Goal: Information Seeking & Learning: Learn about a topic

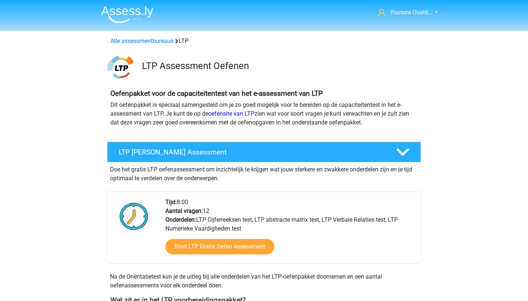
scroll to position [285, 0]
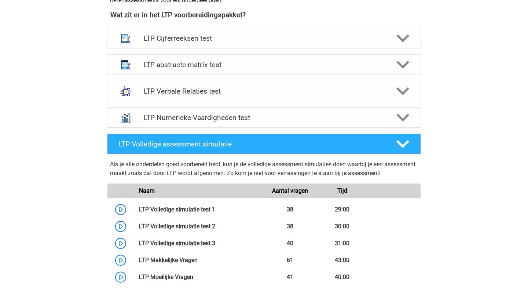
click at [249, 98] on div "LTP Verbale Relaties test" at bounding box center [264, 91] width 314 height 21
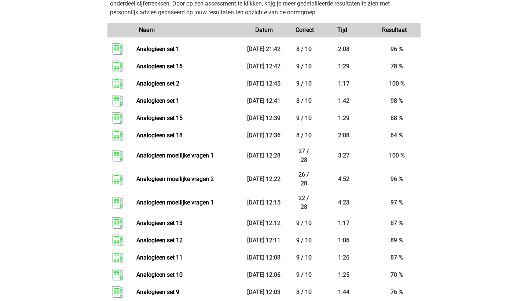
scroll to position [879, 0]
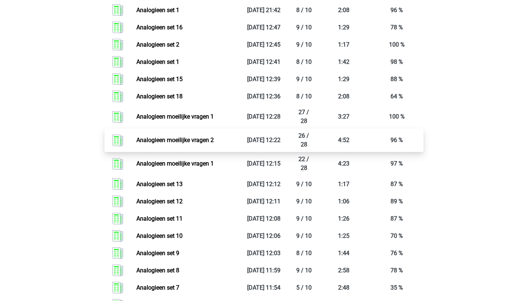
click at [203, 143] on link "Analogieen moeilijke vragen 2" at bounding box center [174, 139] width 77 height 7
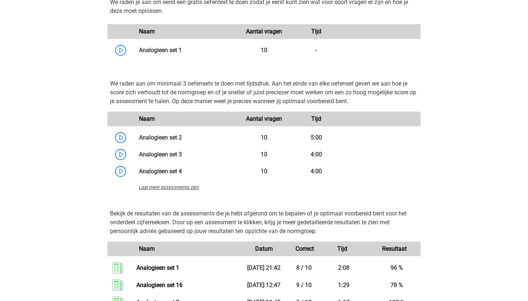
scroll to position [616, 0]
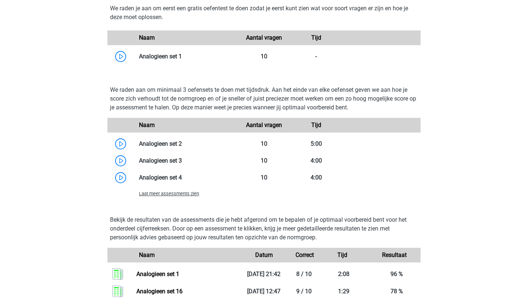
click at [160, 195] on span "Laat meer assessments zien" at bounding box center [169, 194] width 60 height 6
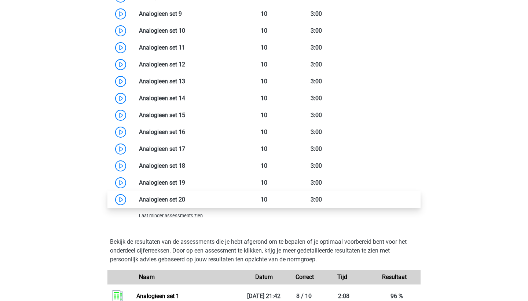
scroll to position [854, 0]
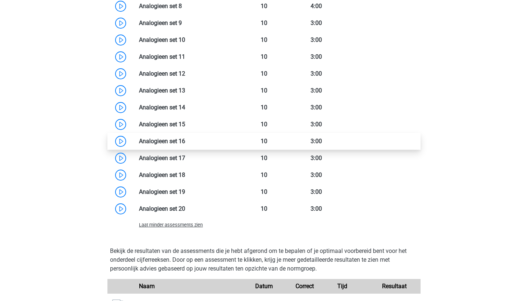
click at [185, 142] on link at bounding box center [185, 141] width 0 height 7
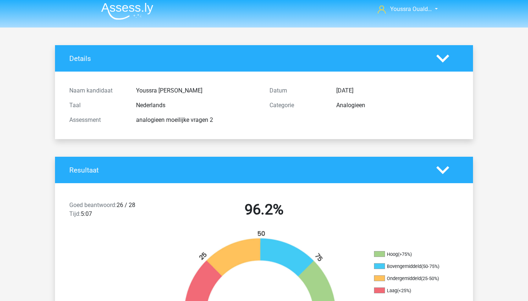
scroll to position [1, 0]
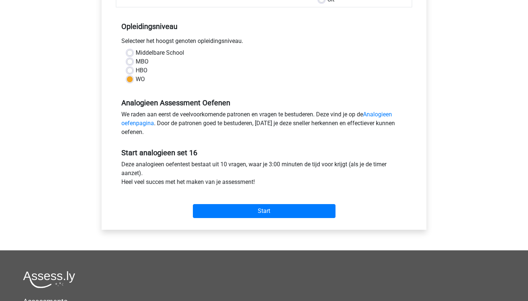
scroll to position [192, 0]
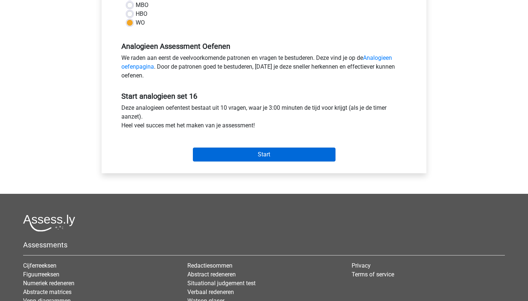
click at [236, 157] on input "Start" at bounding box center [264, 154] width 143 height 14
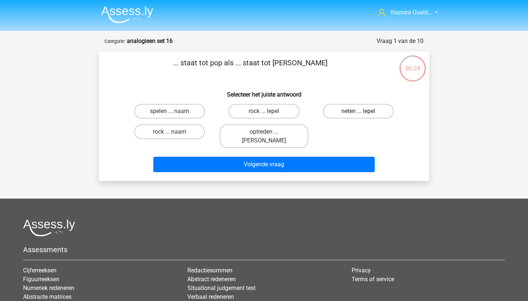
click at [342, 112] on label "neten ... lepel" at bounding box center [358, 111] width 71 height 15
click at [358, 112] on input "neten ... lepel" at bounding box center [360, 113] width 5 height 5
radio input "true"
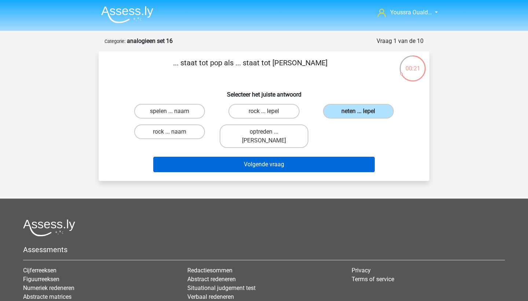
click at [314, 157] on button "Volgende vraag" at bounding box center [264, 164] width 222 height 15
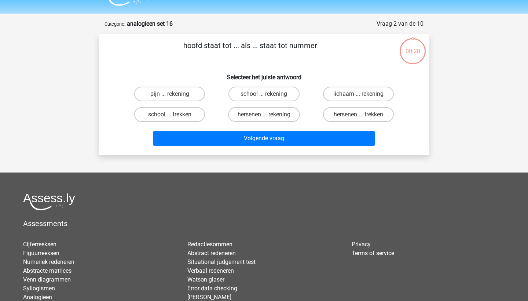
scroll to position [16, 0]
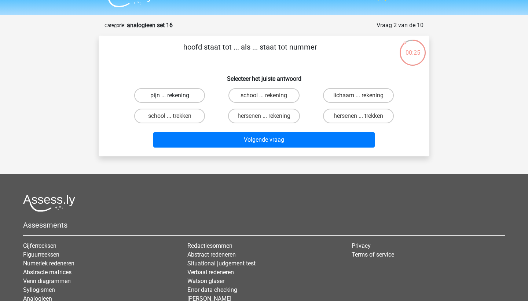
click at [178, 95] on label "pijn ... rekening" at bounding box center [169, 95] width 71 height 15
click at [175, 95] on input "pijn ... rekening" at bounding box center [172, 97] width 5 height 5
radio input "true"
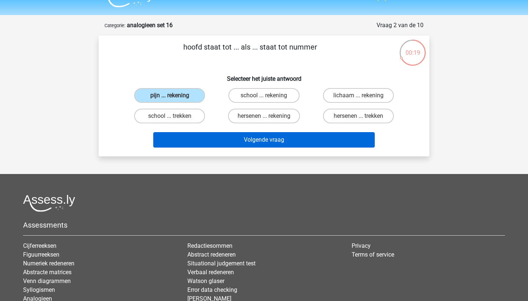
click at [233, 139] on button "Volgende vraag" at bounding box center [264, 139] width 222 height 15
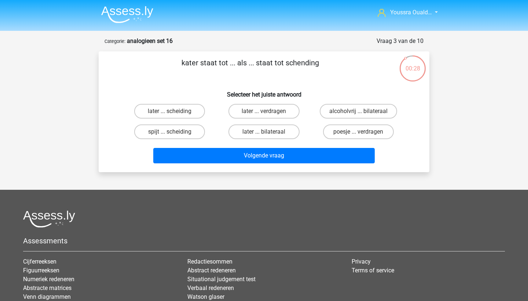
scroll to position [0, 0]
click at [175, 107] on label "later ... scheiding" at bounding box center [169, 111] width 71 height 15
click at [175, 111] on input "later ... scheiding" at bounding box center [172, 113] width 5 height 5
radio input "true"
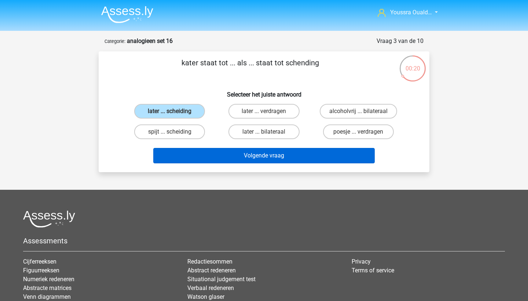
click at [236, 156] on button "Volgende vraag" at bounding box center [264, 155] width 222 height 15
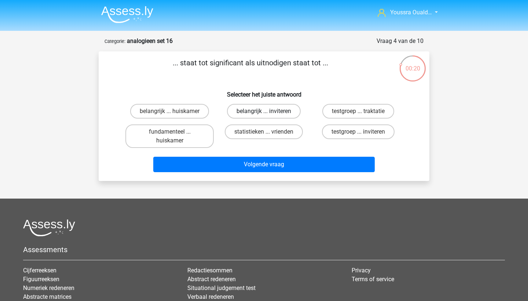
click at [243, 111] on label "belangrijk ... inviteren" at bounding box center [264, 111] width 74 height 15
click at [264, 111] on input "belangrijk ... inviteren" at bounding box center [266, 113] width 5 height 5
radio input "true"
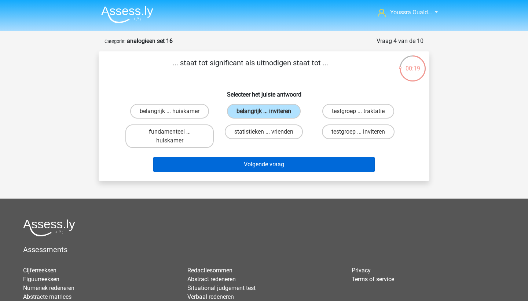
click at [252, 166] on button "Volgende vraag" at bounding box center [264, 164] width 222 height 15
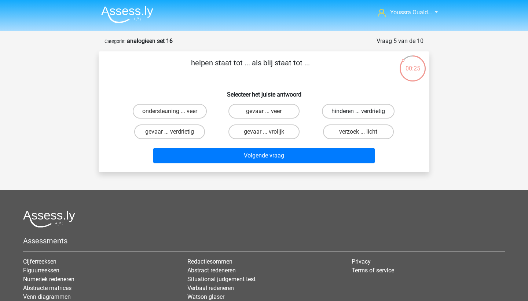
click at [333, 107] on label "hinderen ... verdrietig" at bounding box center [358, 111] width 73 height 15
click at [358, 111] on input "hinderen ... verdrietig" at bounding box center [360, 113] width 5 height 5
radio input "true"
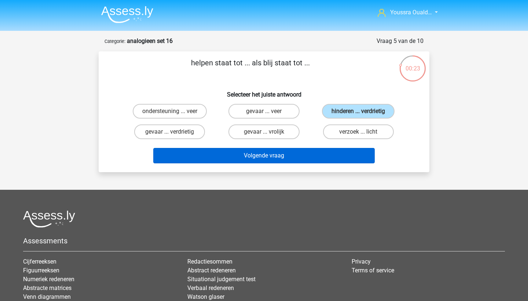
click at [305, 157] on button "Volgende vraag" at bounding box center [264, 155] width 222 height 15
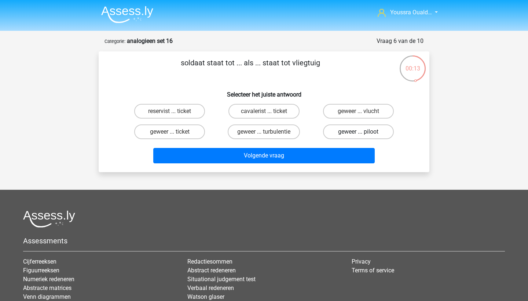
click at [342, 128] on label "geweer ... piloot" at bounding box center [358, 131] width 71 height 15
click at [358, 132] on input "geweer ... piloot" at bounding box center [360, 134] width 5 height 5
radio input "true"
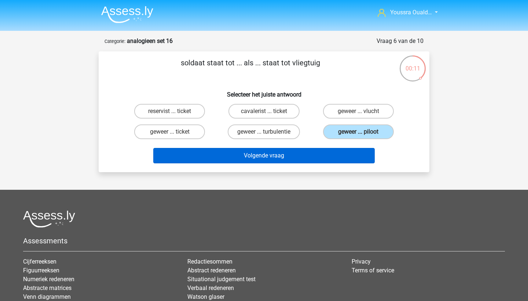
click at [327, 156] on button "Volgende vraag" at bounding box center [264, 155] width 222 height 15
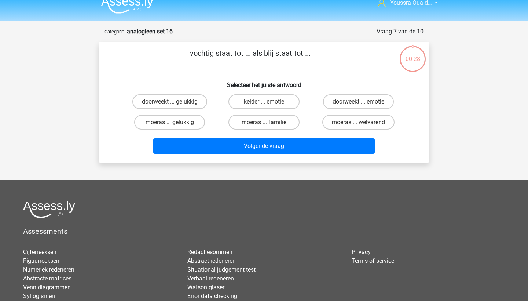
scroll to position [5, 0]
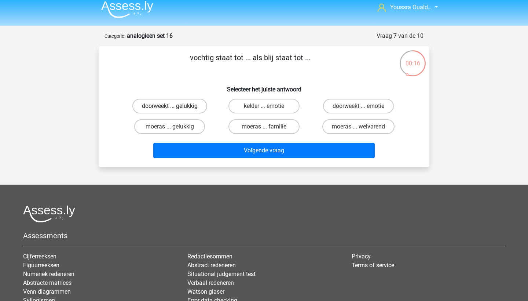
click at [175, 105] on label "doorweekt ... gelukkig" at bounding box center [169, 106] width 75 height 15
click at [175, 106] on input "doorweekt ... gelukkig" at bounding box center [172, 108] width 5 height 5
radio input "true"
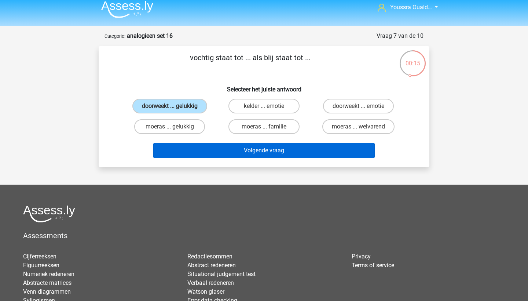
click at [224, 154] on button "Volgende vraag" at bounding box center [264, 150] width 222 height 15
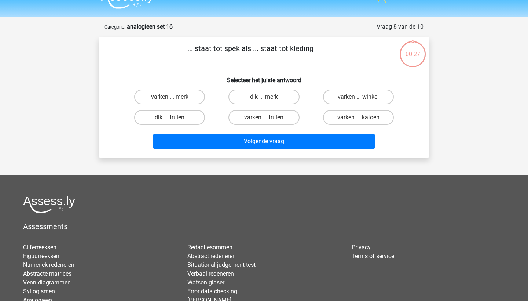
scroll to position [13, 0]
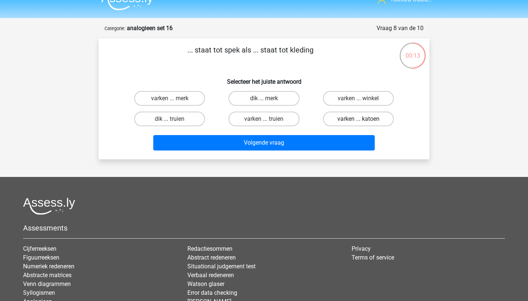
click at [351, 122] on label "varken ... katoen" at bounding box center [358, 119] width 71 height 15
click at [358, 122] on input "varken ... katoen" at bounding box center [360, 121] width 5 height 5
radio input "true"
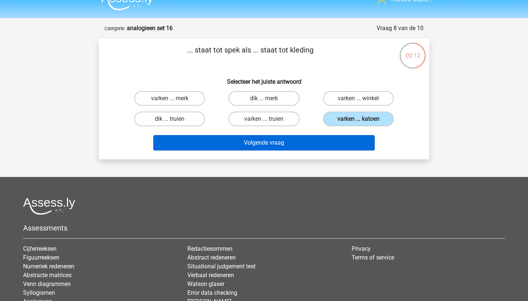
click at [328, 139] on button "Volgende vraag" at bounding box center [264, 142] width 222 height 15
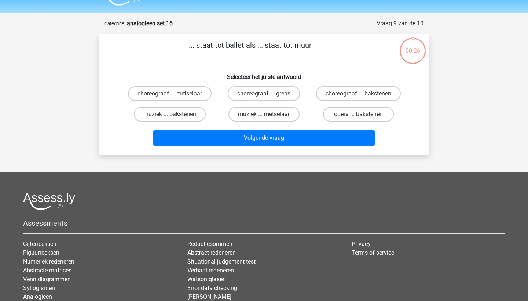
scroll to position [14, 0]
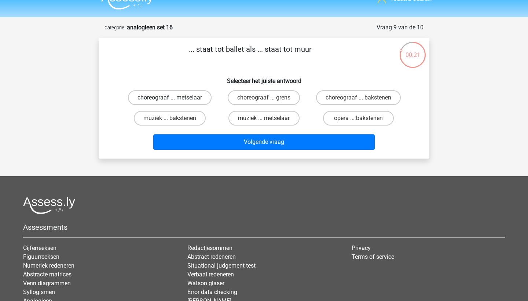
click at [199, 100] on label "choreograaf ... metselaar" at bounding box center [170, 97] width 84 height 15
click at [175, 100] on input "choreograaf ... metselaar" at bounding box center [172, 100] width 5 height 5
radio input "true"
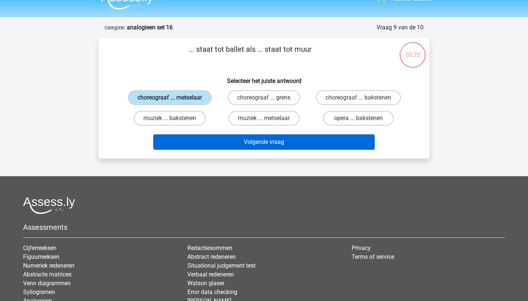
click at [238, 144] on button "Volgende vraag" at bounding box center [264, 141] width 222 height 15
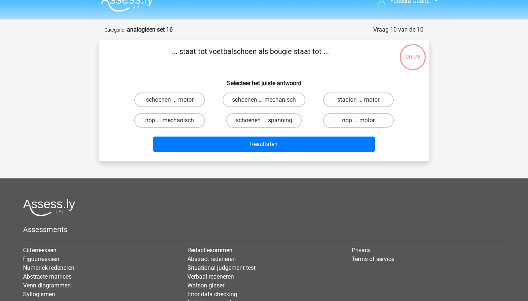
scroll to position [9, 0]
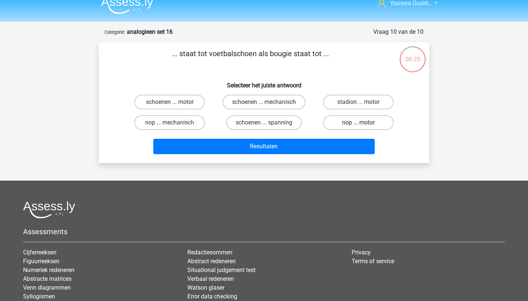
click at [367, 122] on label "nop ... motor" at bounding box center [358, 122] width 71 height 15
click at [363, 123] on input "nop ... motor" at bounding box center [360, 125] width 5 height 5
radio input "true"
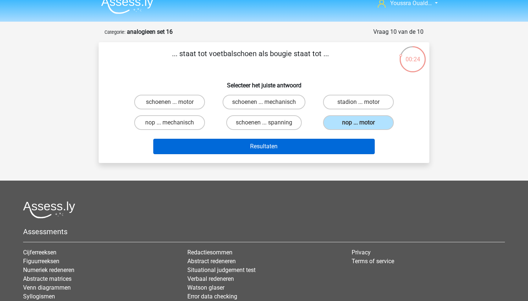
click at [327, 140] on button "Resultaten" at bounding box center [264, 146] width 222 height 15
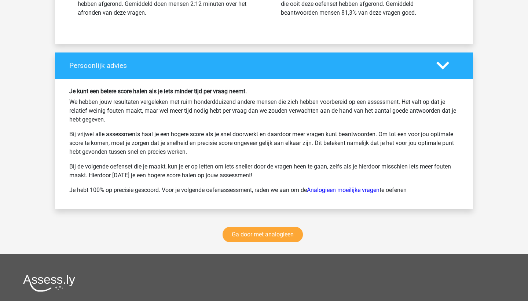
scroll to position [934, 0]
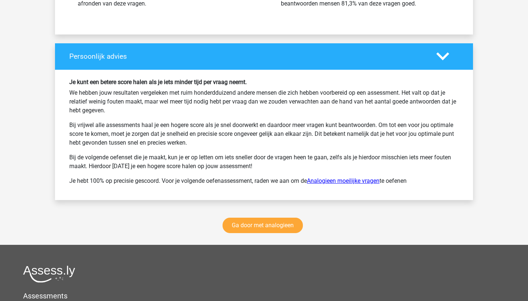
click at [330, 182] on link "Analogieen moeilijke vragen" at bounding box center [343, 180] width 73 height 7
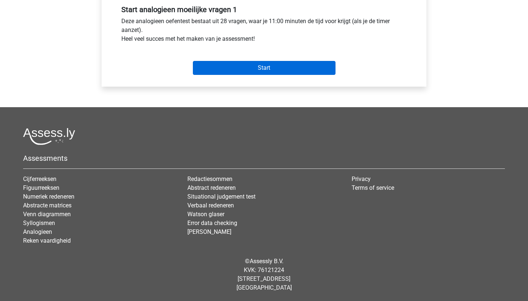
scroll to position [279, 0]
click at [227, 66] on input "Start" at bounding box center [264, 68] width 143 height 14
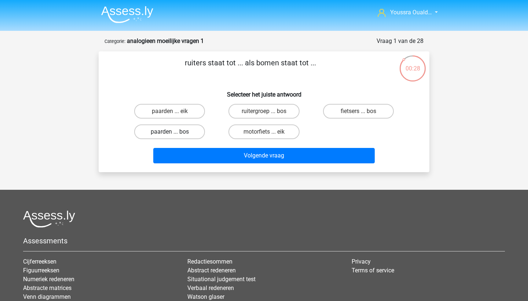
click at [174, 135] on label "paarden ... bos" at bounding box center [169, 131] width 71 height 15
click at [174, 135] on input "paarden ... bos" at bounding box center [172, 134] width 5 height 5
radio input "true"
click at [174, 135] on label "paarden ... bos" at bounding box center [169, 131] width 71 height 15
click at [174, 135] on input "paarden ... bos" at bounding box center [172, 134] width 5 height 5
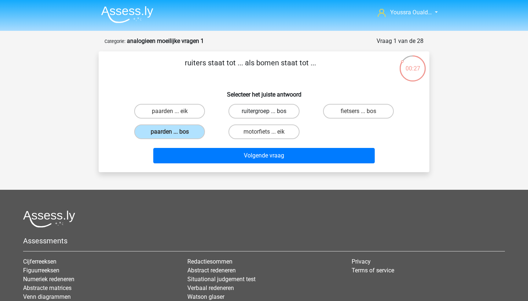
click at [242, 114] on label "ruitergroep ... bos" at bounding box center [264, 111] width 71 height 15
click at [264, 114] on input "ruitergroep ... bos" at bounding box center [266, 113] width 5 height 5
radio input "true"
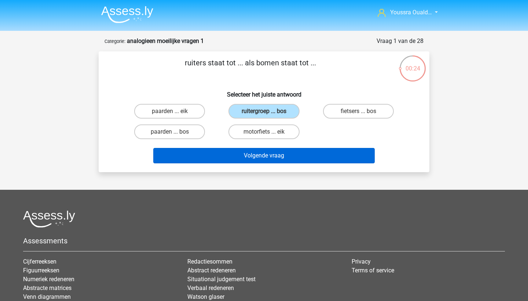
click at [262, 157] on button "Volgende vraag" at bounding box center [264, 155] width 222 height 15
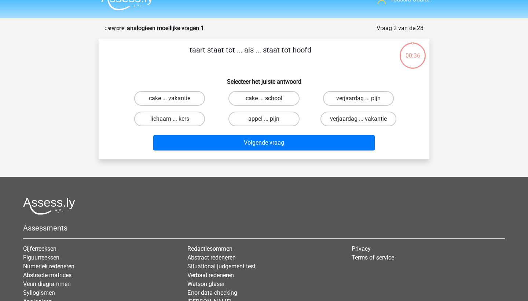
scroll to position [10, 0]
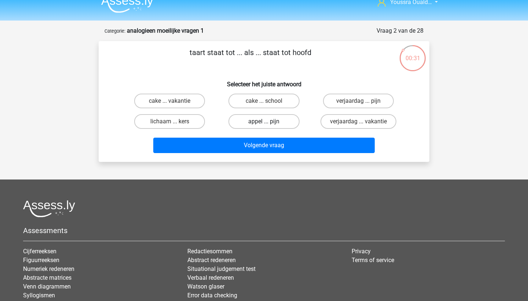
click at [250, 121] on label "appel ... pijn" at bounding box center [264, 121] width 71 height 15
click at [264, 121] on input "appel ... pijn" at bounding box center [266, 123] width 5 height 5
radio input "true"
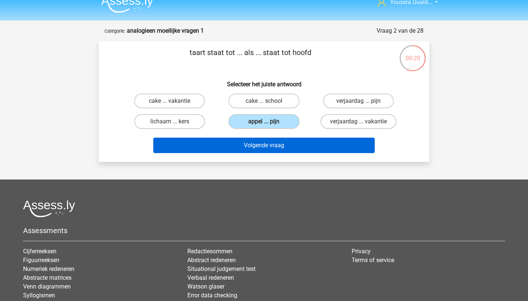
click at [257, 144] on button "Volgende vraag" at bounding box center [264, 145] width 222 height 15
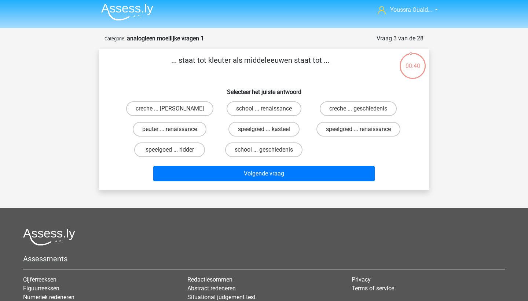
scroll to position [0, 0]
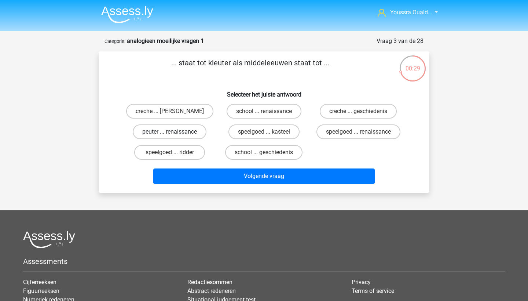
click at [173, 130] on label "peuter ... renaissance" at bounding box center [170, 131] width 74 height 15
click at [173, 132] on input "peuter ... renaissance" at bounding box center [172, 134] width 5 height 5
radio input "true"
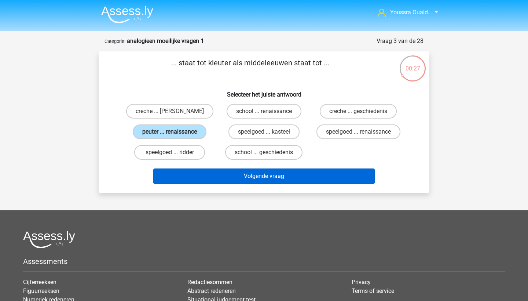
click at [242, 175] on button "Volgende vraag" at bounding box center [264, 175] width 222 height 15
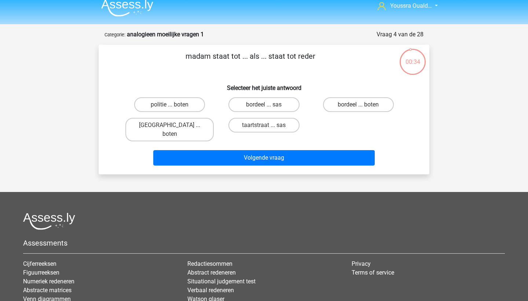
scroll to position [6, 0]
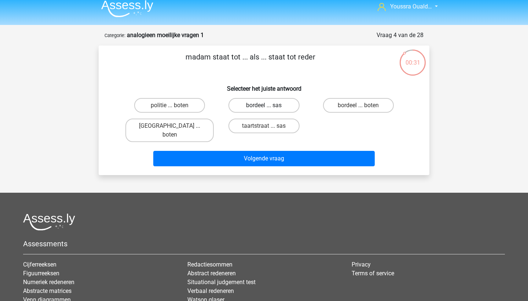
click at [239, 106] on label "bordeel ... sas" at bounding box center [264, 105] width 71 height 15
click at [264, 106] on input "bordeel ... sas" at bounding box center [266, 107] width 5 height 5
radio input "true"
click at [340, 103] on label "bordeel ... boten" at bounding box center [358, 105] width 71 height 15
click at [358, 105] on input "bordeel ... boten" at bounding box center [360, 107] width 5 height 5
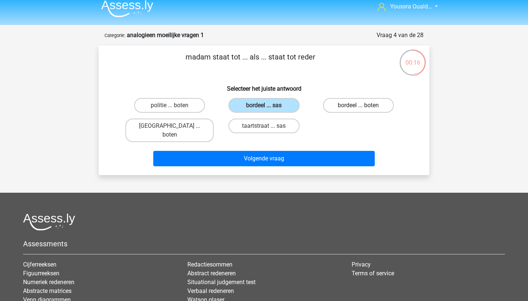
radio input "true"
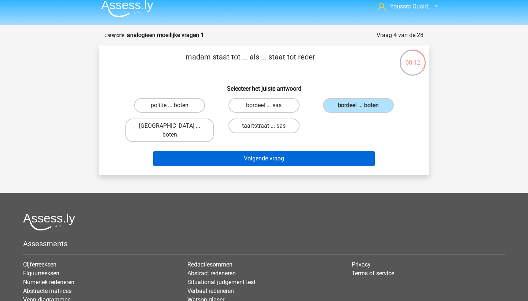
click at [285, 151] on button "Volgende vraag" at bounding box center [264, 158] width 222 height 15
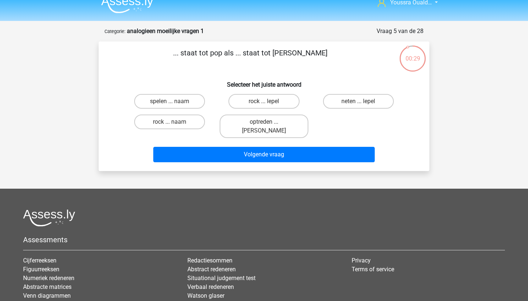
scroll to position [7, 0]
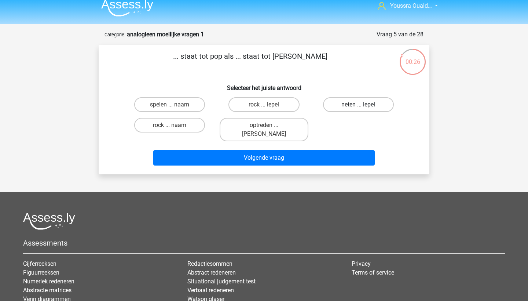
click at [335, 103] on label "neten ... lepel" at bounding box center [358, 104] width 71 height 15
click at [358, 105] on input "neten ... lepel" at bounding box center [360, 107] width 5 height 5
radio input "true"
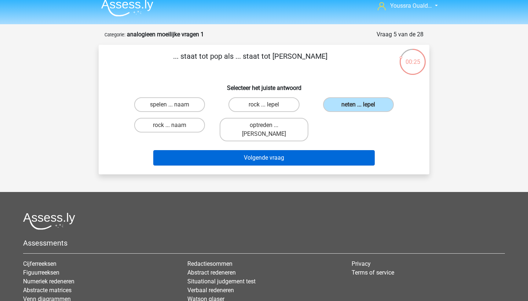
click at [318, 150] on button "Volgende vraag" at bounding box center [264, 157] width 222 height 15
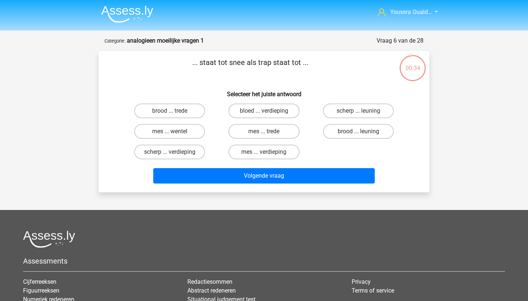
scroll to position [1, 0]
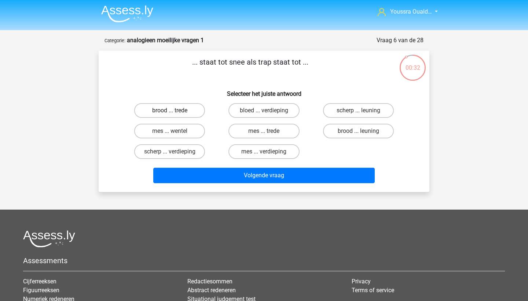
click at [160, 114] on label "brood ... trede" at bounding box center [169, 110] width 71 height 15
click at [170, 114] on input "brood ... trede" at bounding box center [172, 112] width 5 height 5
radio input "true"
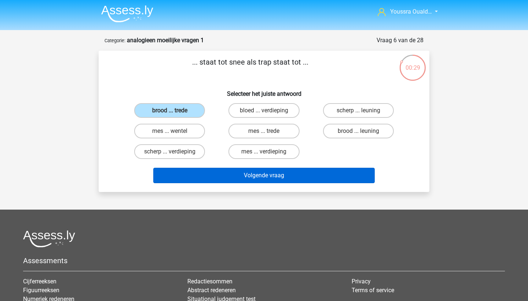
click at [233, 174] on button "Volgende vraag" at bounding box center [264, 175] width 222 height 15
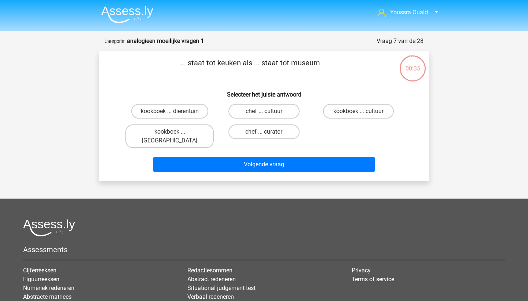
scroll to position [0, 0]
click at [237, 130] on label "chef ... curator" at bounding box center [264, 131] width 71 height 15
click at [264, 132] on input "chef ... curator" at bounding box center [266, 134] width 5 height 5
radio input "true"
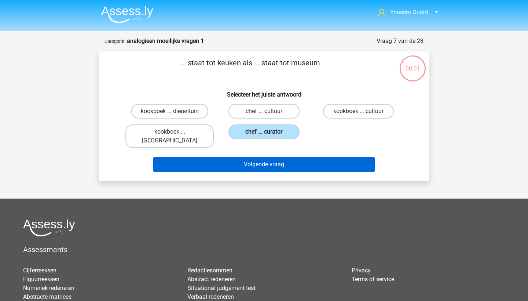
click at [244, 161] on button "Volgende vraag" at bounding box center [264, 164] width 222 height 15
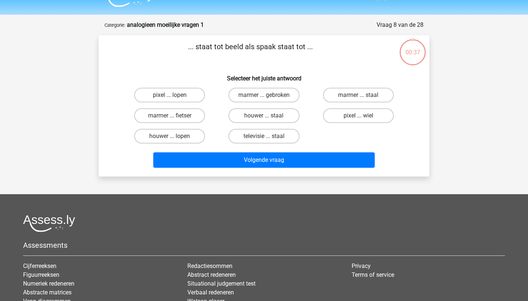
scroll to position [13, 0]
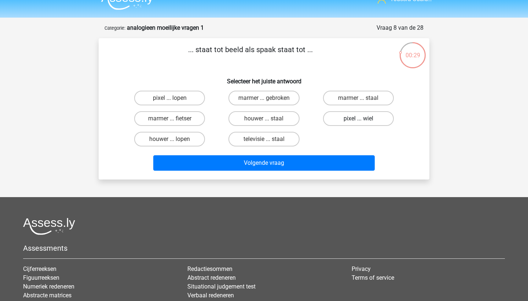
click at [355, 117] on label "pixel ... wiel" at bounding box center [358, 118] width 71 height 15
click at [358, 118] on input "pixel ... wiel" at bounding box center [360, 120] width 5 height 5
radio input "true"
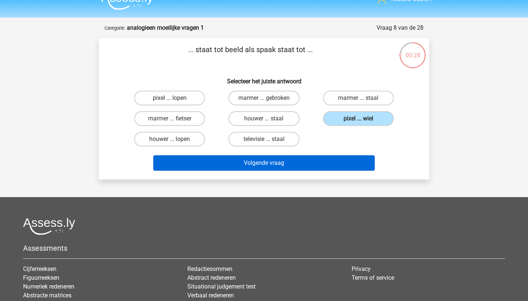
click at [308, 162] on button "Volgende vraag" at bounding box center [264, 162] width 222 height 15
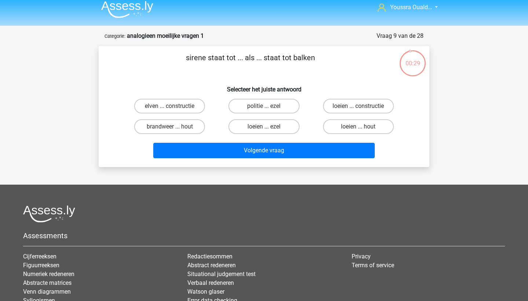
scroll to position [3, 0]
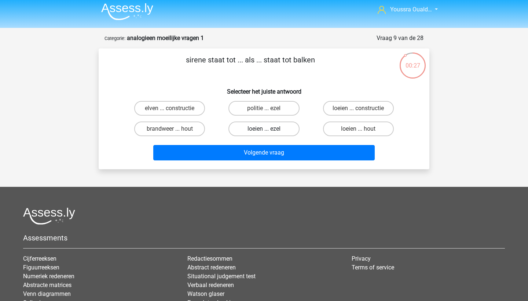
click at [277, 127] on label "loeien ... ezel" at bounding box center [264, 128] width 71 height 15
click at [269, 129] on input "loeien ... ezel" at bounding box center [266, 131] width 5 height 5
radio input "true"
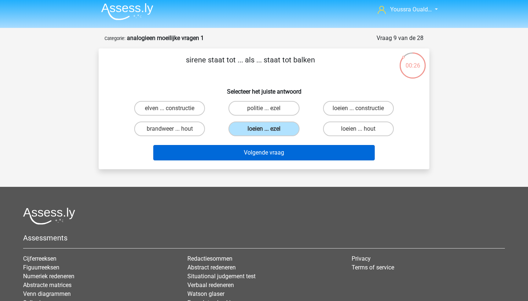
click at [277, 154] on button "Volgende vraag" at bounding box center [264, 152] width 222 height 15
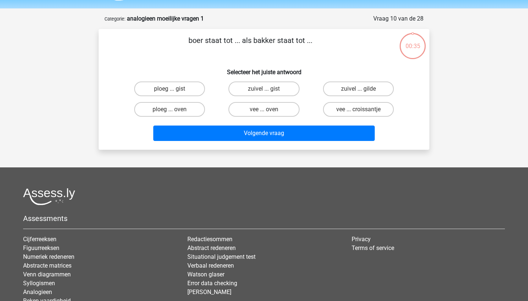
scroll to position [5, 0]
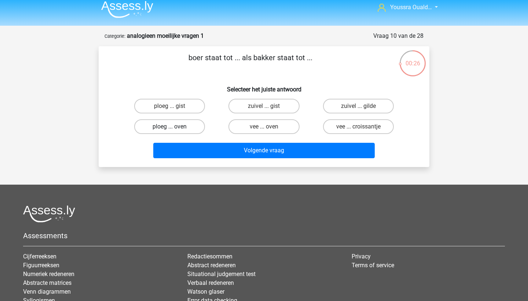
click at [168, 129] on label "ploeg ... oven" at bounding box center [169, 126] width 71 height 15
click at [170, 129] on input "ploeg ... oven" at bounding box center [172, 129] width 5 height 5
radio input "true"
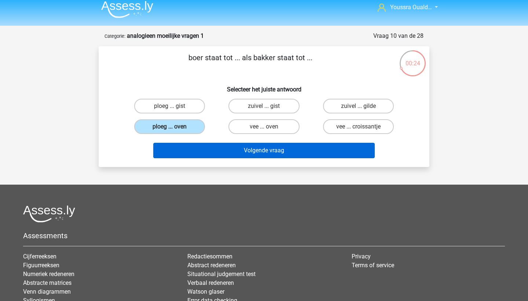
click at [214, 154] on button "Volgende vraag" at bounding box center [264, 150] width 222 height 15
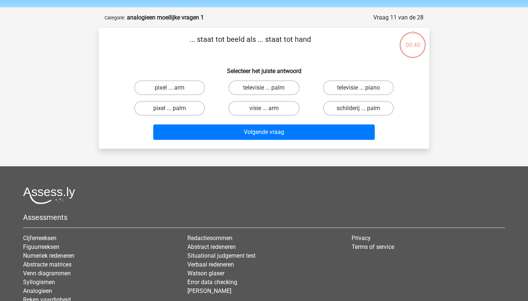
scroll to position [11, 0]
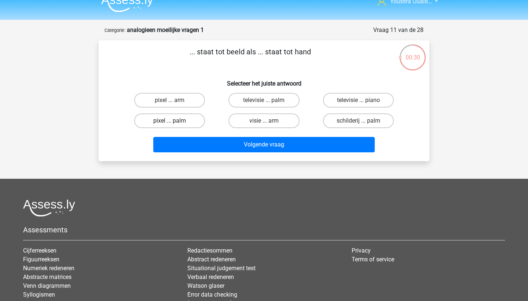
click at [153, 123] on label "pixel ... palm" at bounding box center [169, 120] width 71 height 15
click at [170, 123] on input "pixel ... palm" at bounding box center [172, 123] width 5 height 5
radio input "true"
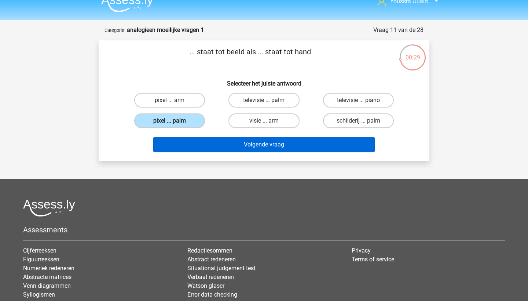
click at [207, 149] on button "Volgende vraag" at bounding box center [264, 144] width 222 height 15
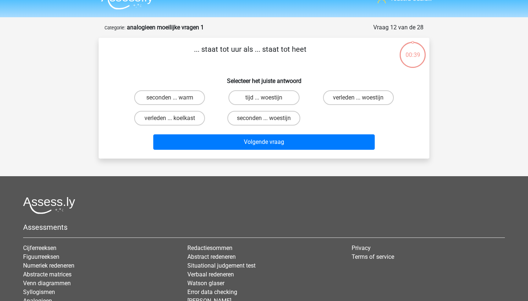
scroll to position [4, 0]
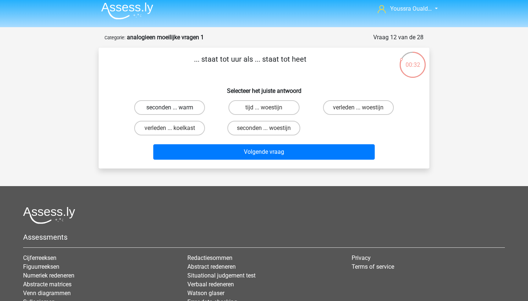
click at [176, 111] on label "seconden ... warm" at bounding box center [169, 107] width 71 height 15
click at [175, 111] on input "seconden ... warm" at bounding box center [172, 109] width 5 height 5
radio input "true"
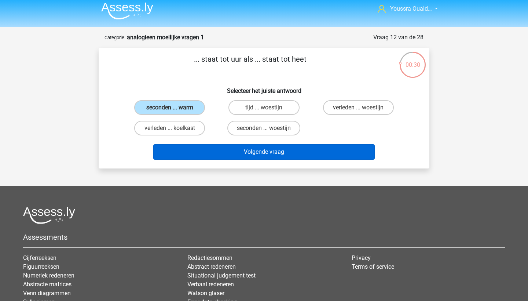
click at [225, 152] on button "Volgende vraag" at bounding box center [264, 151] width 222 height 15
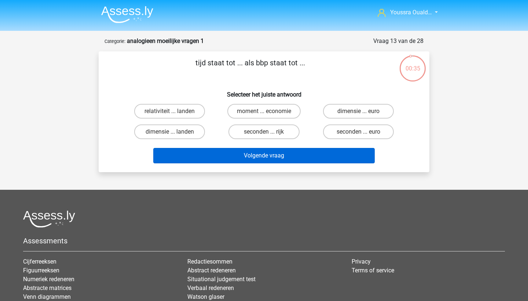
scroll to position [0, 0]
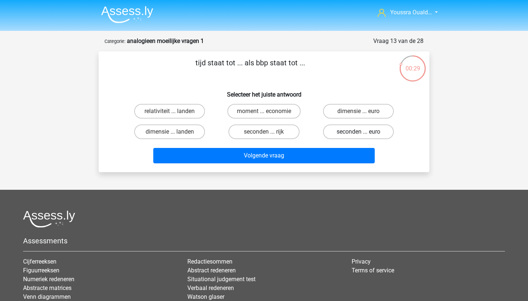
click at [331, 130] on label "seconden ... euro" at bounding box center [358, 131] width 71 height 15
click at [358, 132] on input "seconden ... euro" at bounding box center [360, 134] width 5 height 5
radio input "true"
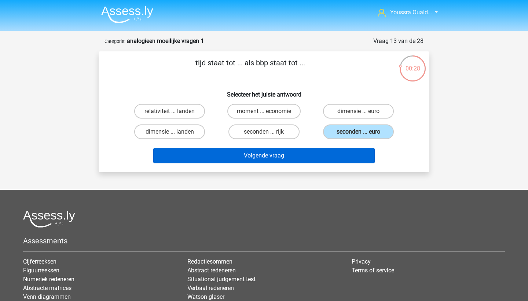
click at [320, 154] on button "Volgende vraag" at bounding box center [264, 155] width 222 height 15
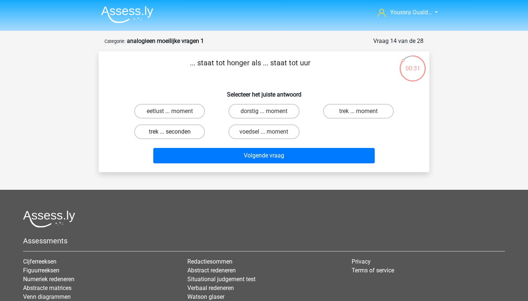
click at [178, 132] on label "trek ... seconden" at bounding box center [169, 131] width 71 height 15
click at [175, 132] on input "trek ... seconden" at bounding box center [172, 134] width 5 height 5
radio input "true"
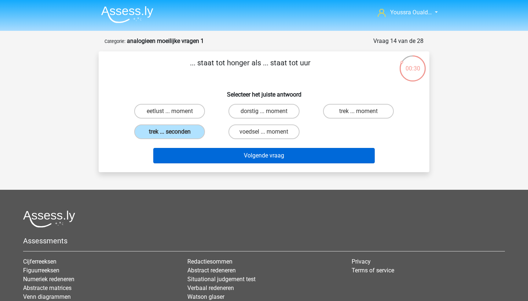
click at [215, 163] on button "Volgende vraag" at bounding box center [264, 155] width 222 height 15
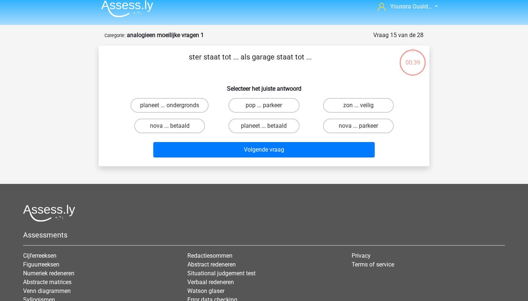
scroll to position [3, 0]
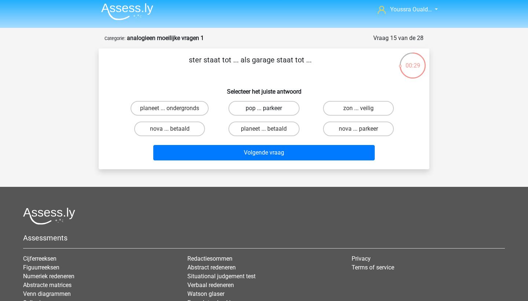
click at [270, 107] on label "pop ... parkeer" at bounding box center [264, 108] width 71 height 15
click at [269, 108] on input "pop ... parkeer" at bounding box center [266, 110] width 5 height 5
radio input "true"
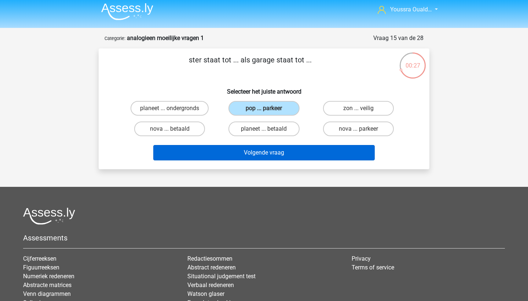
click at [280, 153] on button "Volgende vraag" at bounding box center [264, 152] width 222 height 15
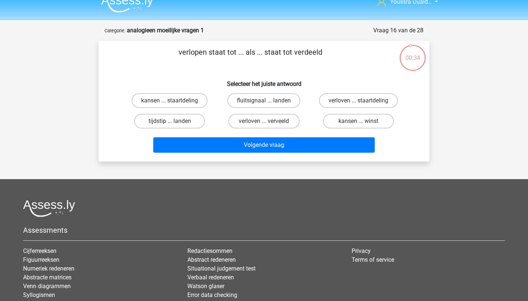
scroll to position [9, 0]
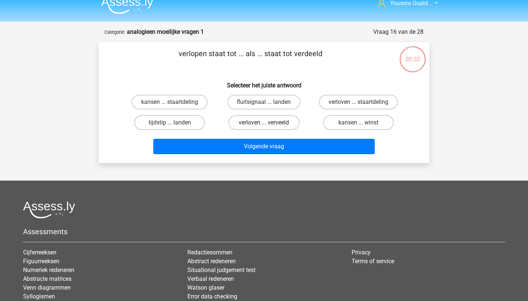
click at [242, 123] on label "verloven ... verveeld" at bounding box center [264, 122] width 71 height 15
click at [264, 123] on input "verloven ... verveeld" at bounding box center [266, 125] width 5 height 5
radio input "true"
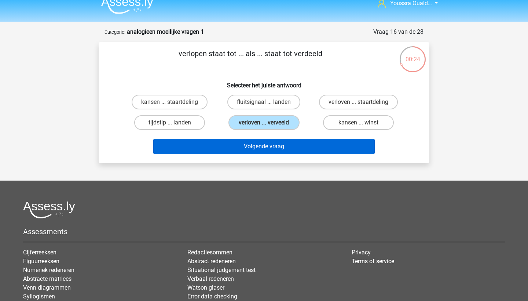
click at [245, 144] on button "Volgende vraag" at bounding box center [264, 146] width 222 height 15
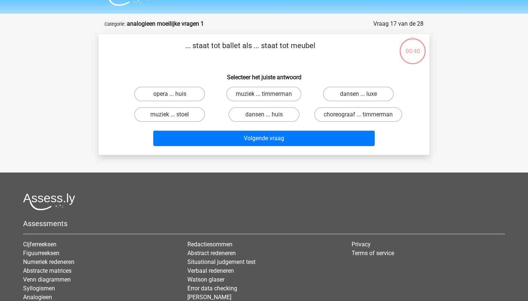
scroll to position [10, 0]
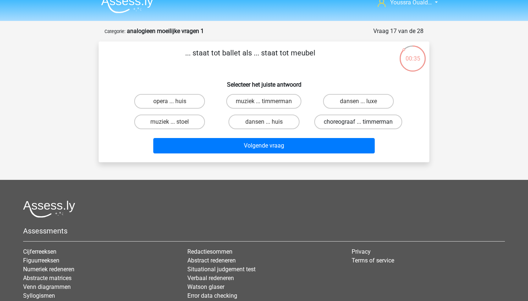
click at [332, 129] on label "choreograaf ... timmerman" at bounding box center [358, 121] width 88 height 15
click at [358, 127] on input "choreograaf ... timmerman" at bounding box center [360, 124] width 5 height 5
radio input "true"
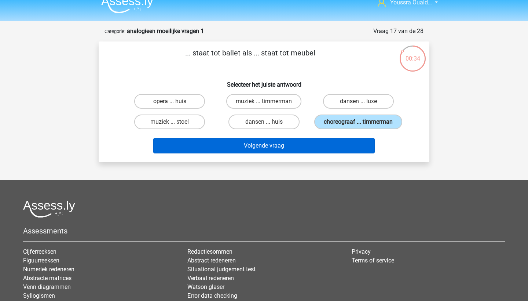
click at [316, 153] on button "Volgende vraag" at bounding box center [264, 145] width 222 height 15
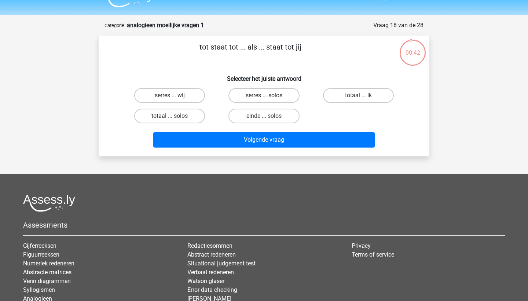
scroll to position [13, 0]
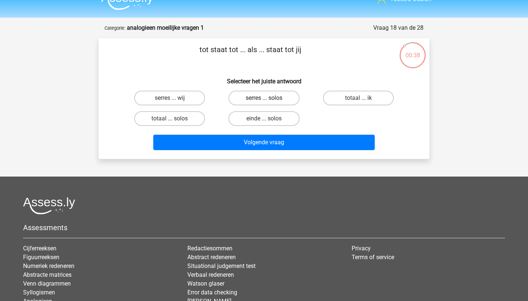
click at [251, 97] on label "serres ... solos" at bounding box center [264, 98] width 71 height 15
click at [264, 98] on input "serres ... solos" at bounding box center [266, 100] width 5 height 5
radio input "true"
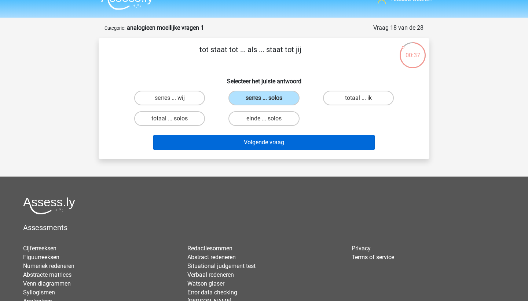
click at [249, 139] on button "Volgende vraag" at bounding box center [264, 142] width 222 height 15
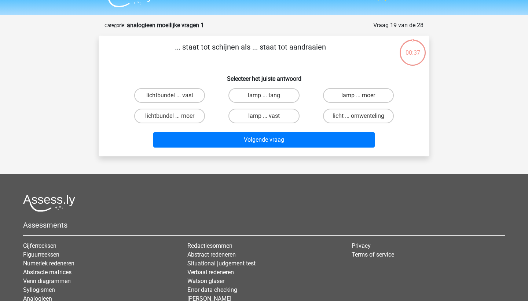
scroll to position [9, 0]
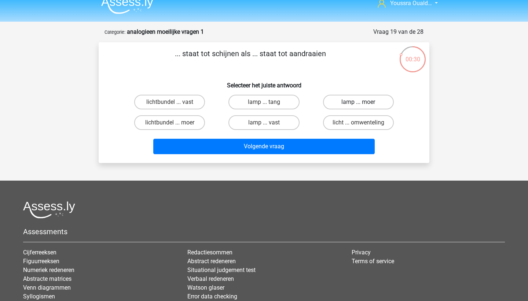
click at [343, 98] on label "lamp ... moer" at bounding box center [358, 102] width 71 height 15
click at [358, 102] on input "lamp ... moer" at bounding box center [360, 104] width 5 height 5
radio input "true"
click at [278, 100] on label "lamp ... tang" at bounding box center [264, 102] width 71 height 15
click at [269, 102] on input "lamp ... tang" at bounding box center [266, 104] width 5 height 5
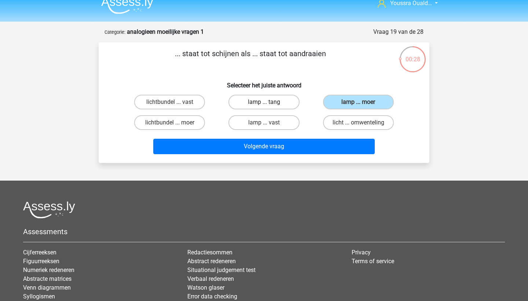
radio input "true"
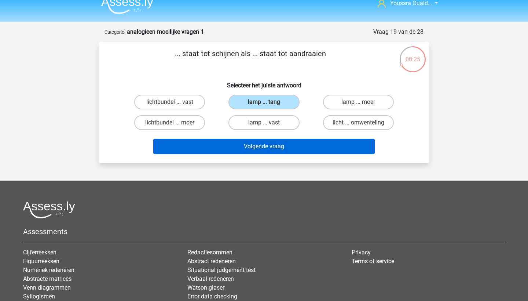
click at [292, 146] on button "Volgende vraag" at bounding box center [264, 146] width 222 height 15
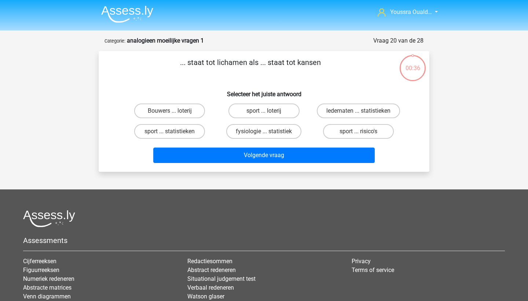
scroll to position [0, 0]
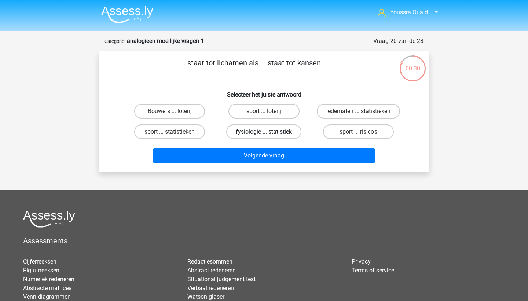
click at [235, 137] on label "fysiologie ... statistiek" at bounding box center [263, 131] width 75 height 15
click at [264, 136] on input "fysiologie ... statistiek" at bounding box center [266, 134] width 5 height 5
radio input "true"
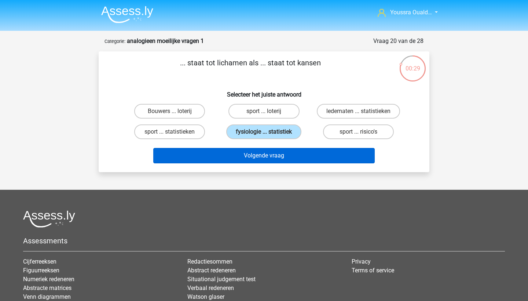
click at [260, 158] on button "Volgende vraag" at bounding box center [264, 155] width 222 height 15
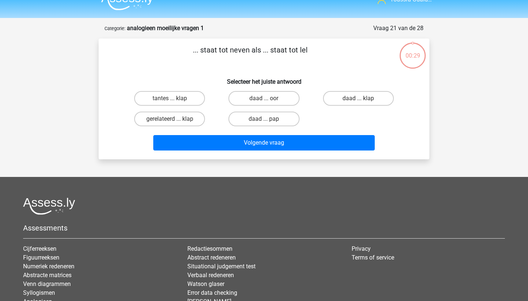
scroll to position [9, 0]
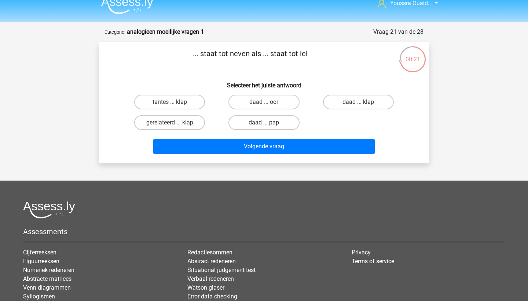
click at [251, 125] on label "daad ... pap" at bounding box center [264, 122] width 71 height 15
click at [264, 125] on input "daad ... pap" at bounding box center [266, 125] width 5 height 5
radio input "true"
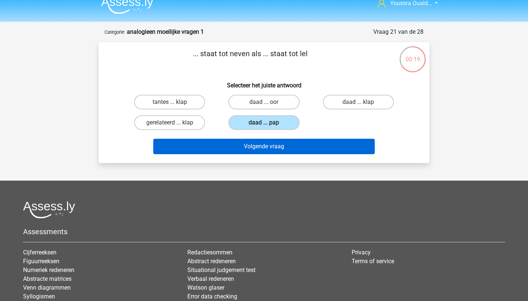
click at [263, 150] on button "Volgende vraag" at bounding box center [264, 146] width 222 height 15
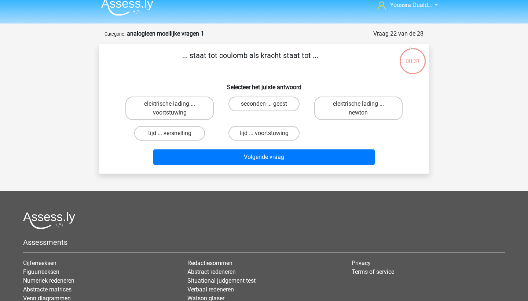
scroll to position [6, 0]
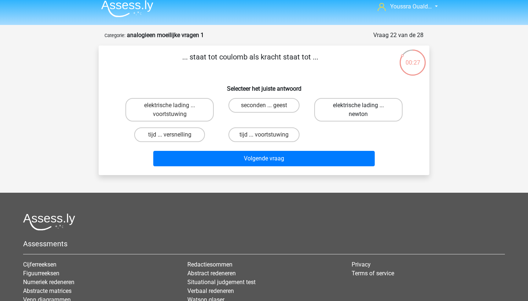
click at [338, 110] on label "elektrische lading ... newton" at bounding box center [358, 109] width 88 height 23
click at [358, 110] on input "elektrische lading ... newton" at bounding box center [360, 107] width 5 height 5
radio input "true"
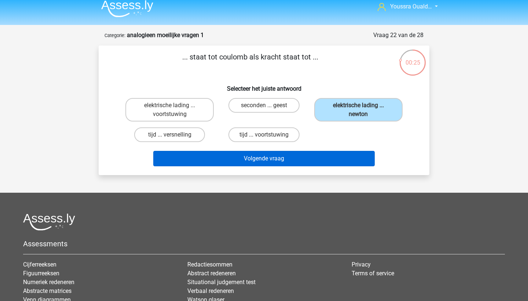
click at [322, 161] on button "Volgende vraag" at bounding box center [264, 158] width 222 height 15
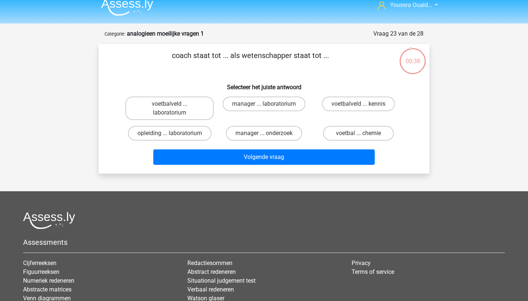
scroll to position [5, 0]
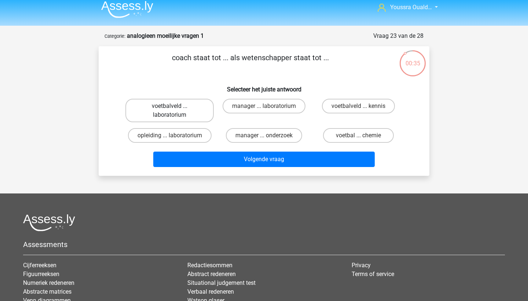
click at [172, 112] on label "voetbalveld ... laboratorium" at bounding box center [169, 110] width 88 height 23
click at [172, 111] on input "voetbalveld ... laboratorium" at bounding box center [172, 108] width 5 height 5
radio input "true"
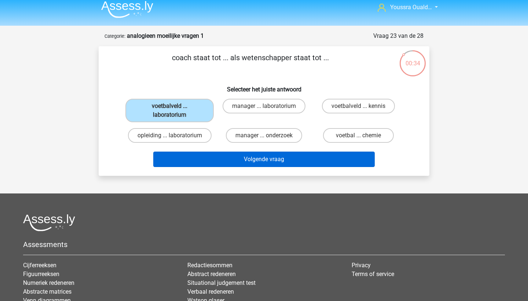
click at [223, 160] on button "Volgende vraag" at bounding box center [264, 159] width 222 height 15
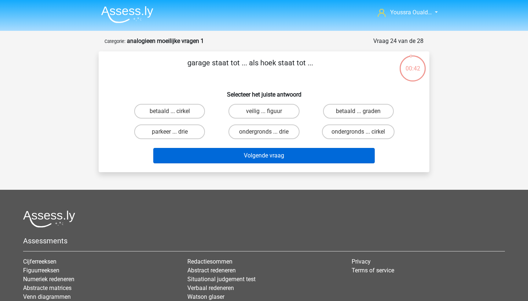
scroll to position [0, 0]
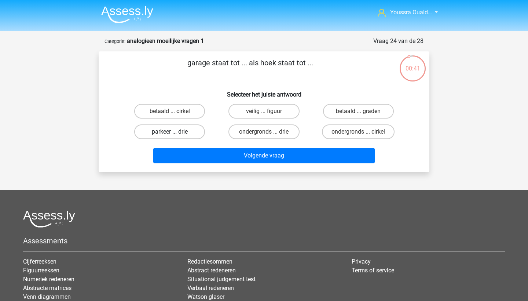
click at [168, 132] on label "parkeer ... drie" at bounding box center [169, 131] width 71 height 15
click at [170, 132] on input "parkeer ... drie" at bounding box center [172, 134] width 5 height 5
radio input "true"
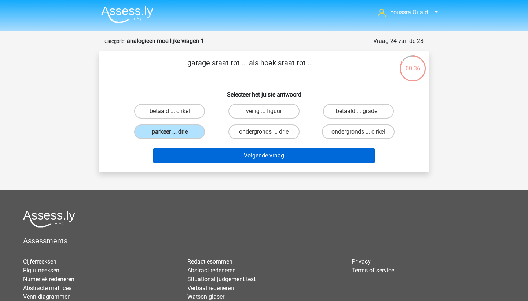
click at [223, 156] on button "Volgende vraag" at bounding box center [264, 155] width 222 height 15
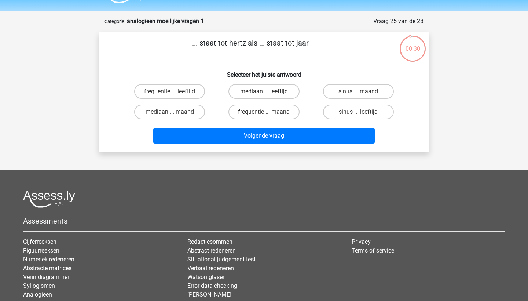
scroll to position [19, 0]
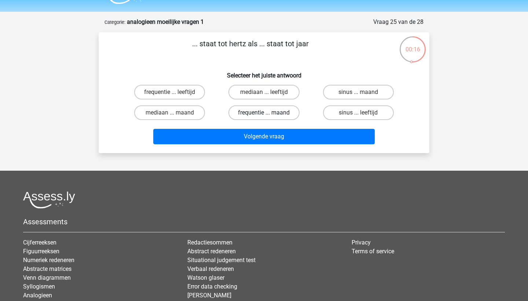
click at [280, 110] on label "frequentie ... maand" at bounding box center [264, 112] width 71 height 15
click at [269, 113] on input "frequentie ... maand" at bounding box center [266, 115] width 5 height 5
radio input "true"
click at [187, 93] on label "frequentie ... leeftijd" at bounding box center [169, 92] width 71 height 15
click at [175, 93] on input "frequentie ... leeftijd" at bounding box center [172, 94] width 5 height 5
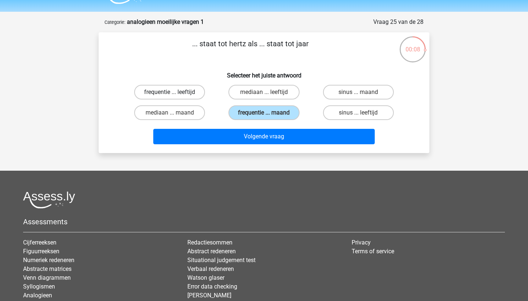
radio input "true"
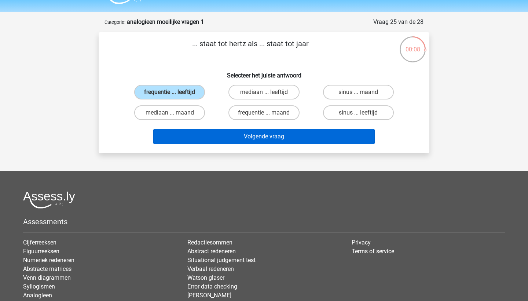
click at [243, 134] on button "Volgende vraag" at bounding box center [264, 136] width 222 height 15
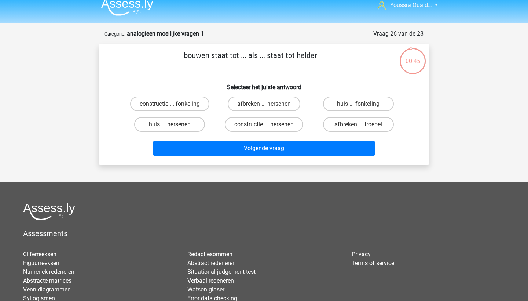
scroll to position [6, 0]
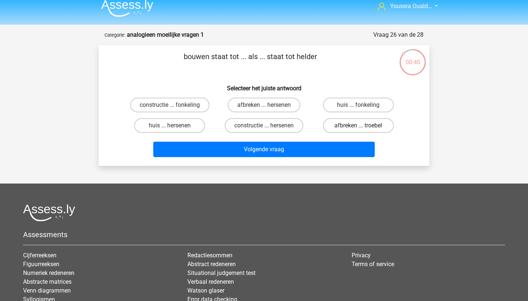
click at [348, 125] on label "afbreken ... troebel" at bounding box center [358, 125] width 71 height 15
click at [358, 125] on input "afbreken ... troebel" at bounding box center [360, 127] width 5 height 5
radio input "true"
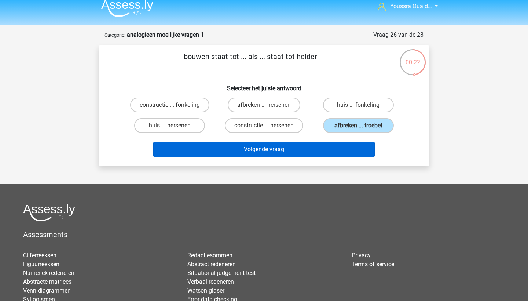
click at [310, 151] on button "Volgende vraag" at bounding box center [264, 149] width 222 height 15
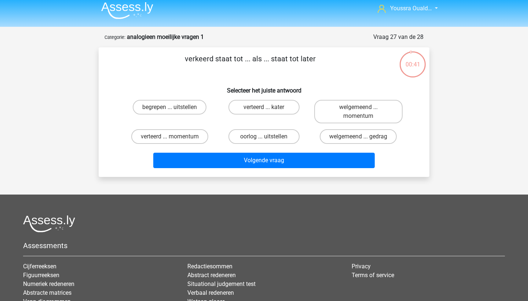
scroll to position [3, 0]
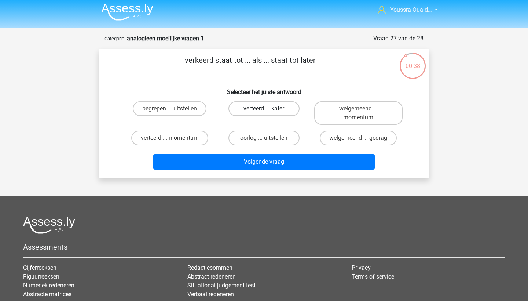
click at [240, 112] on label "verteerd ... kater" at bounding box center [264, 108] width 71 height 15
click at [264, 112] on input "verteerd ... kater" at bounding box center [266, 111] width 5 height 5
radio input "true"
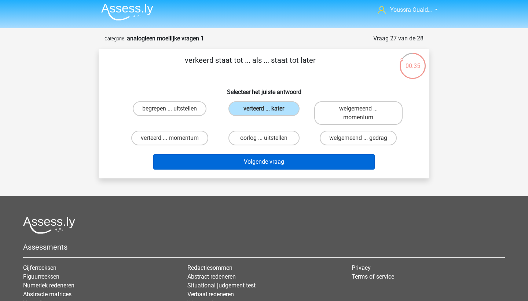
click at [268, 165] on button "Volgende vraag" at bounding box center [264, 161] width 222 height 15
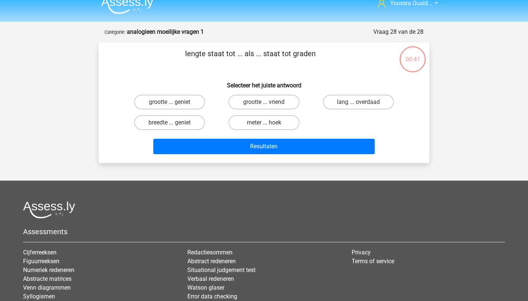
scroll to position [8, 0]
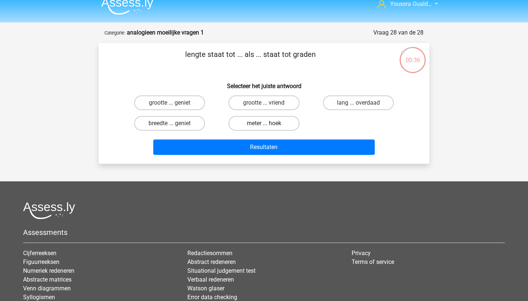
click at [253, 125] on label "meter ... hoek" at bounding box center [264, 123] width 71 height 15
click at [264, 125] on input "meter ... hoek" at bounding box center [266, 125] width 5 height 5
radio input "true"
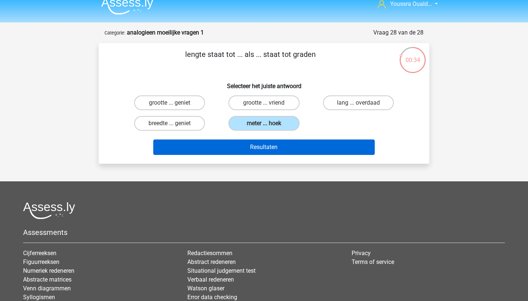
click at [262, 147] on button "Resultaten" at bounding box center [264, 146] width 222 height 15
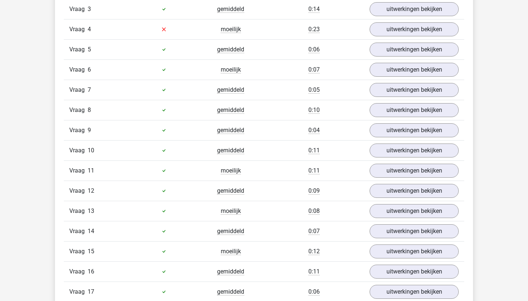
scroll to position [527, 0]
click at [383, 51] on link "uitwerkingen bekijken" at bounding box center [414, 49] width 102 height 16
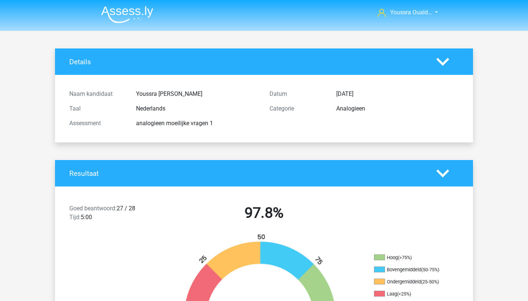
scroll to position [0, 0]
click at [110, 15] on img at bounding box center [127, 14] width 52 height 17
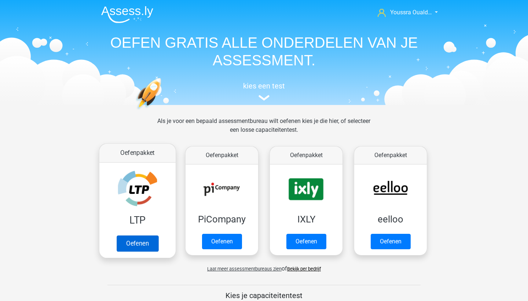
click at [143, 245] on link "Oefenen" at bounding box center [138, 243] width 42 height 16
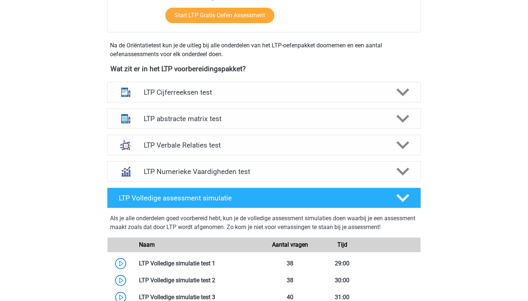
scroll to position [233, 0]
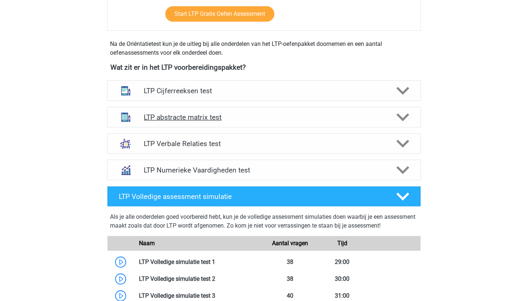
click at [232, 125] on div "LTP abstracte matrix test" at bounding box center [264, 117] width 314 height 21
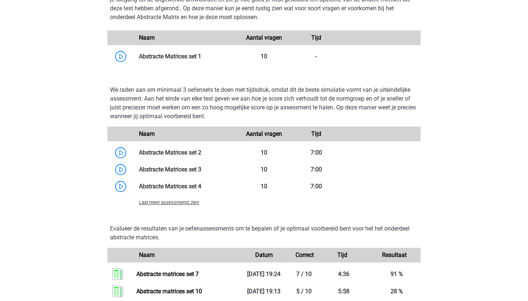
scroll to position [496, 0]
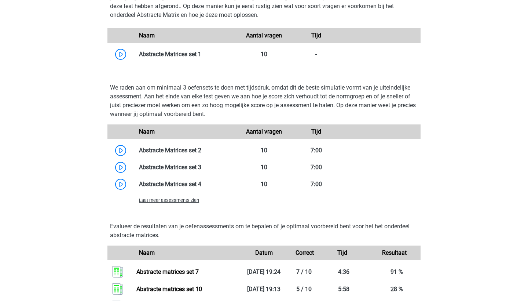
click at [179, 201] on span "Laat meer assessments zien" at bounding box center [169, 200] width 60 height 6
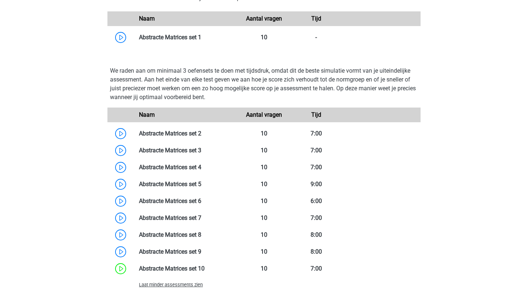
scroll to position [513, 0]
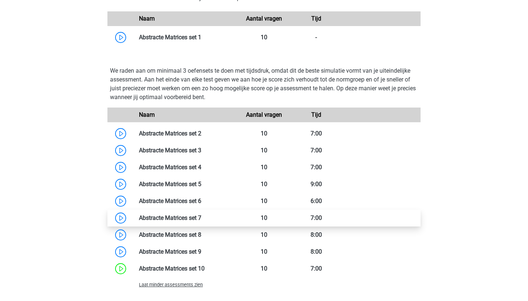
click at [201, 217] on link at bounding box center [201, 217] width 0 height 7
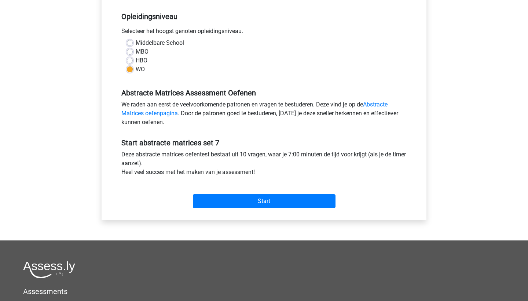
scroll to position [169, 0]
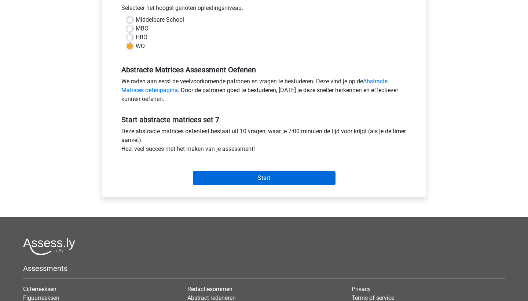
click at [228, 178] on input "Start" at bounding box center [264, 178] width 143 height 14
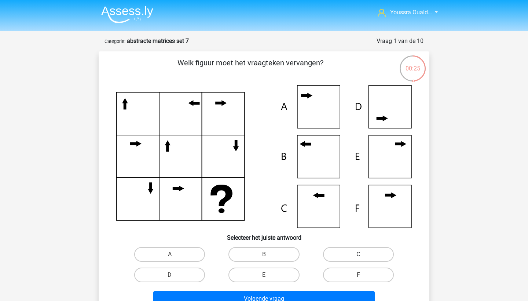
click at [354, 256] on label "C" at bounding box center [358, 254] width 71 height 15
click at [358, 256] on input "C" at bounding box center [360, 256] width 5 height 5
radio input "true"
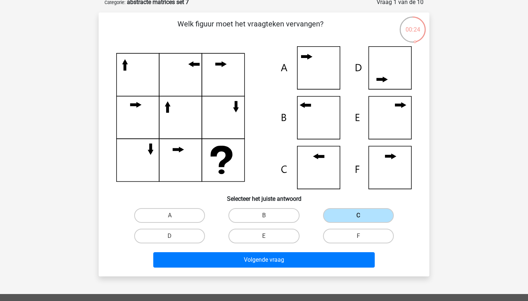
scroll to position [41, 0]
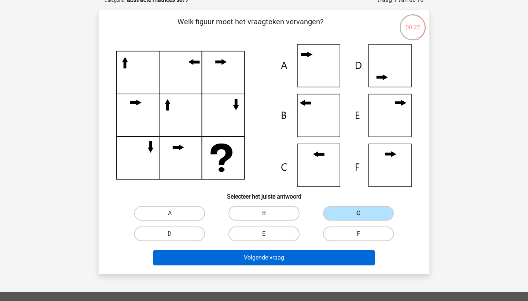
click at [325, 257] on button "Volgende vraag" at bounding box center [264, 257] width 222 height 15
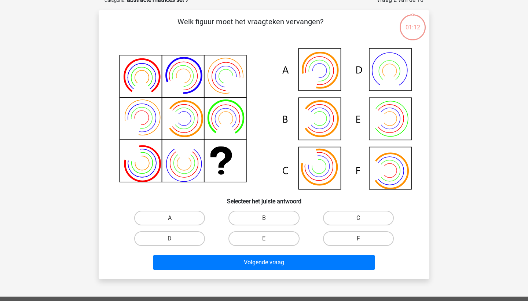
scroll to position [37, 0]
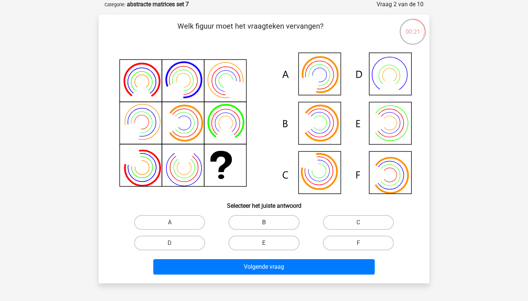
click at [241, 223] on label "B" at bounding box center [264, 222] width 71 height 15
click at [264, 223] on input "B" at bounding box center [266, 224] width 5 height 5
radio input "true"
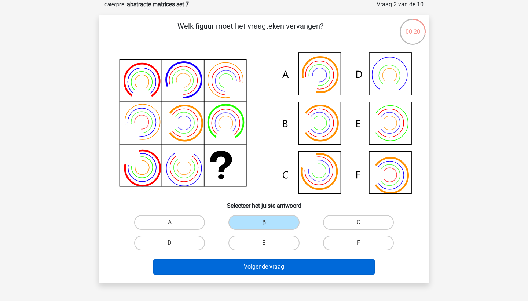
click at [257, 268] on button "Volgende vraag" at bounding box center [264, 266] width 222 height 15
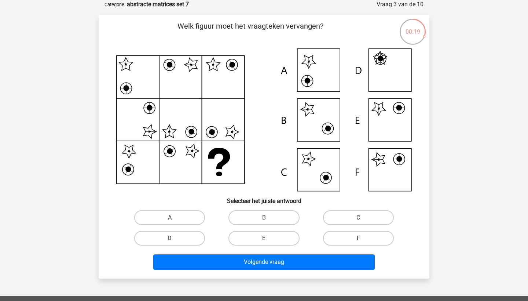
click at [273, 240] on label "E" at bounding box center [264, 238] width 71 height 15
click at [269, 240] on input "E" at bounding box center [266, 240] width 5 height 5
radio input "true"
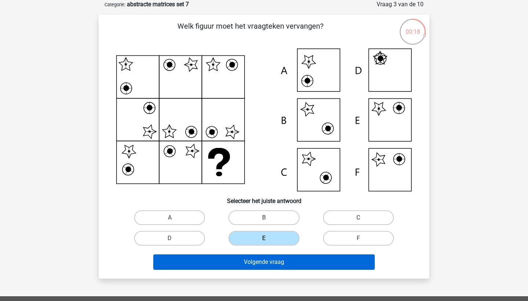
click at [287, 263] on button "Volgende vraag" at bounding box center [264, 261] width 222 height 15
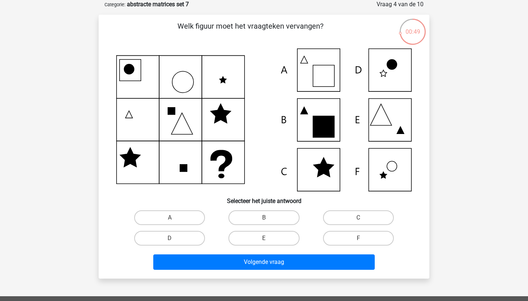
click at [316, 135] on icon at bounding box center [323, 126] width 21 height 21
click at [256, 215] on label "B" at bounding box center [264, 217] width 71 height 15
click at [264, 218] on input "B" at bounding box center [266, 220] width 5 height 5
radio input "true"
click at [186, 212] on label "A" at bounding box center [169, 217] width 71 height 15
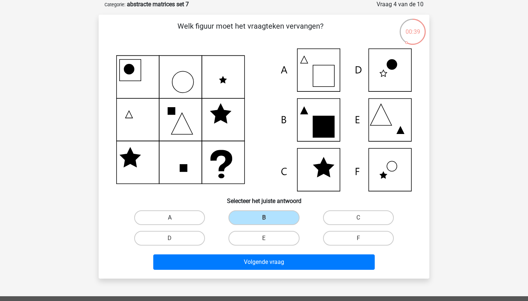
click at [175, 218] on input "A" at bounding box center [172, 220] width 5 height 5
radio input "true"
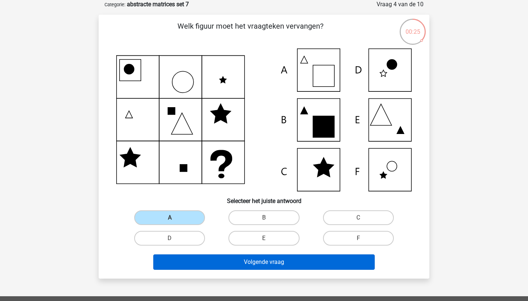
click at [226, 265] on button "Volgende vraag" at bounding box center [264, 261] width 222 height 15
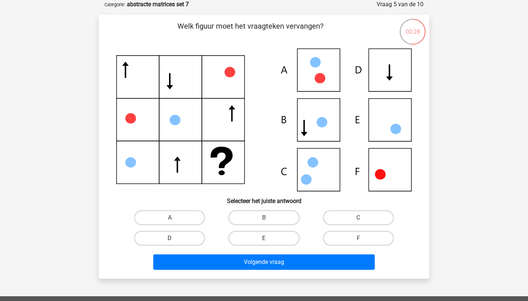
click at [185, 238] on label "D" at bounding box center [169, 238] width 71 height 15
click at [175, 238] on input "D" at bounding box center [172, 240] width 5 height 5
radio input "true"
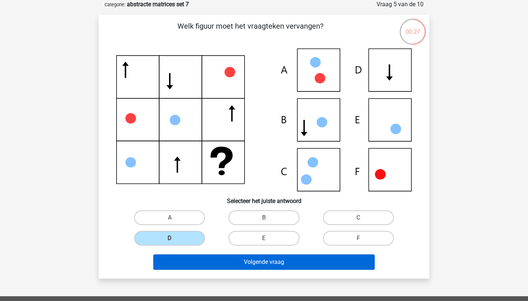
click at [218, 257] on button "Volgende vraag" at bounding box center [264, 261] width 222 height 15
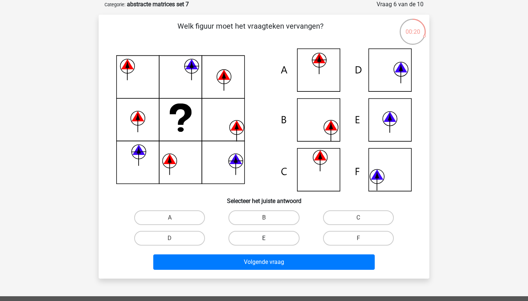
click at [266, 237] on label "E" at bounding box center [264, 238] width 71 height 15
click at [266, 238] on input "E" at bounding box center [266, 240] width 5 height 5
radio input "true"
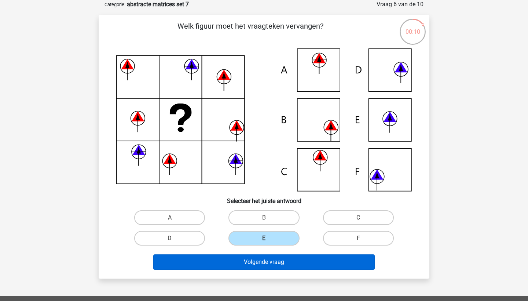
click at [251, 266] on button "Volgende vraag" at bounding box center [264, 261] width 222 height 15
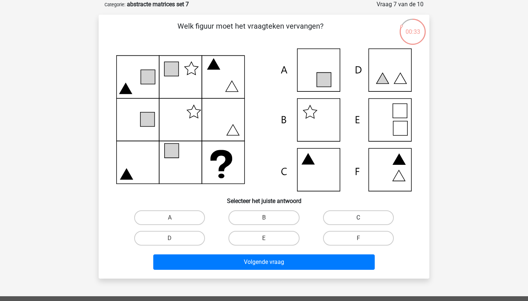
click at [333, 219] on label "C" at bounding box center [358, 217] width 71 height 15
click at [358, 219] on input "C" at bounding box center [360, 220] width 5 height 5
radio input "true"
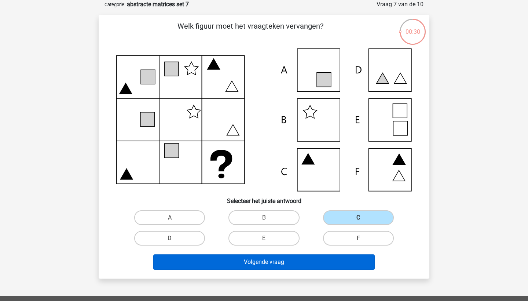
click at [302, 262] on button "Volgende vraag" at bounding box center [264, 261] width 222 height 15
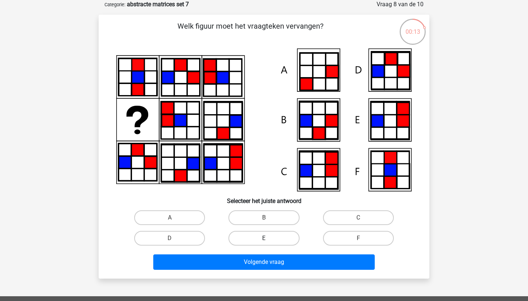
click at [249, 240] on label "E" at bounding box center [264, 238] width 71 height 15
click at [264, 240] on input "E" at bounding box center [266, 240] width 5 height 5
radio input "true"
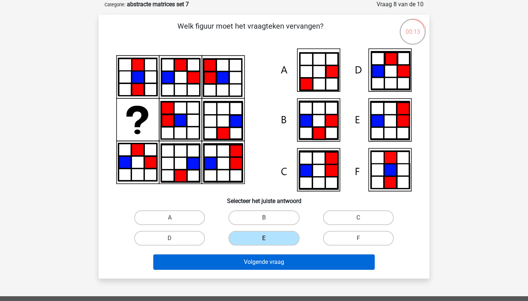
click at [261, 265] on button "Volgende vraag" at bounding box center [264, 261] width 222 height 15
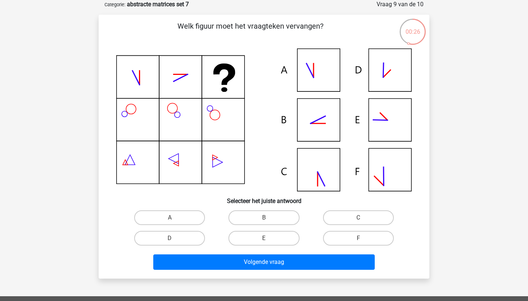
click at [266, 221] on input "B" at bounding box center [266, 220] width 5 height 5
radio input "true"
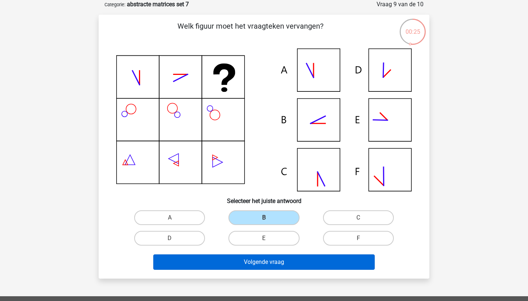
click at [278, 263] on button "Volgende vraag" at bounding box center [264, 261] width 222 height 15
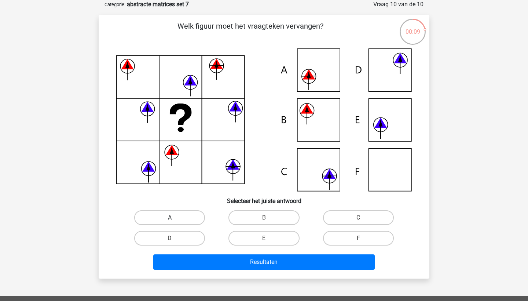
click at [179, 214] on label "A" at bounding box center [169, 217] width 71 height 15
click at [175, 218] on input "A" at bounding box center [172, 220] width 5 height 5
radio input "true"
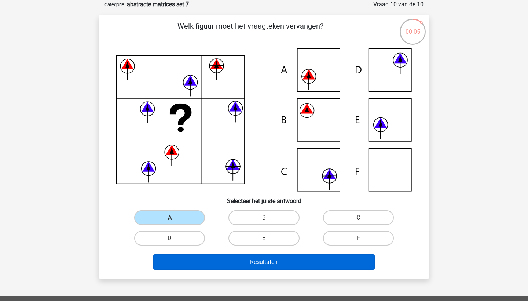
click at [252, 260] on button "Resultaten" at bounding box center [264, 261] width 222 height 15
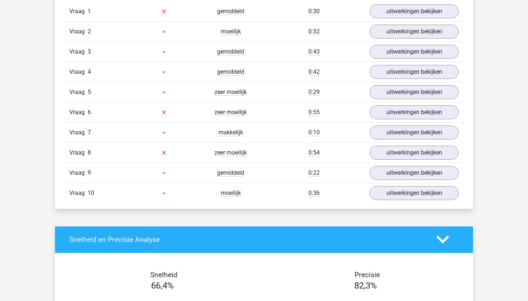
scroll to position [482, 0]
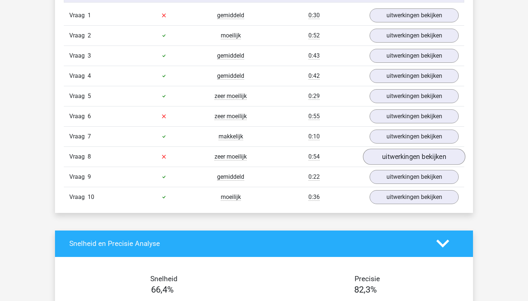
click at [383, 157] on link "uitwerkingen bekijken" at bounding box center [414, 157] width 102 height 16
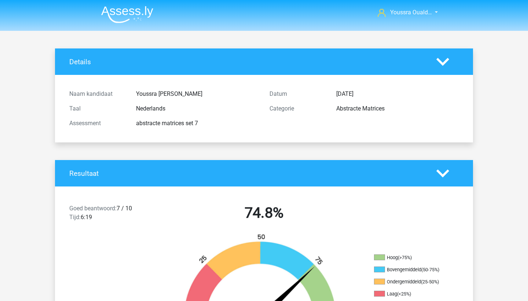
scroll to position [0, 0]
click at [122, 19] on img at bounding box center [127, 14] width 52 height 17
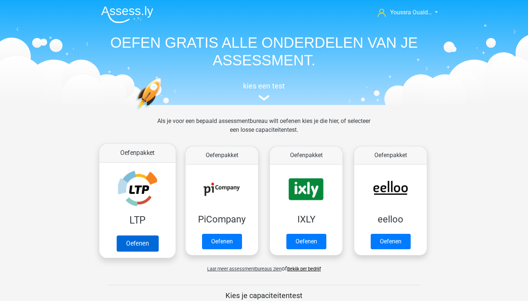
click at [131, 239] on link "Oefenen" at bounding box center [138, 243] width 42 height 16
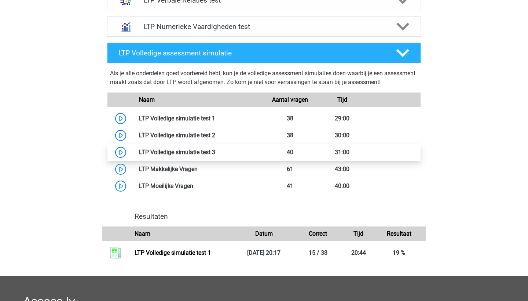
scroll to position [378, 0]
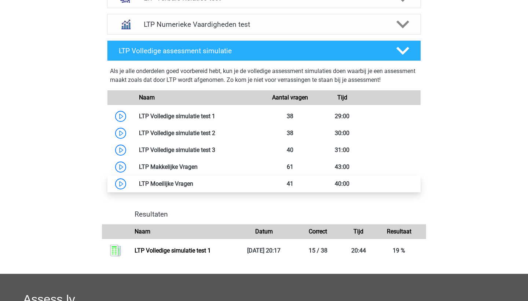
click at [193, 185] on link at bounding box center [193, 183] width 0 height 7
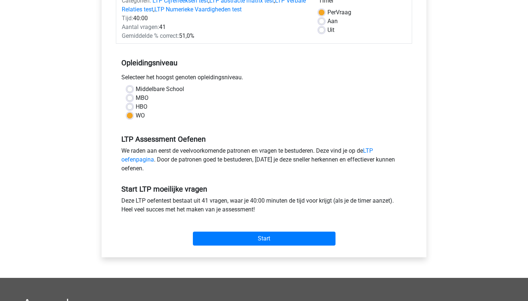
scroll to position [139, 0]
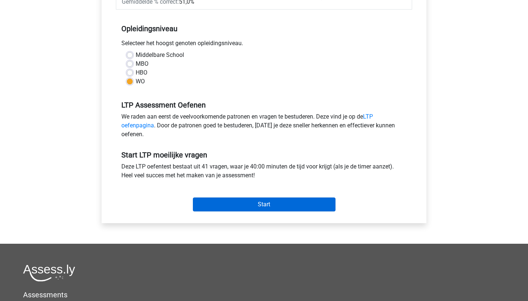
click at [229, 204] on input "Start" at bounding box center [264, 204] width 143 height 14
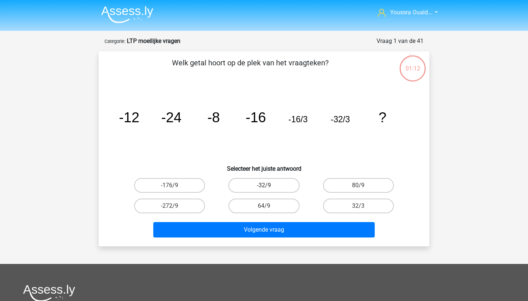
click at [247, 184] on label "-32/9" at bounding box center [264, 185] width 71 height 15
click at [264, 185] on input "-32/9" at bounding box center [266, 187] width 5 height 5
radio input "true"
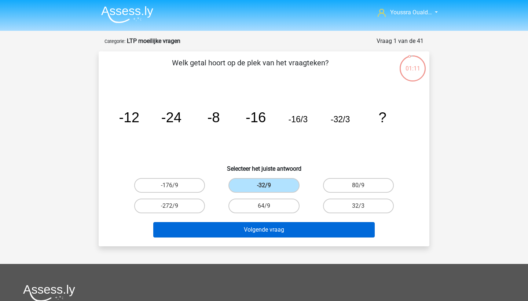
click at [253, 231] on button "Volgende vraag" at bounding box center [264, 229] width 222 height 15
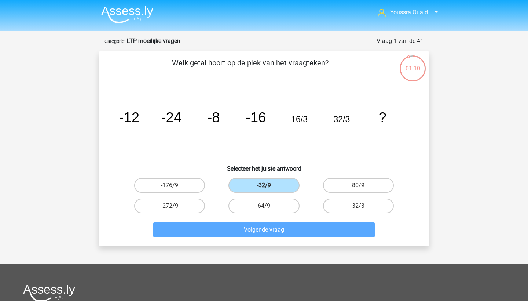
scroll to position [37, 0]
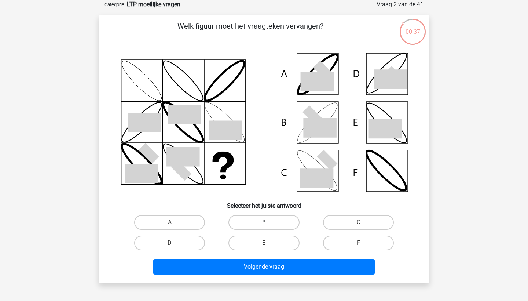
click at [267, 220] on label "B" at bounding box center [264, 222] width 71 height 15
click at [267, 222] on input "B" at bounding box center [266, 224] width 5 height 5
radio input "true"
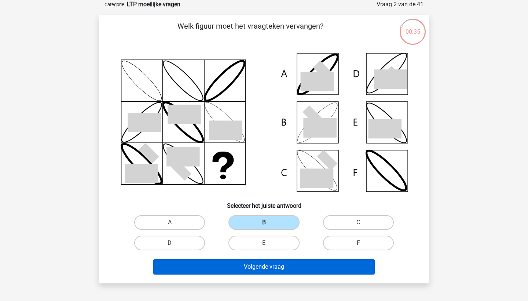
click at [273, 266] on button "Volgende vraag" at bounding box center [264, 266] width 222 height 15
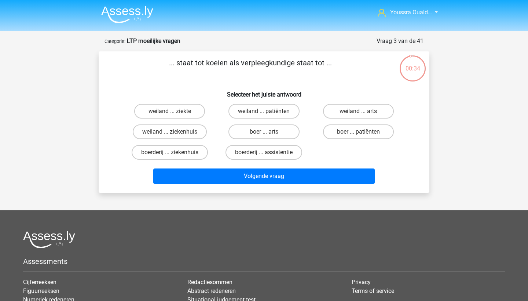
scroll to position [0, 0]
click at [335, 135] on label "boer ... patiënten" at bounding box center [358, 131] width 71 height 15
click at [358, 135] on input "boer ... patiënten" at bounding box center [360, 134] width 5 height 5
radio input "true"
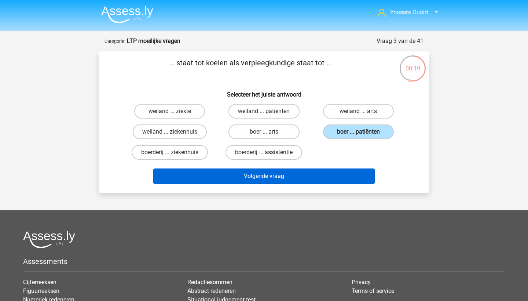
click at [278, 175] on button "Volgende vraag" at bounding box center [264, 175] width 222 height 15
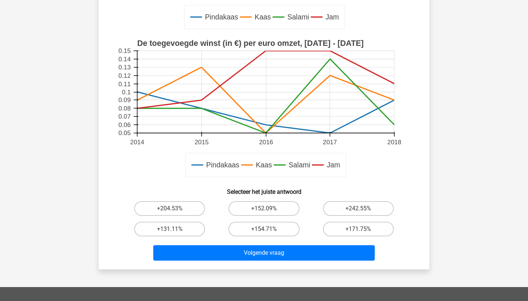
scroll to position [216, 0]
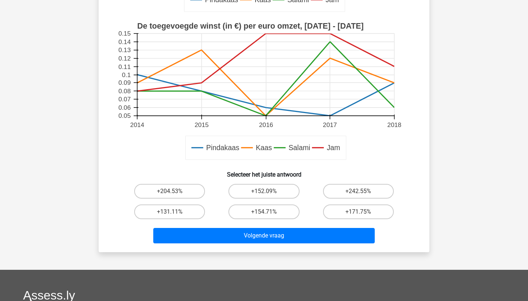
click at [265, 214] on input "+154.71%" at bounding box center [266, 214] width 5 height 5
radio input "true"
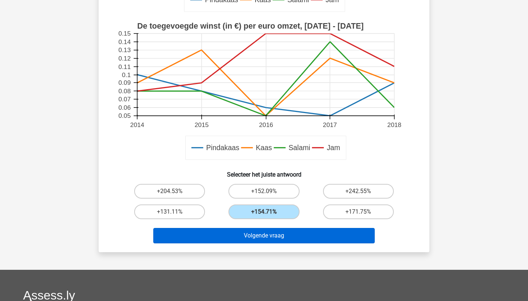
click at [266, 233] on button "Volgende vraag" at bounding box center [264, 235] width 222 height 15
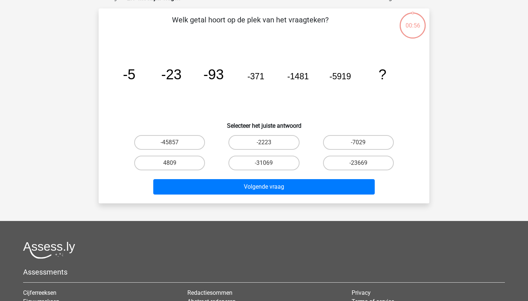
scroll to position [37, 0]
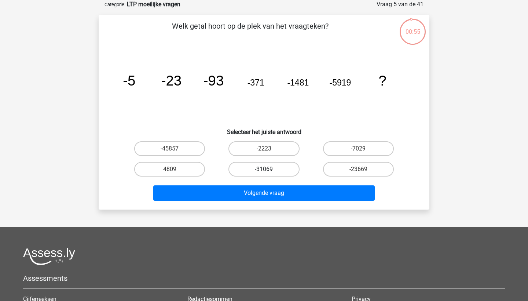
click at [259, 170] on label "-31069" at bounding box center [264, 169] width 71 height 15
click at [264, 170] on input "-31069" at bounding box center [266, 171] width 5 height 5
radio input "true"
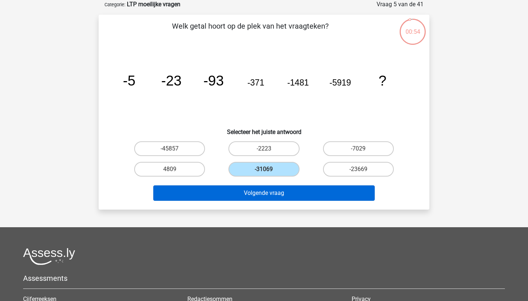
click at [264, 190] on button "Volgende vraag" at bounding box center [264, 192] width 222 height 15
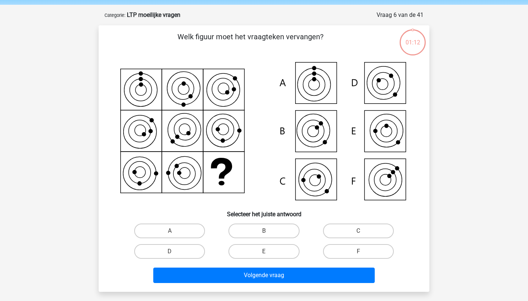
scroll to position [25, 0]
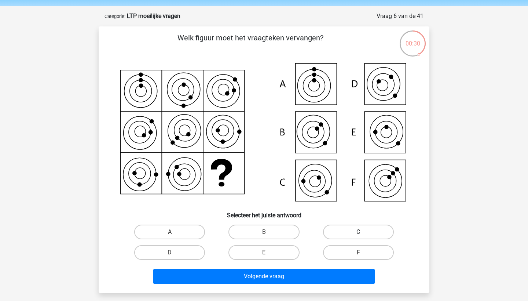
click at [347, 231] on label "C" at bounding box center [358, 232] width 71 height 15
click at [358, 232] on input "C" at bounding box center [360, 234] width 5 height 5
radio input "true"
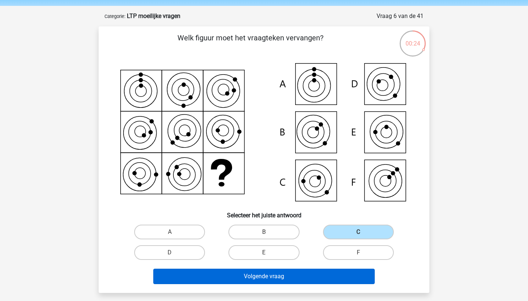
click at [322, 275] on button "Volgende vraag" at bounding box center [264, 276] width 222 height 15
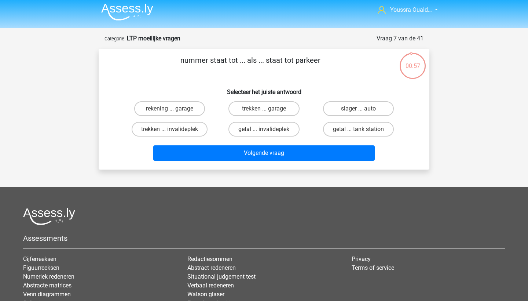
scroll to position [0, 0]
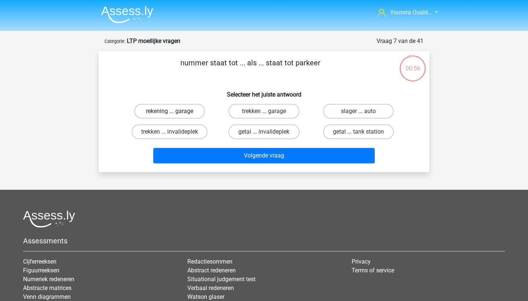
click at [186, 111] on label "rekening ... garage" at bounding box center [169, 111] width 71 height 15
click at [175, 111] on input "rekening ... garage" at bounding box center [172, 113] width 5 height 5
radio input "true"
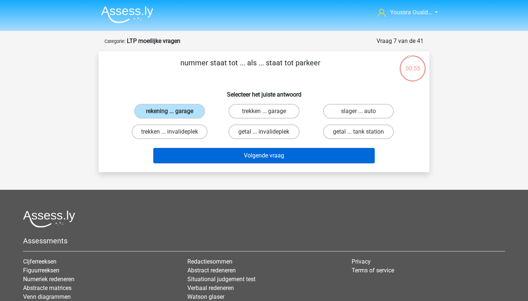
click at [237, 156] on button "Volgende vraag" at bounding box center [264, 155] width 222 height 15
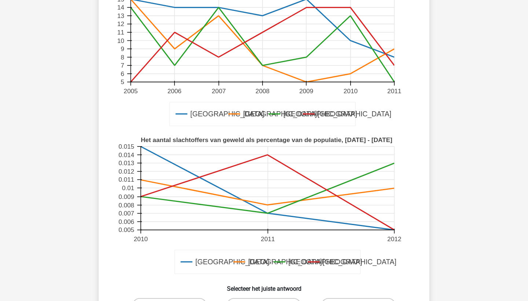
scroll to position [203, 0]
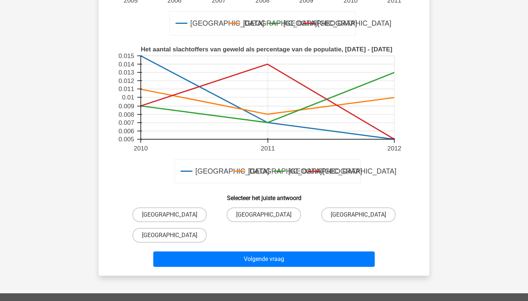
click at [266, 215] on input "[GEOGRAPHIC_DATA]" at bounding box center [266, 217] width 5 height 5
radio input "true"
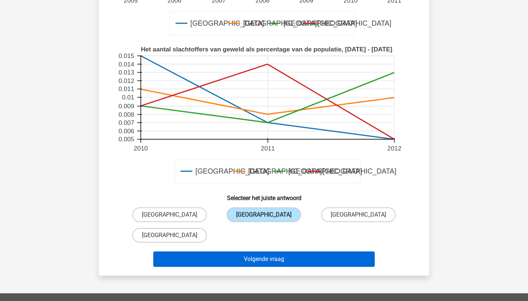
click at [278, 264] on button "Volgende vraag" at bounding box center [264, 258] width 222 height 15
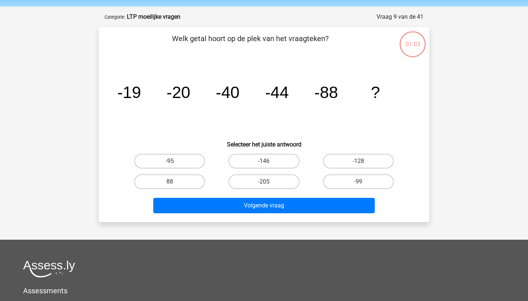
scroll to position [13, 0]
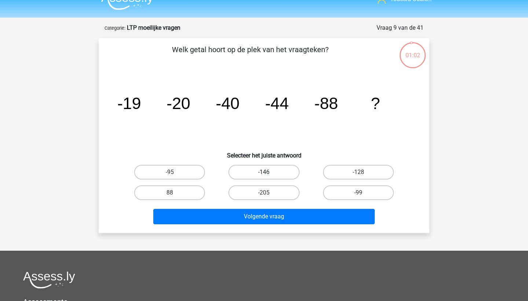
click at [240, 170] on label "-146" at bounding box center [264, 172] width 71 height 15
click at [264, 172] on input "-146" at bounding box center [266, 174] width 5 height 5
radio input "true"
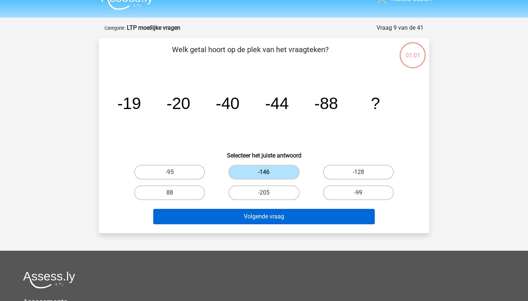
click at [266, 215] on button "Volgende vraag" at bounding box center [264, 216] width 222 height 15
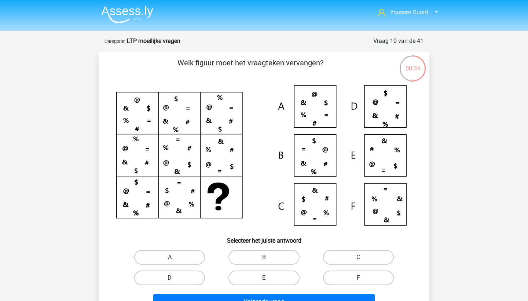
scroll to position [0, 0]
click at [124, 19] on img at bounding box center [127, 14] width 52 height 17
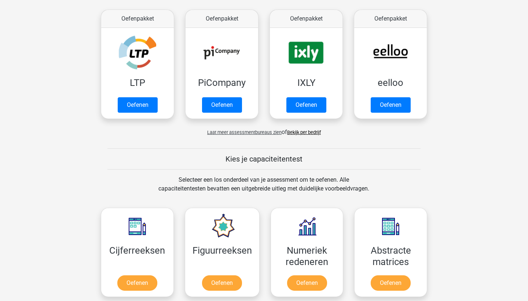
scroll to position [114, 0]
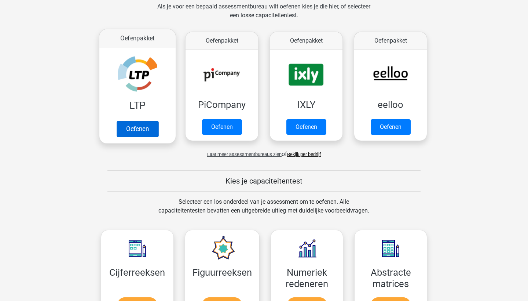
click at [136, 126] on link "Oefenen" at bounding box center [138, 129] width 42 height 16
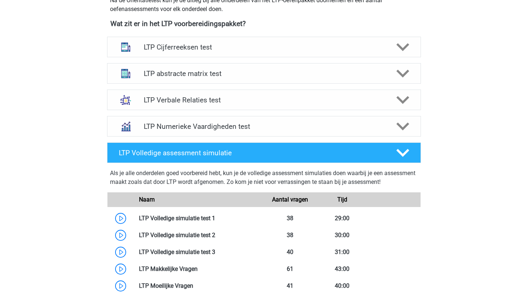
scroll to position [276, 0]
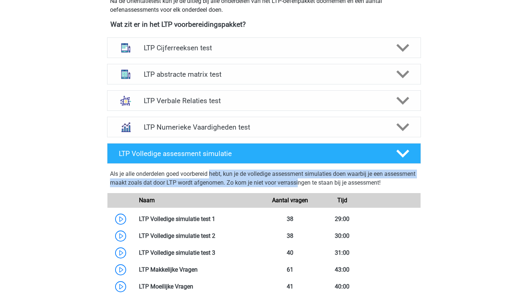
drag, startPoint x: 259, startPoint y: 184, endPoint x: 132, endPoint y: 173, distance: 127.4
click at [132, 173] on div "Als je alle onderdelen goed voorbereid hebt, kun je de volledige assessment sim…" at bounding box center [264, 179] width 308 height 21
click at [106, 178] on div "Als je alle onderdelen goed voorbereid hebt, kun je de volledige assessment sim…" at bounding box center [264, 231] width 320 height 128
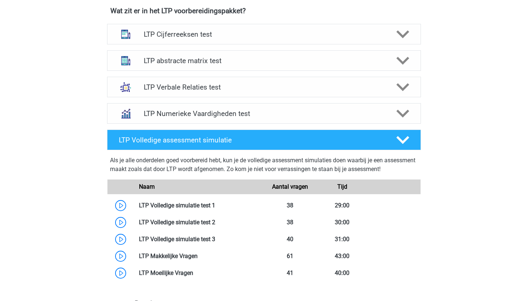
scroll to position [293, 0]
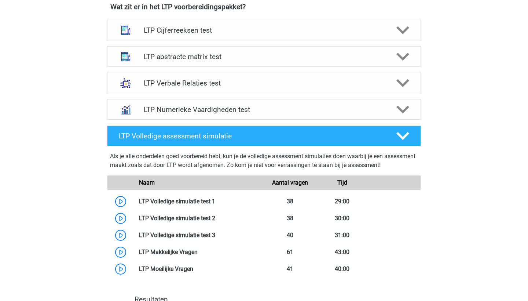
drag, startPoint x: 418, startPoint y: 165, endPoint x: 109, endPoint y: 154, distance: 309.1
click at [109, 154] on div "Als je alle onderdelen goed voorbereid hebt, kun je de volledige assessment sim…" at bounding box center [264, 213] width 320 height 128
click at [99, 156] on div "LTP Volledige assessment simulatie Als je alle onderdelen goed voorbereid hebt,…" at bounding box center [264, 205] width 331 height 161
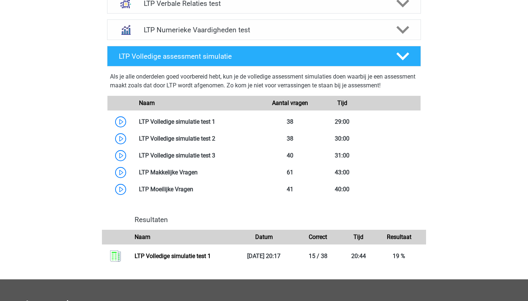
scroll to position [428, 0]
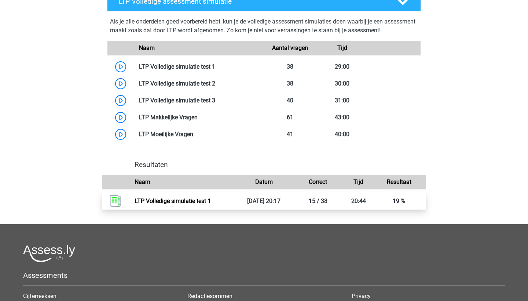
click at [136, 203] on link "LTP Volledige simulatie test 1" at bounding box center [173, 200] width 76 height 7
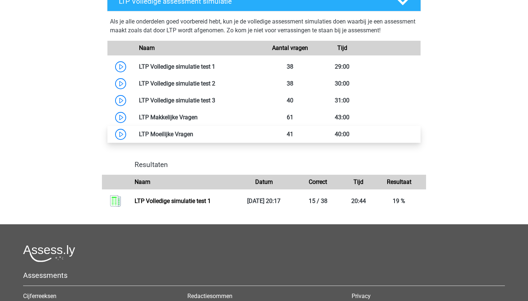
click at [193, 136] on link at bounding box center [193, 134] width 0 height 7
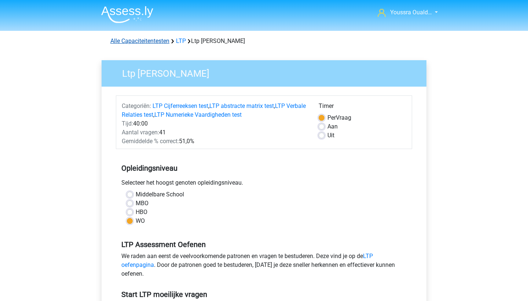
click at [137, 40] on link "Alle Capaciteitentesten" at bounding box center [139, 40] width 59 height 7
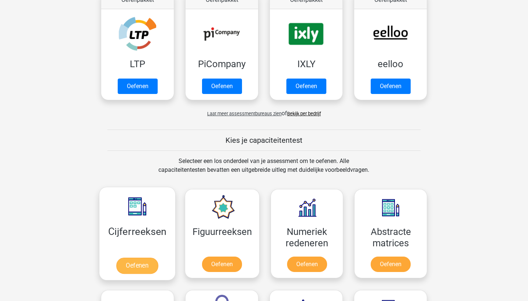
scroll to position [35, 0]
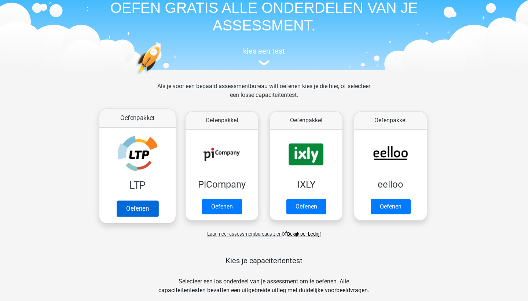
click at [137, 205] on link "Oefenen" at bounding box center [138, 208] width 42 height 16
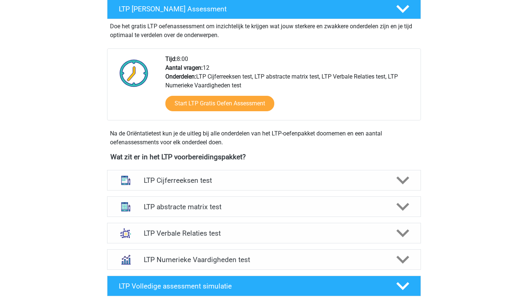
scroll to position [249, 0]
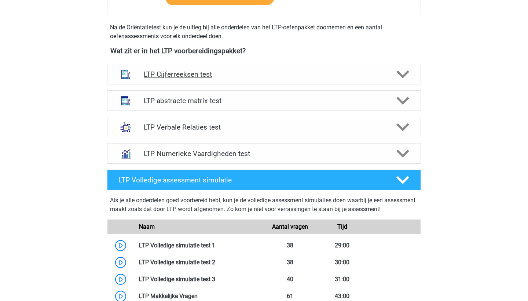
click at [169, 72] on h4 "LTP Cijferreeksen test" at bounding box center [264, 74] width 240 height 8
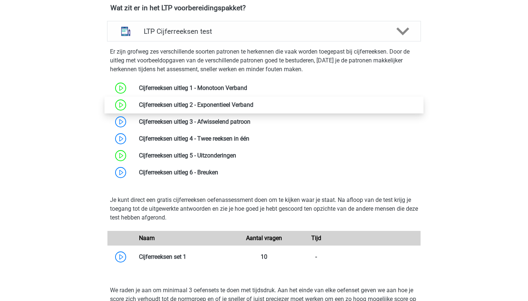
scroll to position [295, 0]
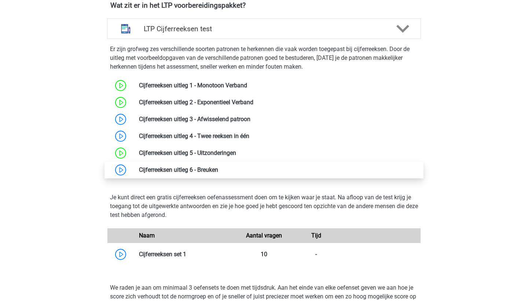
click at [218, 166] on link at bounding box center [218, 169] width 0 height 7
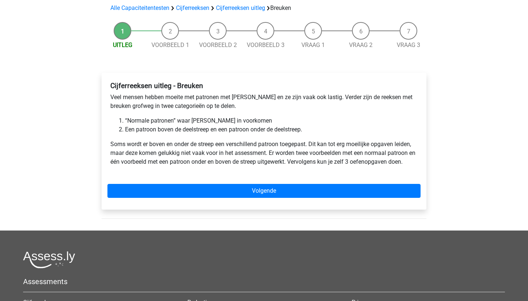
scroll to position [58, 0]
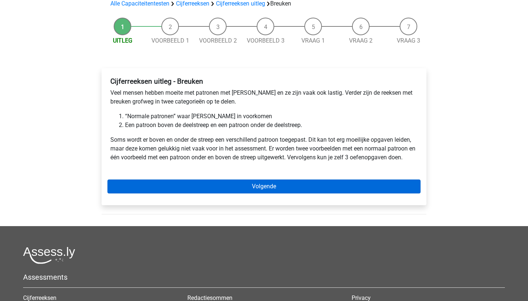
click at [218, 192] on link "Volgende" at bounding box center [263, 186] width 313 height 14
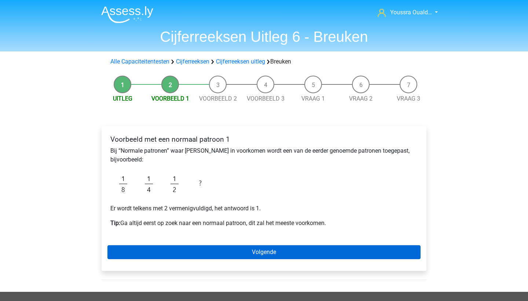
click at [192, 253] on link "Volgende" at bounding box center [263, 252] width 313 height 14
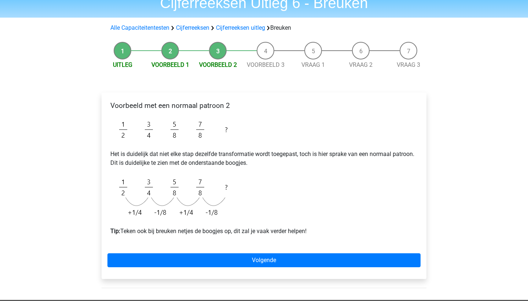
scroll to position [34, 0]
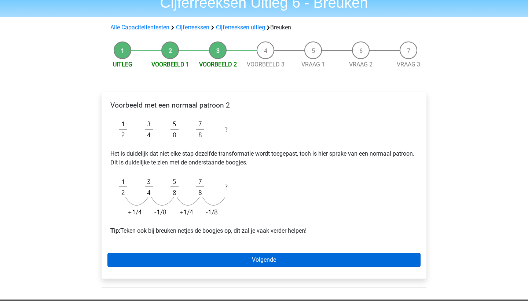
click at [215, 258] on link "Volgende" at bounding box center [263, 260] width 313 height 14
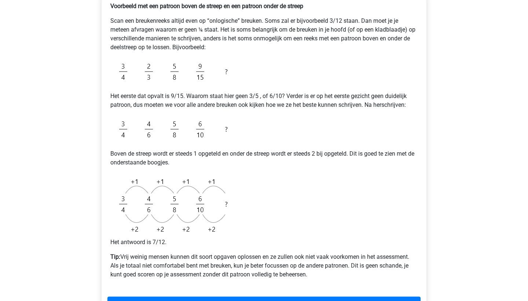
scroll to position [147, 0]
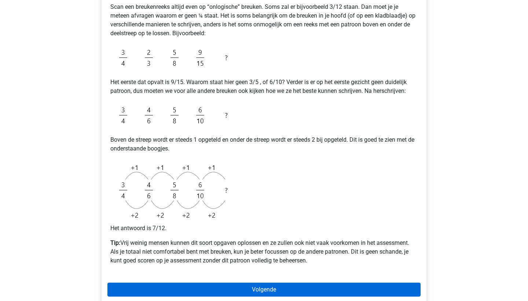
click at [277, 286] on link "Volgende" at bounding box center [263, 289] width 313 height 14
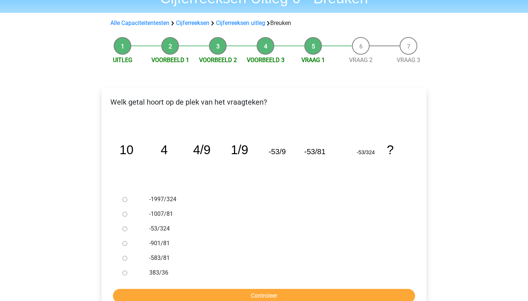
scroll to position [50, 0]
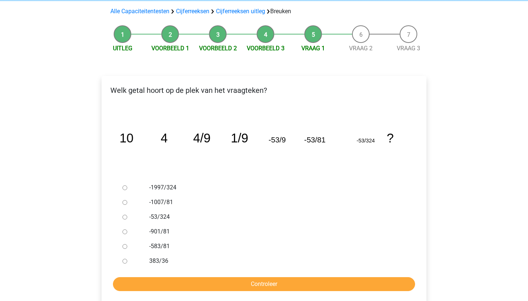
click at [124, 217] on input "-53/324" at bounding box center [125, 217] width 5 height 5
radio input "true"
click at [169, 276] on form "-1997/324 -1007/81 -53/324 -901/81 -583/81 383/36 Controleer" at bounding box center [263, 235] width 313 height 111
click at [176, 286] on input "Controleer" at bounding box center [264, 284] width 302 height 14
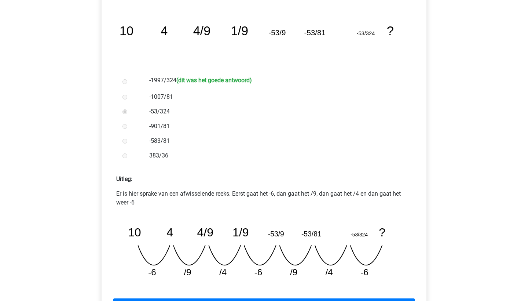
scroll to position [204, 0]
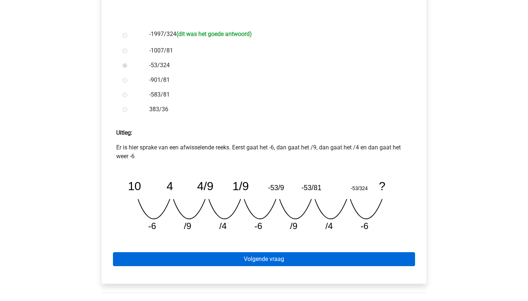
click at [194, 256] on link "Volgende vraag" at bounding box center [264, 259] width 302 height 14
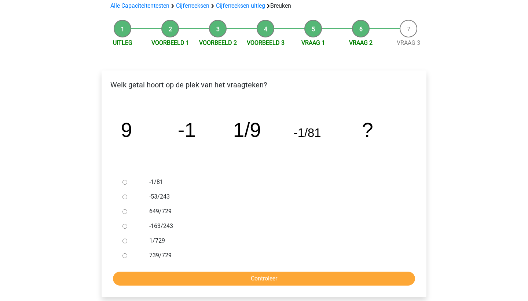
scroll to position [65, 0]
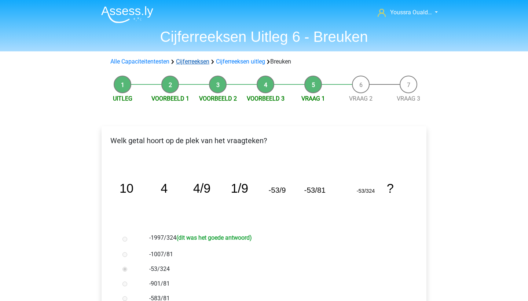
click at [197, 59] on link "Cijferreeksen" at bounding box center [192, 61] width 33 height 7
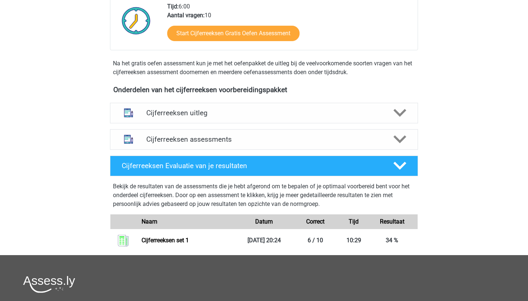
scroll to position [131, 0]
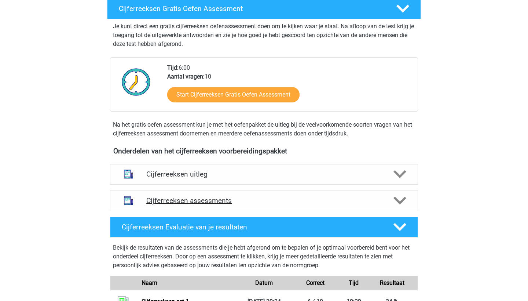
click at [245, 205] on h4 "Cijferreeksen assessments" at bounding box center [264, 200] width 236 height 8
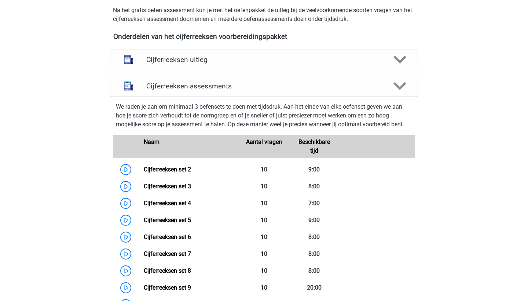
scroll to position [246, 0]
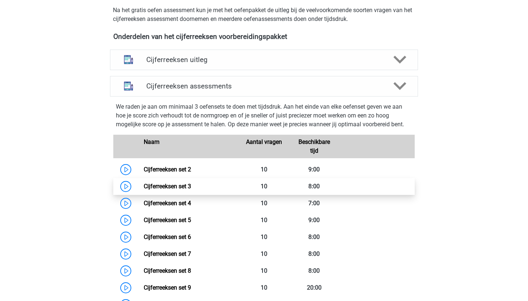
click at [156, 190] on link "Cijferreeksen set 3" at bounding box center [167, 186] width 47 height 7
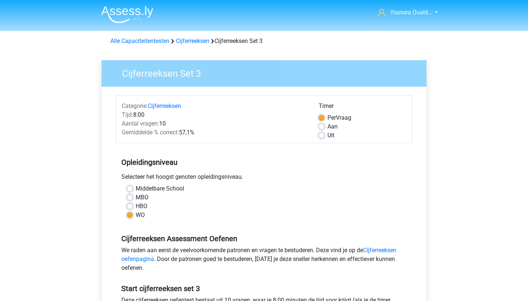
click at [328, 137] on label "Uit" at bounding box center [331, 135] width 7 height 9
click at [321, 137] on input "Uit" at bounding box center [322, 134] width 6 height 7
radio input "true"
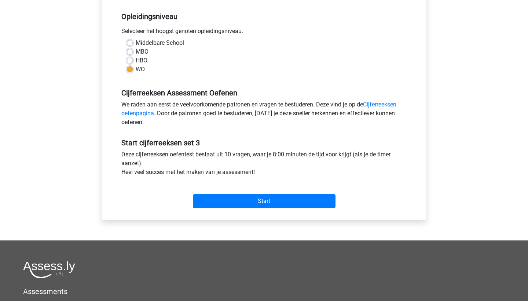
scroll to position [159, 0]
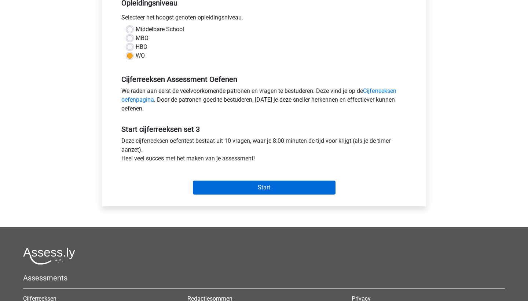
click at [255, 186] on input "Start" at bounding box center [264, 187] width 143 height 14
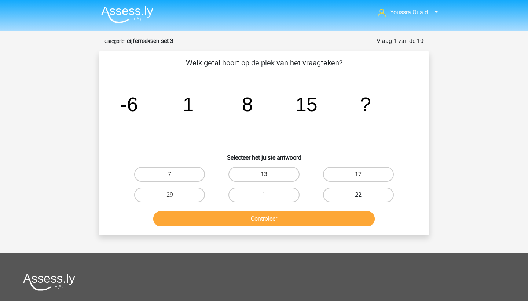
click at [339, 194] on label "22" at bounding box center [358, 194] width 71 height 15
click at [358, 195] on input "22" at bounding box center [360, 197] width 5 height 5
radio input "true"
click at [305, 221] on button "Controleer" at bounding box center [264, 218] width 222 height 15
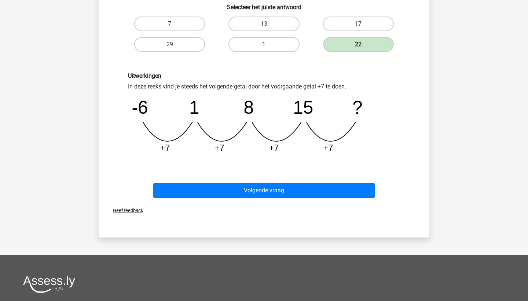
scroll to position [214, 0]
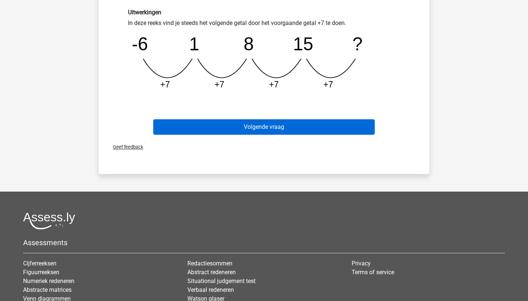
click at [248, 129] on button "Volgende vraag" at bounding box center [264, 126] width 222 height 15
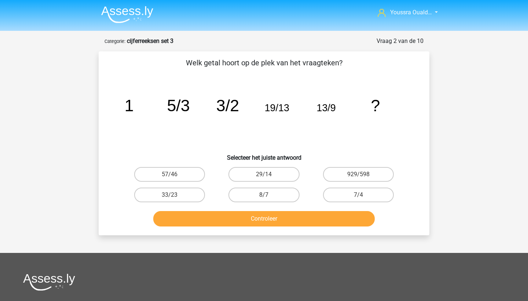
scroll to position [0, 0]
click at [240, 176] on label "29/14" at bounding box center [264, 174] width 71 height 15
click at [264, 176] on input "29/14" at bounding box center [266, 176] width 5 height 5
radio input "true"
click at [254, 218] on button "Controleer" at bounding box center [264, 218] width 222 height 15
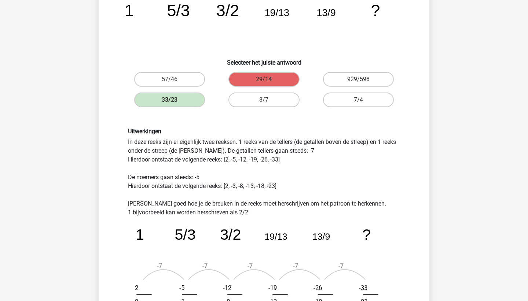
scroll to position [95, 0]
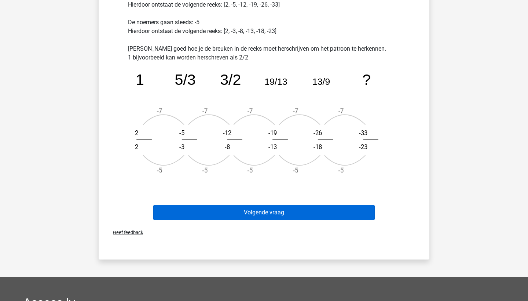
click at [254, 212] on button "Volgende vraag" at bounding box center [264, 212] width 222 height 15
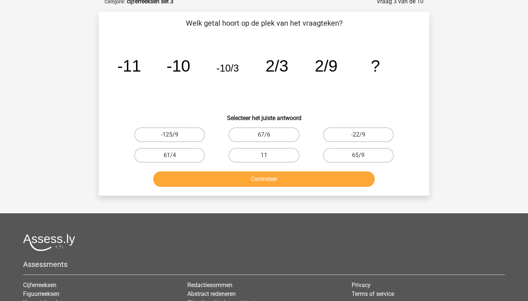
scroll to position [37, 0]
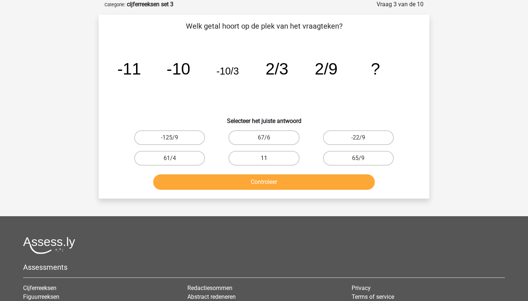
click at [273, 157] on label "11" at bounding box center [264, 158] width 71 height 15
click at [269, 158] on input "11" at bounding box center [266, 160] width 5 height 5
radio input "true"
click at [277, 183] on button "Controleer" at bounding box center [264, 181] width 222 height 15
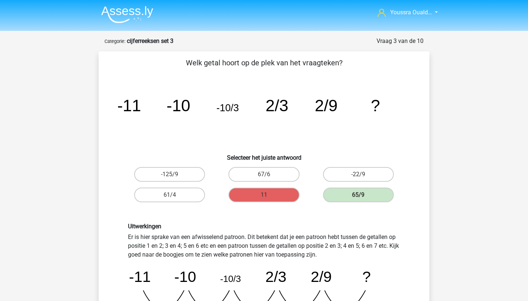
scroll to position [0, 0]
click at [123, 9] on img at bounding box center [127, 14] width 52 height 17
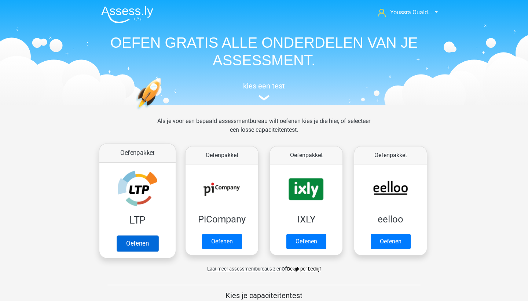
click at [147, 238] on link "Oefenen" at bounding box center [138, 243] width 42 height 16
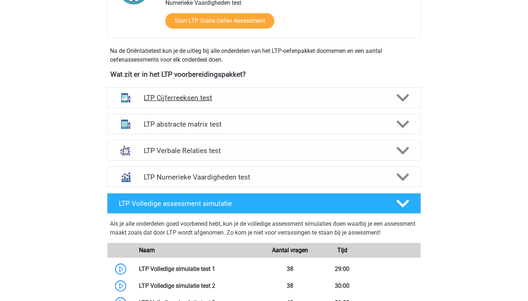
scroll to position [226, 0]
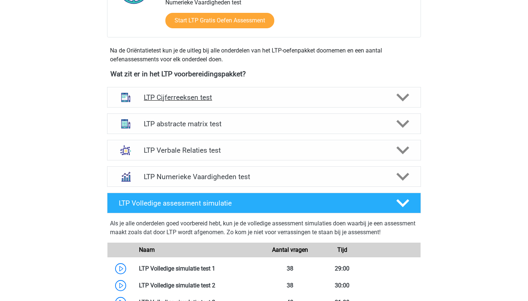
click at [236, 97] on h4 "LTP Cijferreeksen test" at bounding box center [264, 97] width 240 height 8
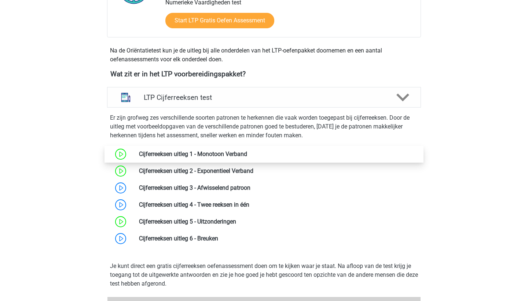
click at [247, 157] on link at bounding box center [247, 153] width 0 height 7
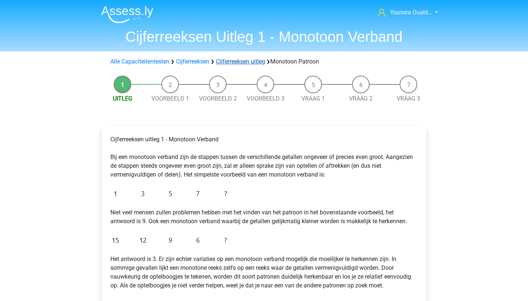
click at [232, 62] on link "Cijferreeksen uitleg" at bounding box center [240, 61] width 49 height 7
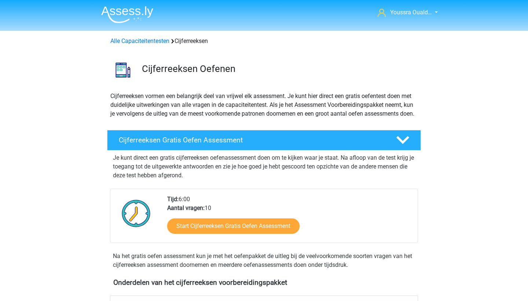
scroll to position [301, 0]
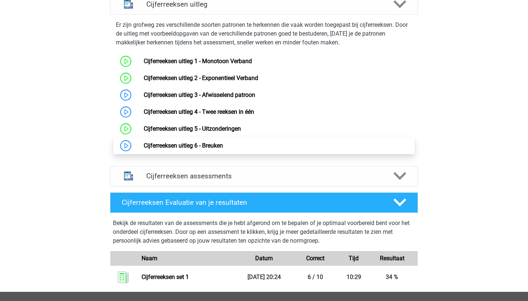
click at [213, 149] on link "Cijferreeksen uitleg 6 - Breuken" at bounding box center [183, 145] width 79 height 7
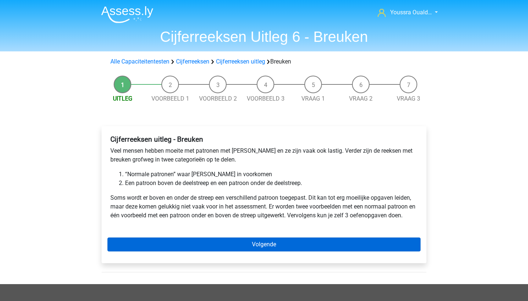
click at [163, 244] on link "Volgende" at bounding box center [263, 244] width 313 height 14
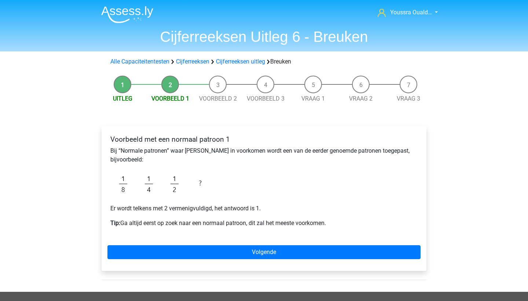
scroll to position [15, 0]
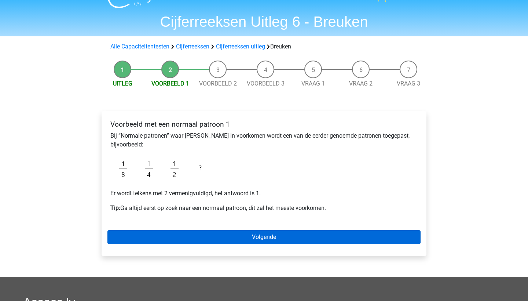
click at [141, 244] on link "Volgende" at bounding box center [263, 237] width 313 height 14
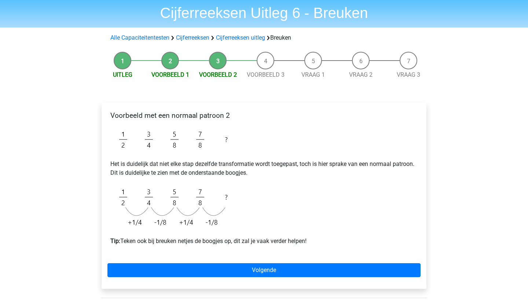
scroll to position [24, 0]
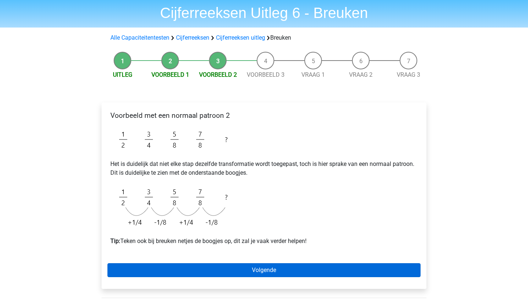
click at [132, 269] on link "Volgende" at bounding box center [263, 270] width 313 height 14
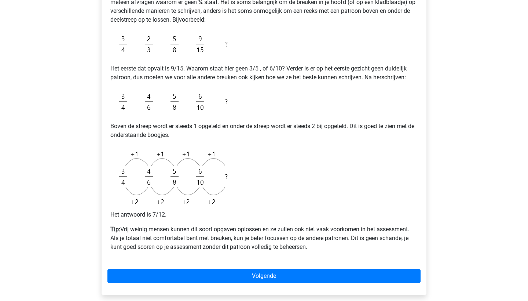
scroll to position [174, 0]
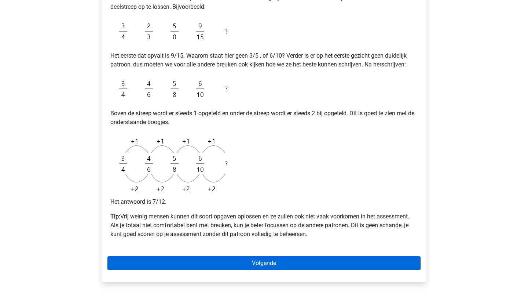
click at [185, 263] on link "Volgende" at bounding box center [263, 263] width 313 height 14
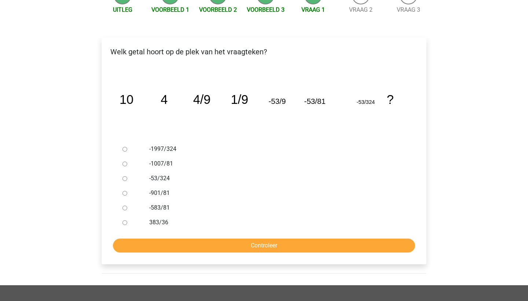
scroll to position [89, 0]
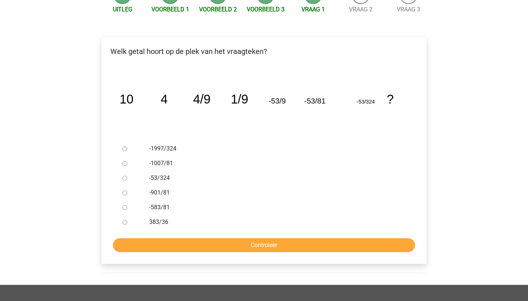
click at [127, 149] on input "-1997/324" at bounding box center [125, 148] width 5 height 5
radio input "true"
click at [203, 245] on input "Controleer" at bounding box center [264, 245] width 302 height 14
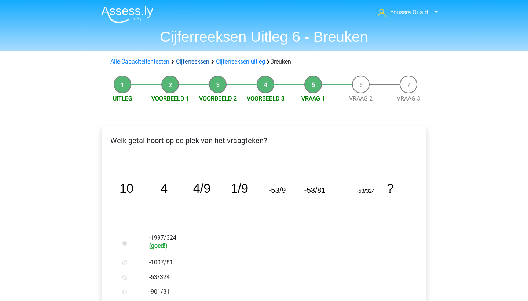
click at [201, 61] on link "Cijferreeksen" at bounding box center [192, 61] width 33 height 7
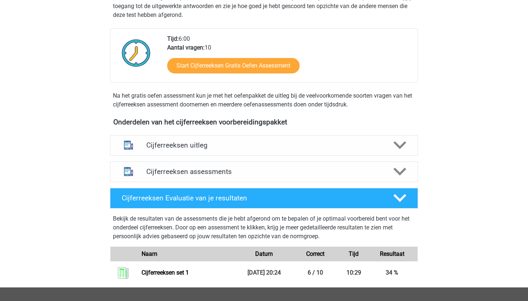
scroll to position [163, 0]
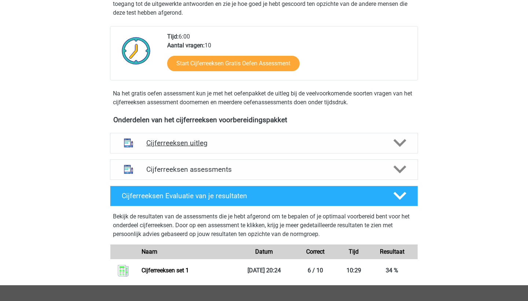
click at [219, 147] on h4 "Cijferreeksen uitleg" at bounding box center [264, 143] width 236 height 8
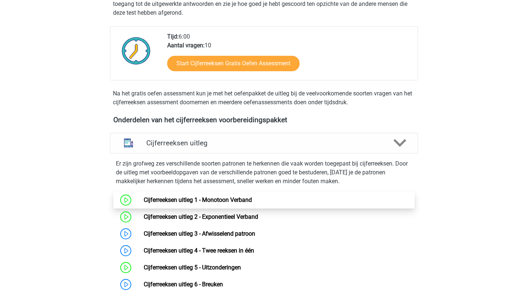
click at [219, 203] on link "Cijferreeksen uitleg 1 - Monotoon Verband" at bounding box center [198, 199] width 108 height 7
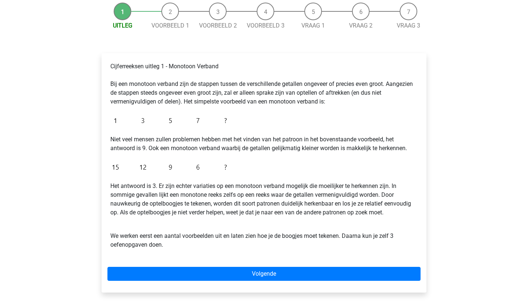
scroll to position [74, 0]
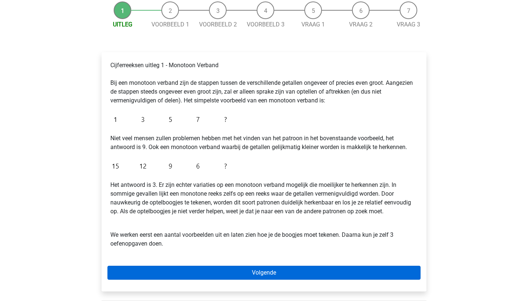
click at [197, 274] on link "Volgende" at bounding box center [263, 273] width 313 height 14
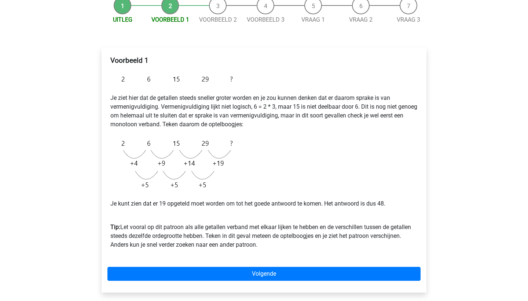
scroll to position [88, 0]
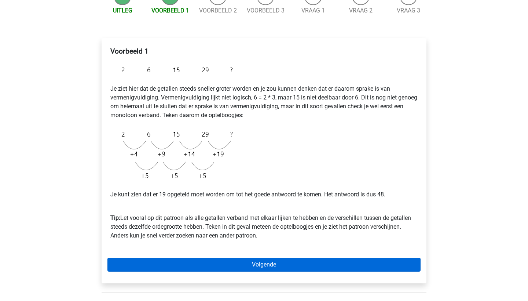
click at [227, 266] on link "Volgende" at bounding box center [263, 265] width 313 height 14
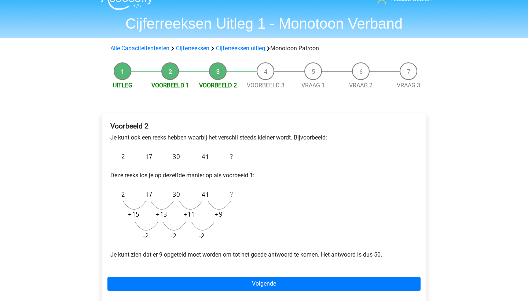
scroll to position [14, 0]
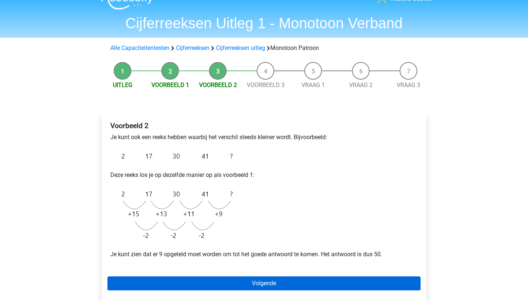
click at [249, 285] on link "Volgende" at bounding box center [263, 283] width 313 height 14
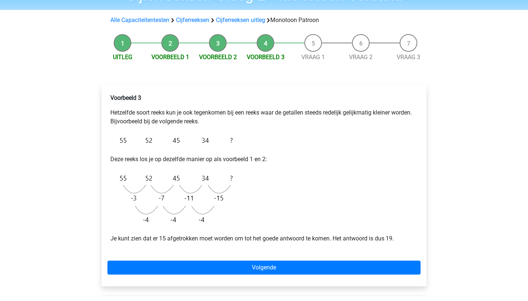
scroll to position [42, 0]
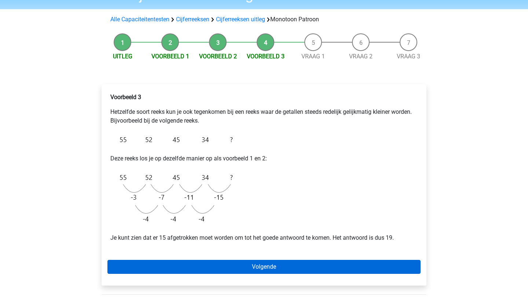
click at [284, 266] on link "Volgende" at bounding box center [263, 267] width 313 height 14
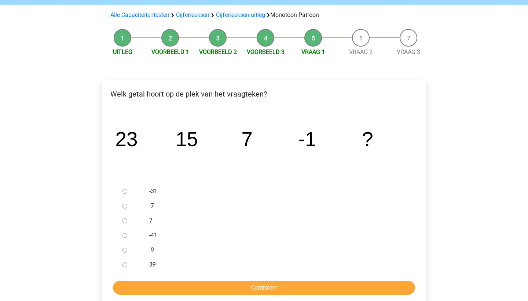
scroll to position [51, 0]
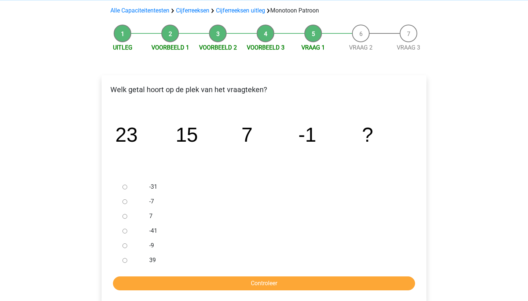
click at [123, 246] on input "-9" at bounding box center [125, 245] width 5 height 5
radio input "true"
click at [157, 289] on input "Controleer" at bounding box center [264, 283] width 302 height 14
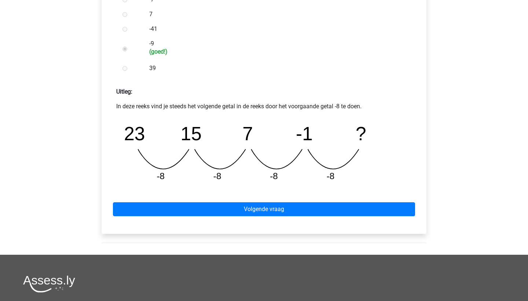
scroll to position [258, 0]
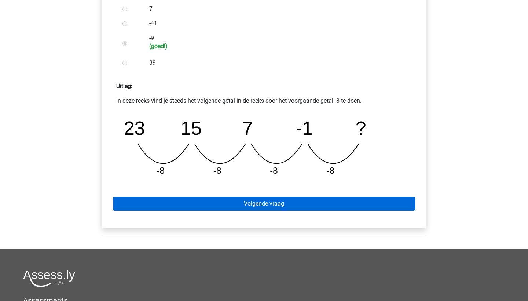
click at [214, 203] on link "Volgende vraag" at bounding box center [264, 204] width 302 height 14
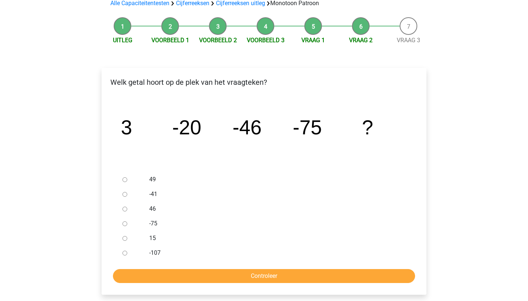
scroll to position [59, 0]
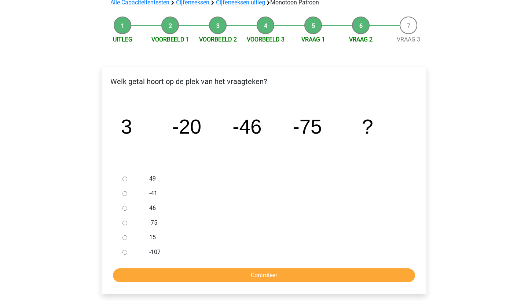
click at [124, 251] on input "-107" at bounding box center [125, 252] width 5 height 5
radio input "true"
click at [145, 273] on input "Controleer" at bounding box center [264, 275] width 302 height 14
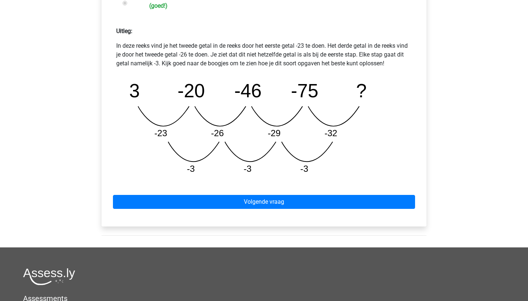
scroll to position [315, 0]
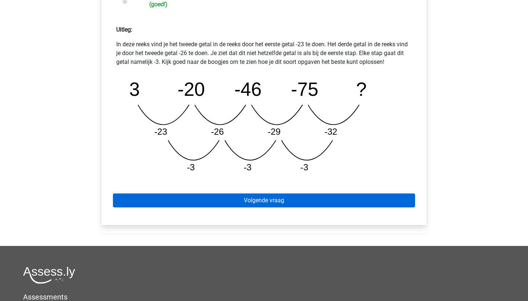
click at [175, 198] on link "Volgende vraag" at bounding box center [264, 200] width 302 height 14
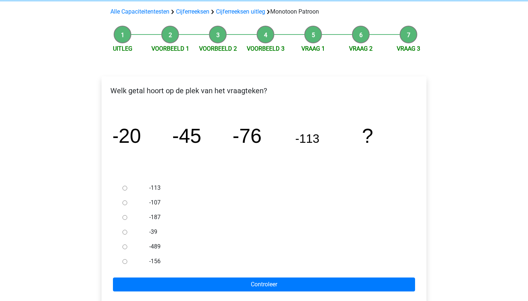
scroll to position [55, 0]
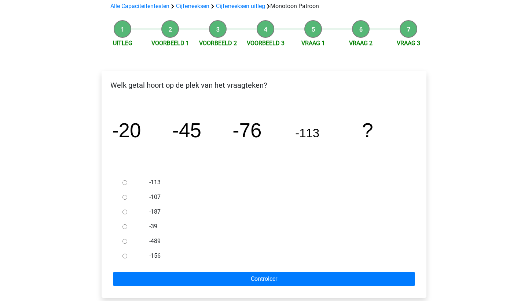
click at [156, 256] on label "-156" at bounding box center [276, 255] width 254 height 9
click at [127, 256] on input "-156" at bounding box center [125, 256] width 5 height 5
radio input "true"
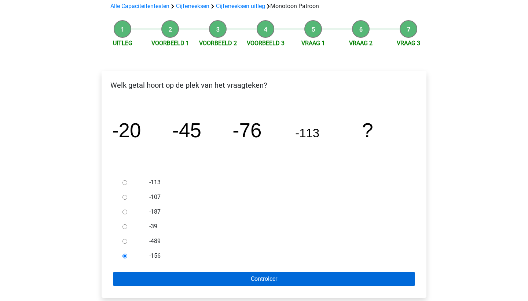
click at [167, 280] on input "Controleer" at bounding box center [264, 279] width 302 height 14
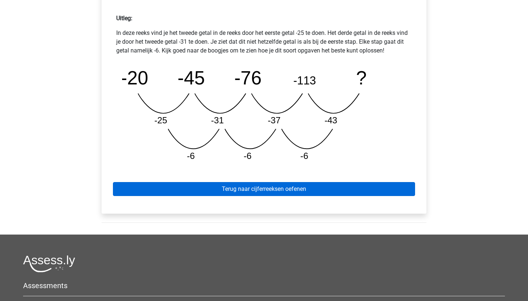
scroll to position [327, 0]
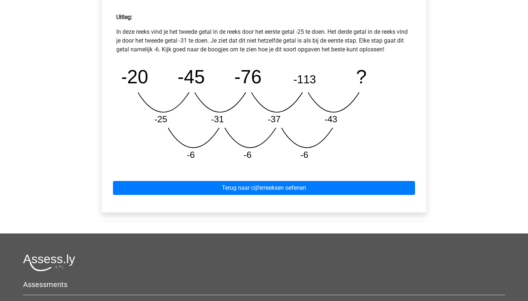
click at [184, 196] on div "Terug naar cijferreeksen oefenen" at bounding box center [263, 186] width 313 height 40
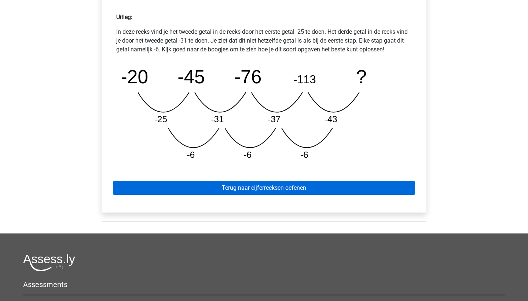
click at [190, 189] on link "Terug naar cijferreeksen oefenen" at bounding box center [264, 188] width 302 height 14
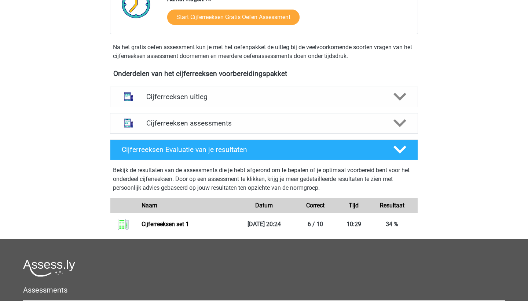
scroll to position [215, 0]
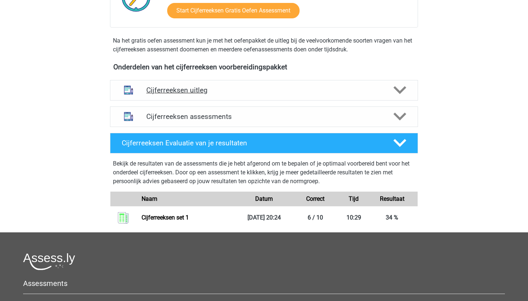
click at [175, 94] on h4 "Cijferreeksen uitleg" at bounding box center [264, 90] width 236 height 8
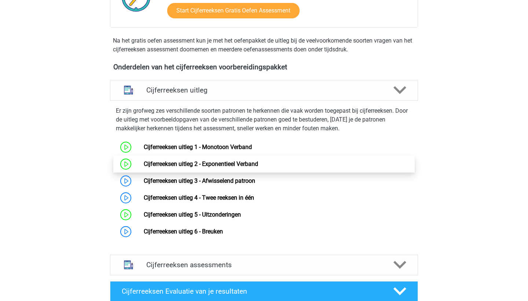
click at [189, 167] on link "Cijferreeksen uitleg 2 - Exponentieel Verband" at bounding box center [201, 163] width 114 height 7
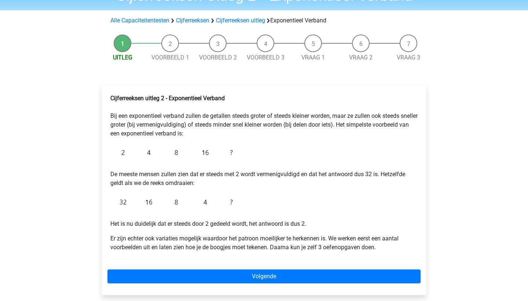
scroll to position [43, 0]
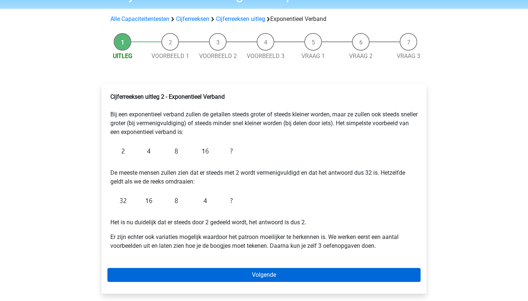
click at [252, 278] on link "Volgende" at bounding box center [263, 275] width 313 height 14
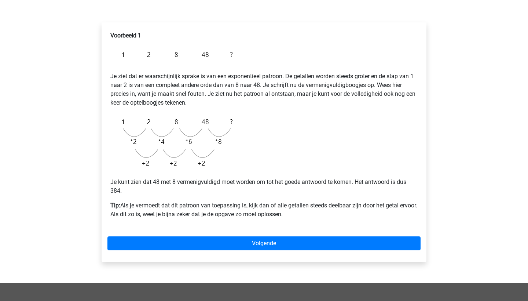
scroll to position [105, 0]
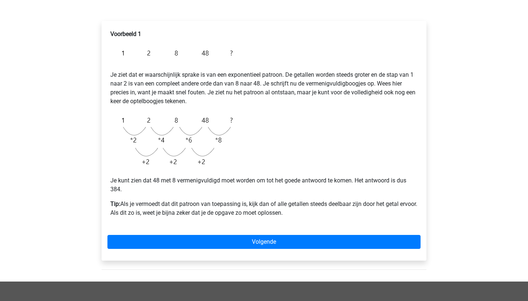
click at [241, 218] on div "Voorbeeld 1 Je ziet dat er waarschijnlijk sprake is van een exponentieel patroo…" at bounding box center [263, 126] width 313 height 199
drag, startPoint x: 312, startPoint y: 216, endPoint x: 98, endPoint y: 40, distance: 277.0
click at [98, 40] on div "Voorbeeld 1 Je ziet dat er waarschijnlijk sprake is van een exponentieel patroo…" at bounding box center [264, 143] width 337 height 275
click at [145, 47] on img at bounding box center [173, 52] width 126 height 17
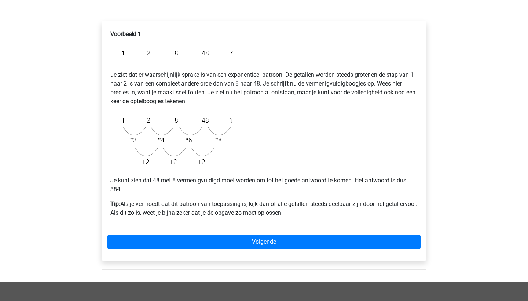
click at [325, 150] on div "Voorbeeld 1 Je ziet dat er waarschijnlijk sprake is van een exponentieel patroo…" at bounding box center [263, 126] width 313 height 199
drag, startPoint x: 311, startPoint y: 211, endPoint x: 113, endPoint y: 55, distance: 252.4
click at [113, 55] on div "Voorbeeld 1 Je ziet dat er waarschijnlijk sprake is van een exponentieel patroo…" at bounding box center [263, 126] width 313 height 199
click at [113, 55] on img at bounding box center [173, 52] width 126 height 17
click at [308, 219] on div "Voorbeeld 1 Je ziet dat er waarschijnlijk sprake is van een exponentieel patroo…" at bounding box center [263, 126] width 313 height 199
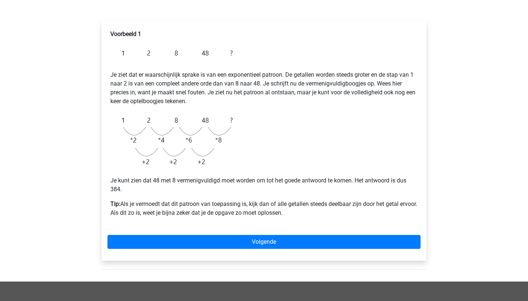
drag, startPoint x: 308, startPoint y: 219, endPoint x: 110, endPoint y: 54, distance: 257.6
click at [110, 54] on div "Voorbeeld 1 Je ziet dat er waarschijnlijk sprake is van een exponentieel patroo…" at bounding box center [263, 126] width 313 height 199
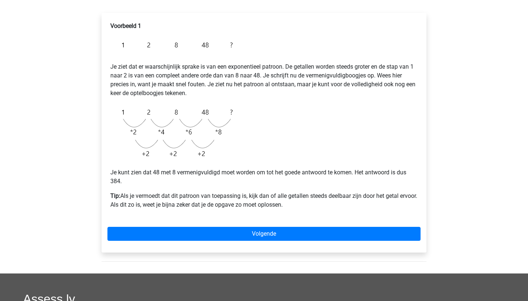
scroll to position [114, 0]
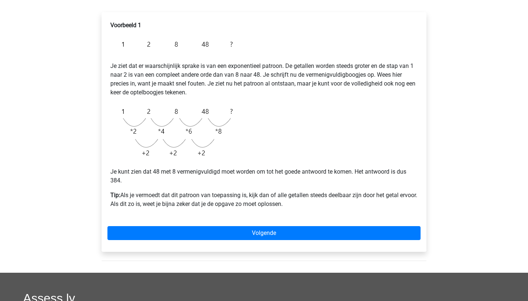
drag, startPoint x: 317, startPoint y: 204, endPoint x: 111, endPoint y: 43, distance: 261.6
click at [111, 43] on div "Voorbeeld 1 Je ziet dat er waarschijnlijk sprake is van een exponentieel patroo…" at bounding box center [263, 117] width 313 height 199
click at [242, 96] on p "Je ziet dat er waarschijnlijk sprake is van een exponentieel patroon. De getall…" at bounding box center [263, 75] width 307 height 44
drag, startPoint x: 315, startPoint y: 211, endPoint x: 120, endPoint y: 41, distance: 258.7
click at [120, 41] on div "Voorbeeld 1 Je ziet dat er waarschijnlijk sprake is van een exponentieel patroo…" at bounding box center [263, 117] width 313 height 199
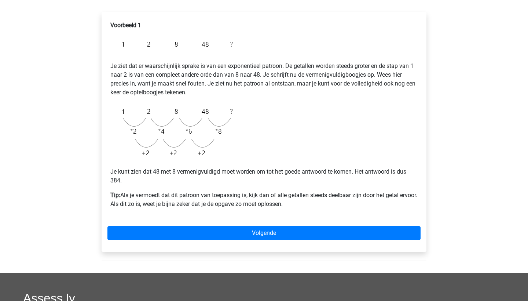
click at [307, 197] on p "Tip: Als je vermoedt dat dit patroon van toepassing is, kijk dan of alle getall…" at bounding box center [263, 200] width 307 height 18
drag, startPoint x: 309, startPoint y: 203, endPoint x: 115, endPoint y: 41, distance: 251.9
click at [115, 41] on div "Voorbeeld 1 Je ziet dat er waarschijnlijk sprake is van een exponentieel patroo…" at bounding box center [263, 117] width 313 height 199
click at [115, 41] on img at bounding box center [173, 44] width 126 height 17
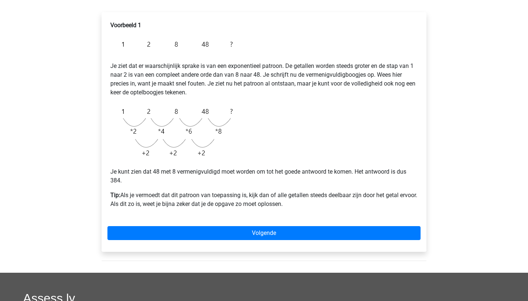
click at [249, 148] on div "Voorbeeld 1 Je ziet dat er waarschijnlijk sprake is van een exponentieel patroo…" at bounding box center [263, 117] width 313 height 199
drag, startPoint x: 322, startPoint y: 207, endPoint x: 117, endPoint y: 48, distance: 259.5
click at [117, 48] on div "Voorbeeld 1 Je ziet dat er waarschijnlijk sprake is van een exponentieel patroo…" at bounding box center [263, 117] width 313 height 199
click at [117, 48] on img at bounding box center [173, 44] width 126 height 17
click at [319, 155] on div "Voorbeeld 1 Je ziet dat er waarschijnlijk sprake is van een exponentieel patroo…" at bounding box center [263, 117] width 313 height 199
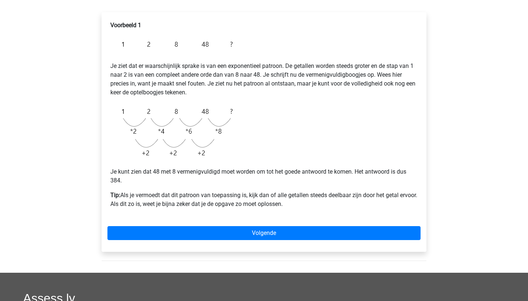
drag, startPoint x: 308, startPoint y: 201, endPoint x: 111, endPoint y: 47, distance: 250.6
click at [111, 47] on div "Voorbeeld 1 Je ziet dat er waarschijnlijk sprake is van een exponentieel patroo…" at bounding box center [263, 117] width 313 height 199
click at [111, 47] on img at bounding box center [173, 44] width 126 height 17
click at [248, 150] on div "Voorbeeld 1 Je ziet dat er waarschijnlijk sprake is van een exponentieel patroo…" at bounding box center [263, 117] width 313 height 199
click at [256, 149] on div "Voorbeeld 1 Je ziet dat er waarschijnlijk sprake is van een exponentieel patroo…" at bounding box center [263, 117] width 313 height 199
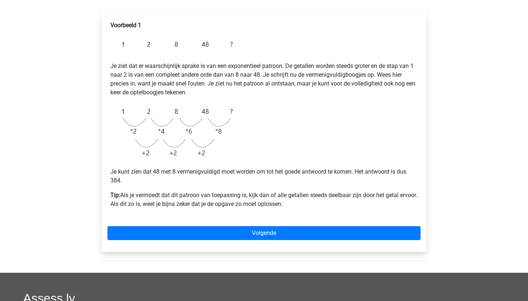
click at [314, 207] on p "Tip: Als je vermoedt dat dit patroon van toepassing is, kijk dan of alle getall…" at bounding box center [263, 200] width 307 height 18
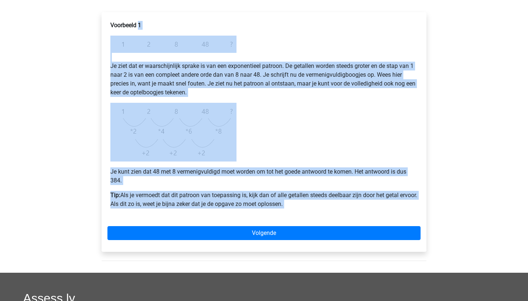
drag, startPoint x: 314, startPoint y: 207, endPoint x: 86, endPoint y: 43, distance: 281.7
click at [86, 43] on div "Youssra Ouald… youssraoualdchaib@hotmail.com Nederlands English" at bounding box center [264, 176] width 528 height 580
click at [265, 128] on div "Voorbeeld 1 Je ziet dat er waarschijnlijk sprake is van een exponentieel patroo…" at bounding box center [263, 117] width 313 height 199
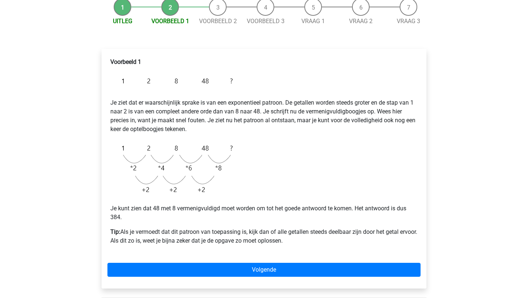
scroll to position [77, 0]
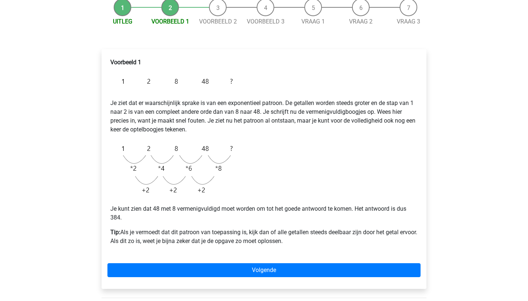
click at [296, 123] on p "Je ziet dat er waarschijnlijk sprake is van een exponentieel patroon. De getall…" at bounding box center [263, 112] width 307 height 44
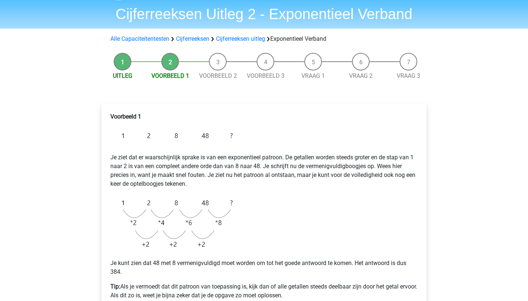
scroll to position [23, 0]
click at [266, 126] on div "Voorbeeld 1 Je ziet dat er waarschijnlijk sprake is van een exponentieel patroo…" at bounding box center [263, 208] width 313 height 199
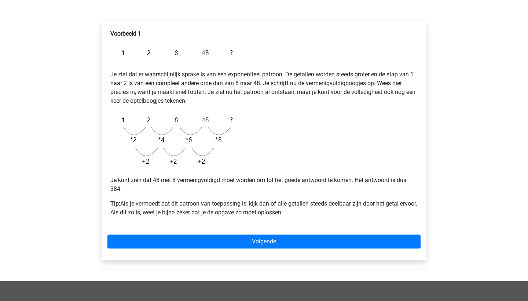
scroll to position [103, 0]
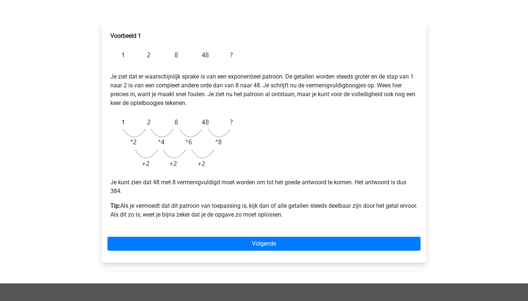
drag, startPoint x: 306, startPoint y: 214, endPoint x: 110, endPoint y: 53, distance: 253.9
click at [110, 53] on div "Voorbeeld 1 Je ziet dat er waarschijnlijk sprake is van een exponentieel patroo…" at bounding box center [263, 128] width 313 height 199
click at [184, 79] on p "Je ziet dat er waarschijnlijk sprake is van een exponentieel patroon. De getall…" at bounding box center [263, 85] width 307 height 44
drag, startPoint x: 307, startPoint y: 216, endPoint x: 113, endPoint y: 52, distance: 253.8
click at [113, 52] on div "Voorbeeld 1 Je ziet dat er waarschijnlijk sprake is van een exponentieel patroo…" at bounding box center [263, 128] width 313 height 199
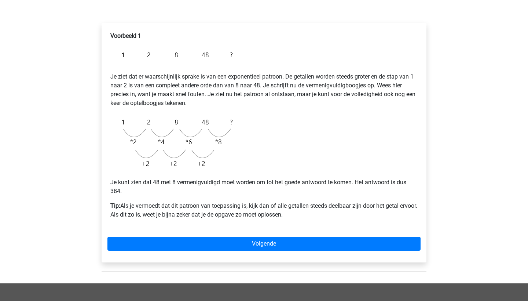
click at [113, 52] on img at bounding box center [173, 54] width 126 height 17
click at [204, 109] on div "Voorbeeld 1 Je ziet dat er waarschijnlijk sprake is van een exponentieel patroo…" at bounding box center [263, 128] width 313 height 199
click at [316, 216] on p "Tip: Als je vermoedt dat dit patroon van toepassing is, kijk dan of alle getall…" at bounding box center [263, 210] width 307 height 18
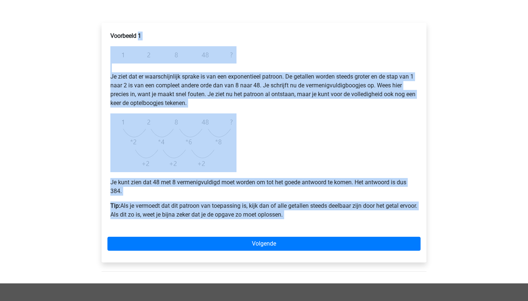
drag, startPoint x: 316, startPoint y: 216, endPoint x: 117, endPoint y: 45, distance: 262.3
click at [117, 45] on div "Voorbeeld 1 Je ziet dat er waarschijnlijk sprake is van een exponentieel patroo…" at bounding box center [263, 128] width 313 height 199
click at [151, 36] on p "Voorbeeld 1" at bounding box center [263, 36] width 307 height 9
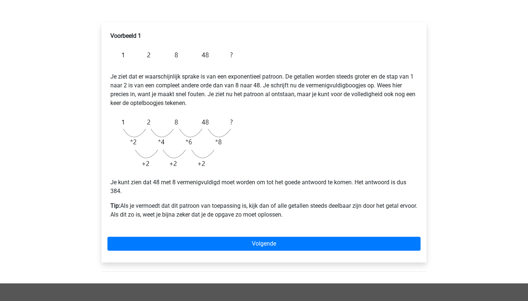
drag, startPoint x: 111, startPoint y: 36, endPoint x: 311, endPoint y: 212, distance: 266.0
click at [311, 212] on div "Voorbeeld 1 Je ziet dat er waarschijnlijk sprake is van een exponentieel patroo…" at bounding box center [263, 128] width 313 height 199
click at [311, 212] on p "Tip: Als je vermoedt dat dit patroon van toepassing is, kijk dan of alle getall…" at bounding box center [263, 210] width 307 height 18
drag, startPoint x: 309, startPoint y: 214, endPoint x: 112, endPoint y: 33, distance: 267.4
click at [112, 33] on div "Voorbeeld 1 Je ziet dat er waarschijnlijk sprake is van een exponentieel patroo…" at bounding box center [263, 128] width 313 height 199
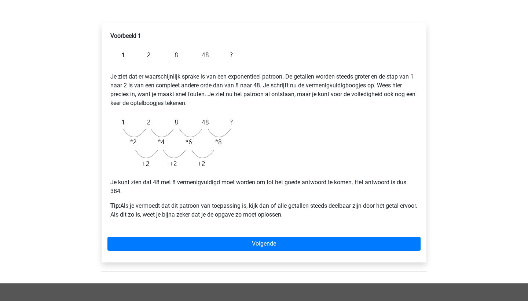
click at [284, 53] on div "Voorbeeld 1 Je ziet dat er waarschijnlijk sprake is van een exponentieel patroo…" at bounding box center [263, 128] width 313 height 199
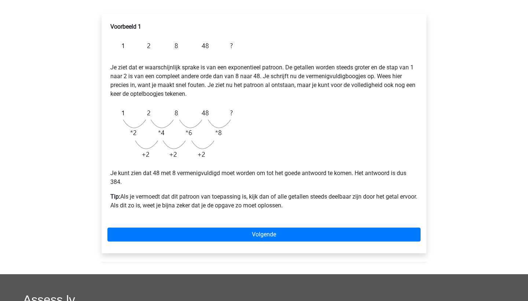
scroll to position [115, 0]
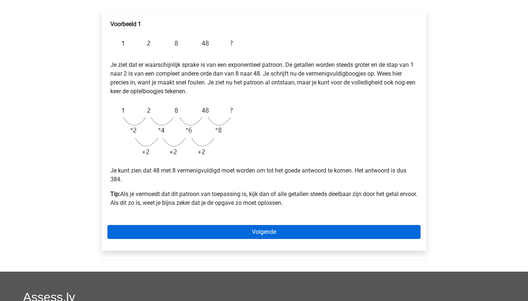
click at [234, 227] on link "Volgende" at bounding box center [263, 232] width 313 height 14
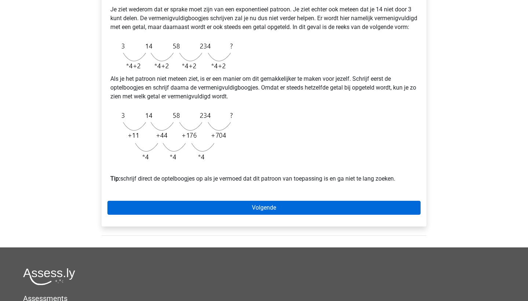
scroll to position [175, 0]
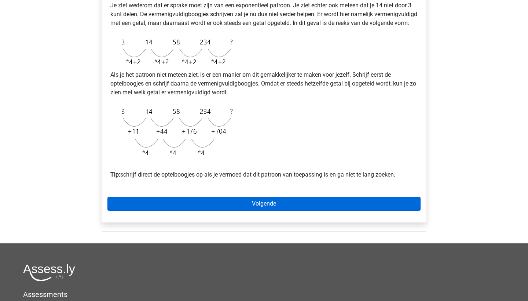
click at [229, 211] on link "Volgende" at bounding box center [263, 204] width 313 height 14
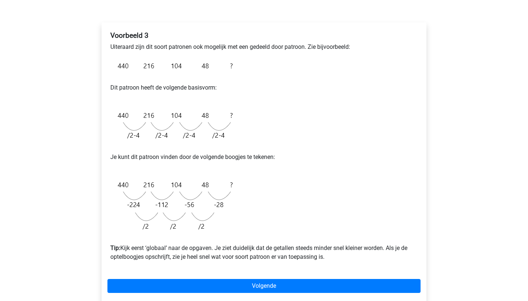
scroll to position [105, 0]
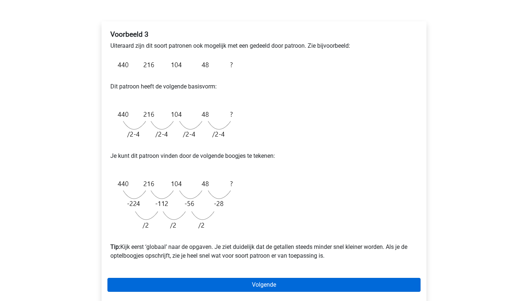
click at [227, 282] on link "Volgende" at bounding box center [263, 285] width 313 height 14
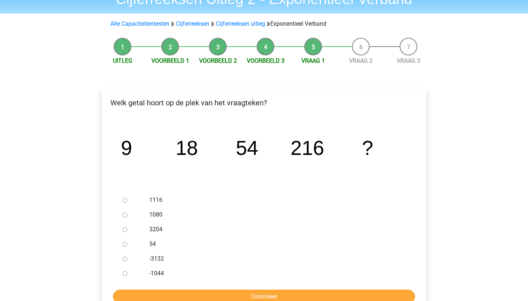
scroll to position [37, 0]
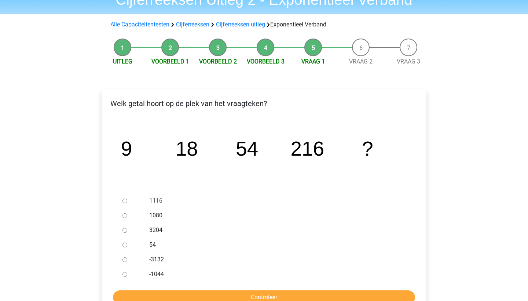
click at [123, 216] on input "1080" at bounding box center [125, 215] width 5 height 5
radio input "true"
click at [144, 299] on input "Controleer" at bounding box center [264, 297] width 302 height 14
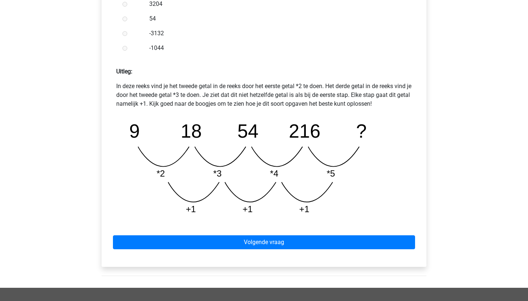
scroll to position [276, 0]
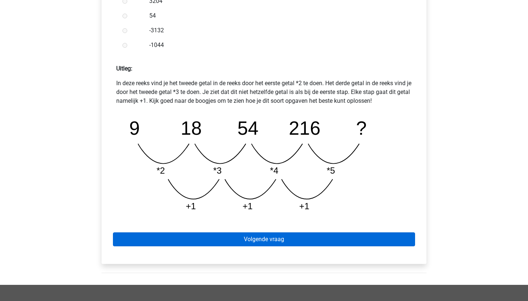
click at [200, 241] on link "Volgende vraag" at bounding box center [264, 239] width 302 height 14
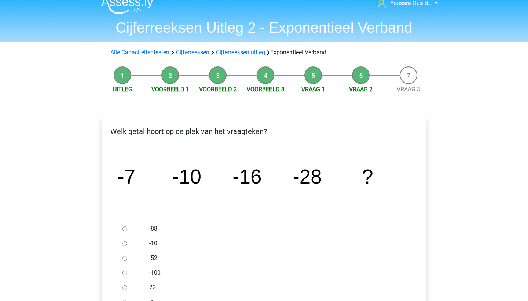
scroll to position [22, 0]
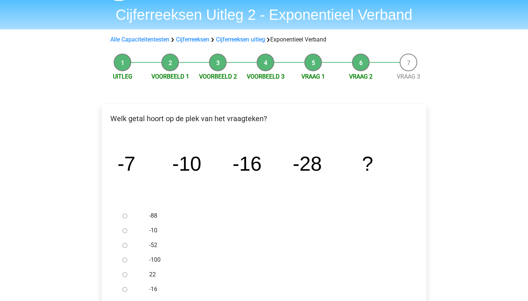
click at [157, 244] on label "-52" at bounding box center [276, 245] width 254 height 9
click at [127, 244] on input "-52" at bounding box center [125, 245] width 5 height 5
radio input "true"
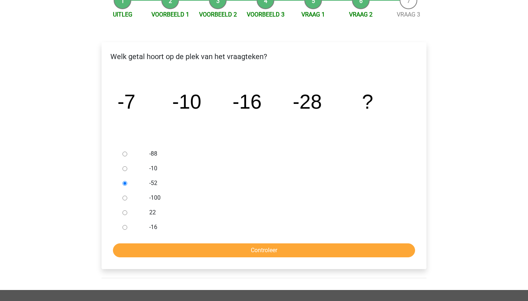
scroll to position [87, 0]
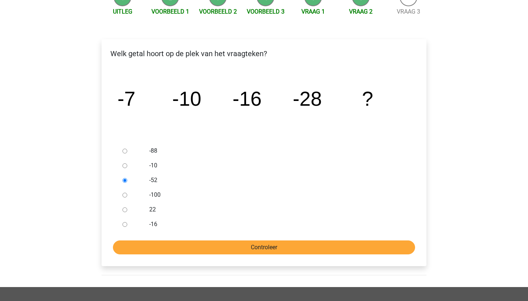
click at [169, 247] on input "Controleer" at bounding box center [264, 247] width 302 height 14
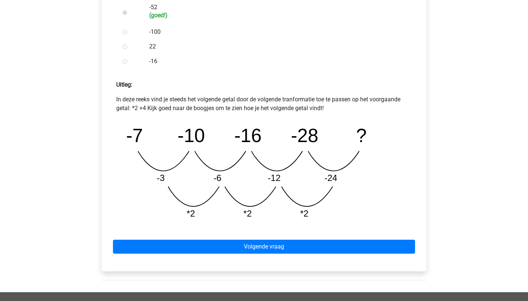
scroll to position [259, 0]
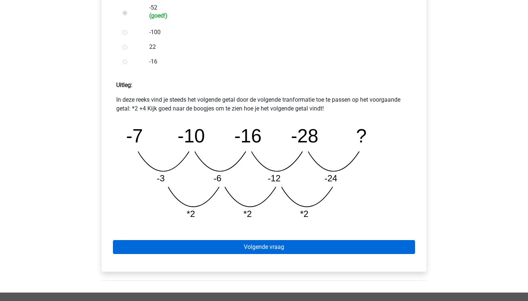
click at [190, 248] on link "Volgende vraag" at bounding box center [264, 247] width 302 height 14
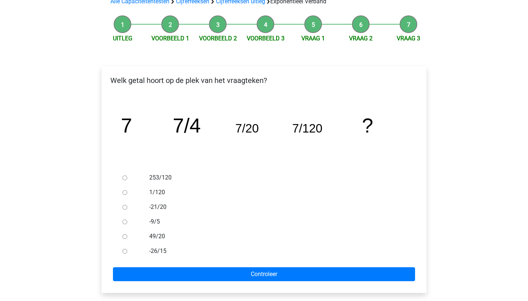
scroll to position [61, 0]
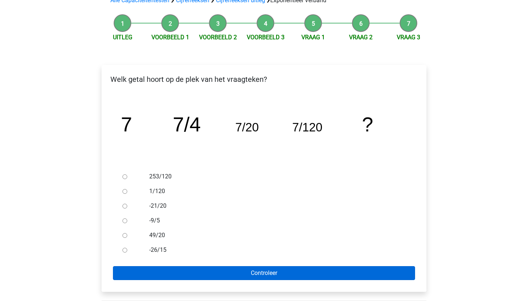
click at [240, 269] on input "Controleer" at bounding box center [264, 273] width 302 height 14
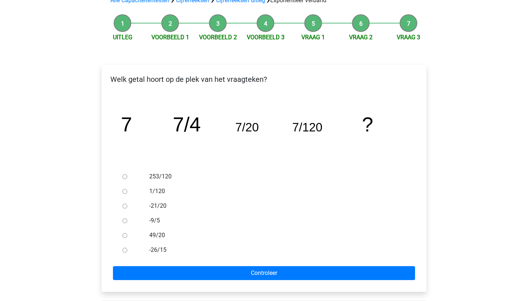
click at [157, 177] on label "253/120" at bounding box center [276, 176] width 254 height 9
click at [127, 177] on input "253/120" at bounding box center [125, 176] width 5 height 5
radio input "true"
click at [158, 205] on label "-21/20" at bounding box center [276, 205] width 254 height 9
click at [127, 205] on input "-21/20" at bounding box center [125, 206] width 5 height 5
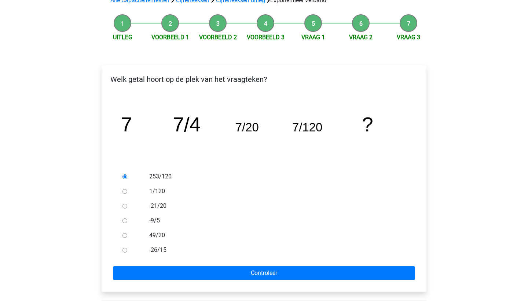
radio input "true"
click at [158, 205] on label "-21/20" at bounding box center [276, 205] width 254 height 9
click at [127, 205] on input "-21/20" at bounding box center [125, 206] width 5 height 5
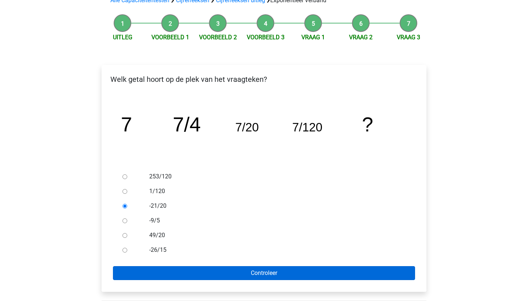
click at [213, 272] on input "Controleer" at bounding box center [264, 273] width 302 height 14
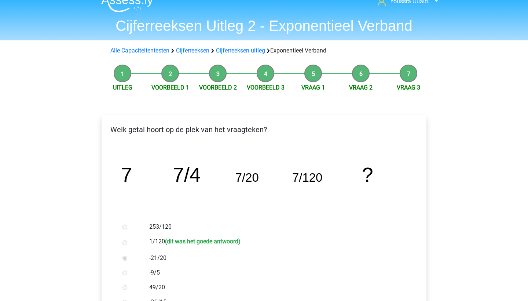
scroll to position [14, 0]
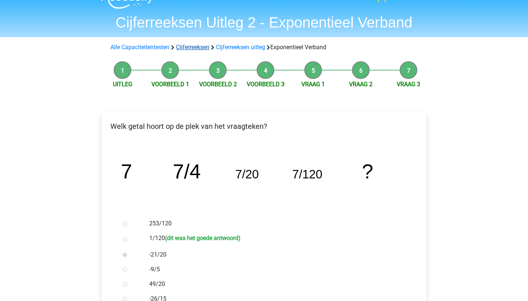
click at [207, 46] on link "Cijferreeksen" at bounding box center [192, 47] width 33 height 7
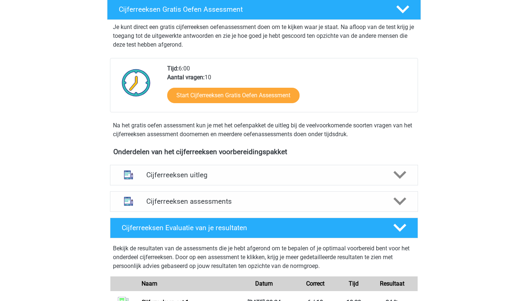
scroll to position [131, 0]
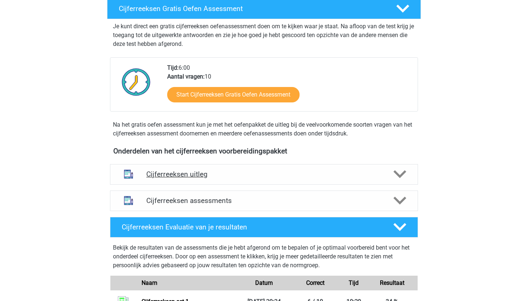
click at [260, 178] on h4 "Cijferreeksen uitleg" at bounding box center [264, 174] width 236 height 8
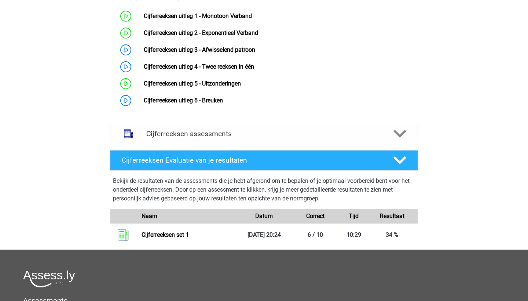
scroll to position [343, 0]
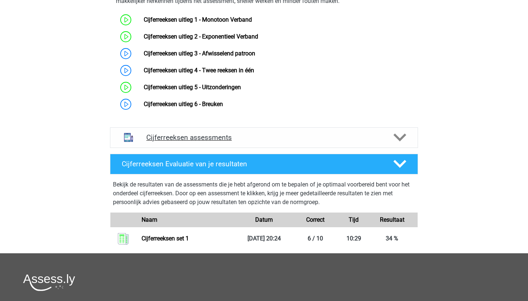
click at [245, 142] on h4 "Cijferreeksen assessments" at bounding box center [264, 137] width 236 height 8
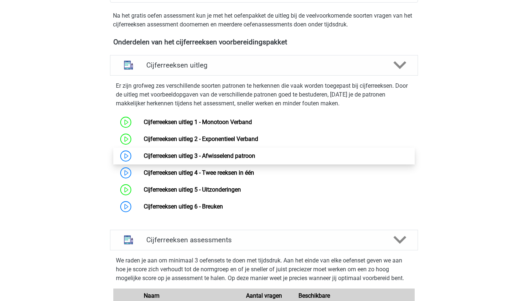
scroll to position [241, 0]
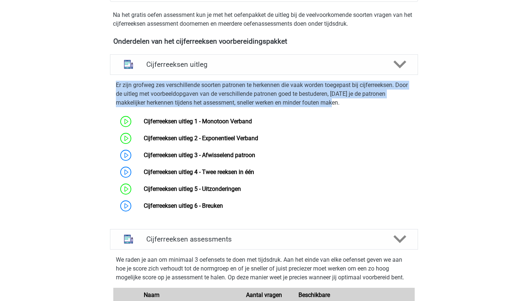
drag, startPoint x: 316, startPoint y: 112, endPoint x: 116, endPoint y: 93, distance: 200.1
click at [116, 93] on p "Er zijn grofweg zes verschillende soorten patronen te herkennen die vaak worden…" at bounding box center [264, 94] width 296 height 26
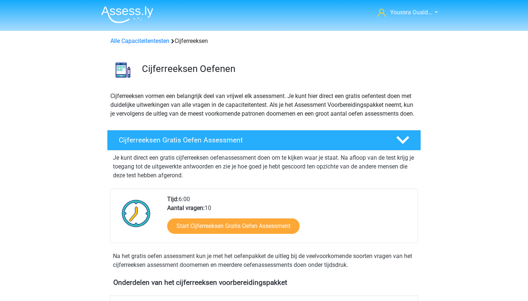
scroll to position [0, 0]
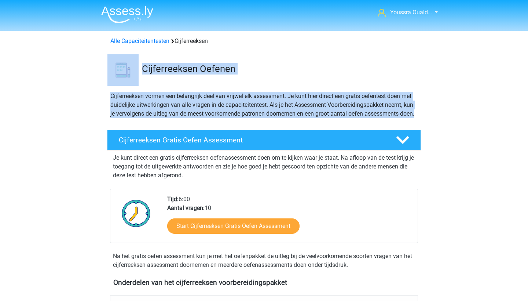
drag, startPoint x: 151, startPoint y: 127, endPoint x: 108, endPoint y: 65, distance: 76.0
click at [141, 118] on p "Cijferreeksen vormen een belangrijk deel van vrijwel elk assessment. Je kunt hi…" at bounding box center [263, 105] width 307 height 26
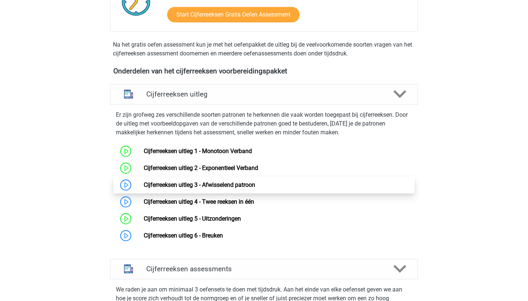
scroll to position [230, 0]
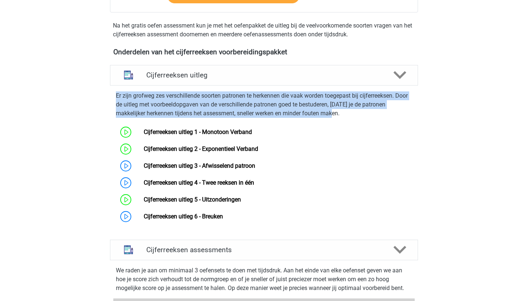
drag, startPoint x: 323, startPoint y: 119, endPoint x: 108, endPoint y: 102, distance: 215.3
click at [108, 102] on div "Er zijn grofweg zes verschillende soorten patronen te herkennen die vaak worden…" at bounding box center [264, 156] width 314 height 136
click at [97, 116] on div "Cijferreeksen uitleg Er zijn grofweg zes verschillende soorten patronen te herk…" at bounding box center [264, 149] width 337 height 175
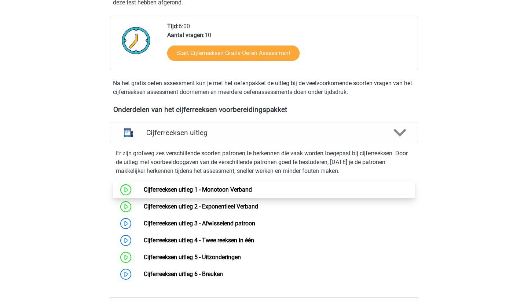
scroll to position [172, 0]
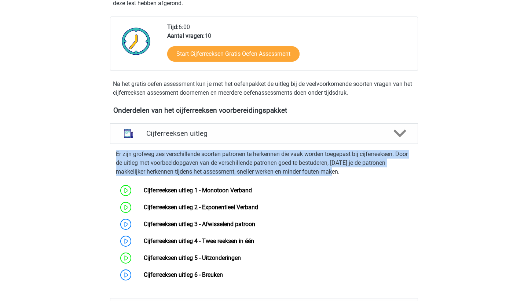
drag, startPoint x: 321, startPoint y: 180, endPoint x: 95, endPoint y: 163, distance: 226.2
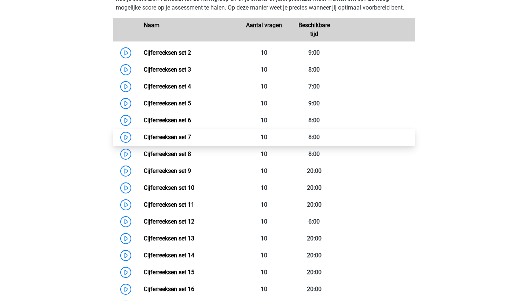
scroll to position [506, 0]
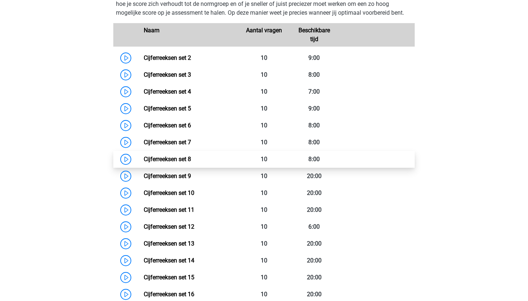
click at [144, 163] on link "Cijferreeksen set 8" at bounding box center [167, 159] width 47 height 7
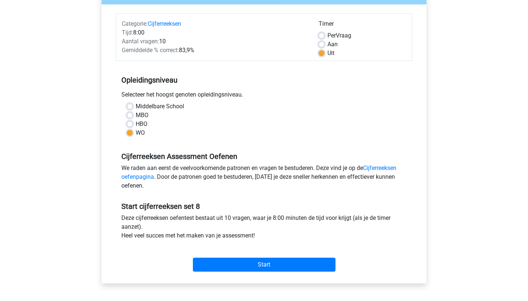
scroll to position [82, 0]
click at [210, 265] on input "Start" at bounding box center [264, 265] width 143 height 14
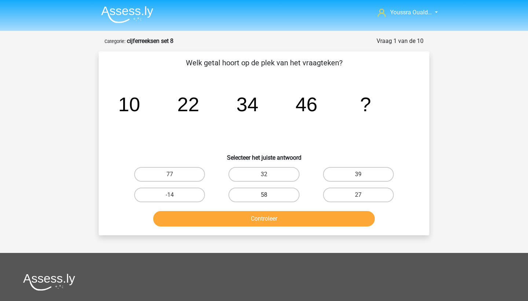
click at [248, 196] on label "58" at bounding box center [264, 194] width 71 height 15
click at [264, 196] on input "58" at bounding box center [266, 197] width 5 height 5
radio input "true"
click at [245, 222] on button "Controleer" at bounding box center [264, 218] width 222 height 15
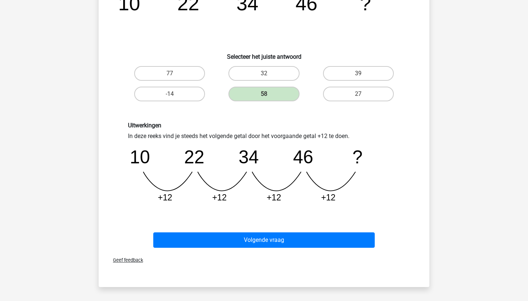
scroll to position [101, 0]
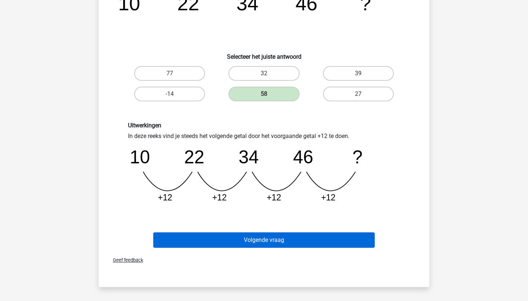
click at [240, 236] on button "Volgende vraag" at bounding box center [264, 239] width 222 height 15
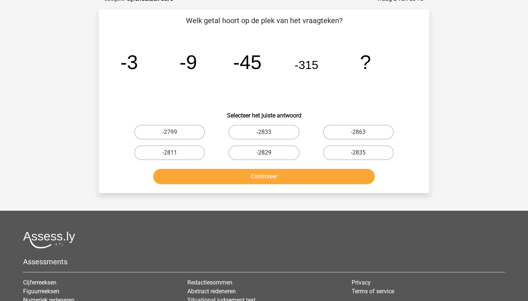
scroll to position [44, 0]
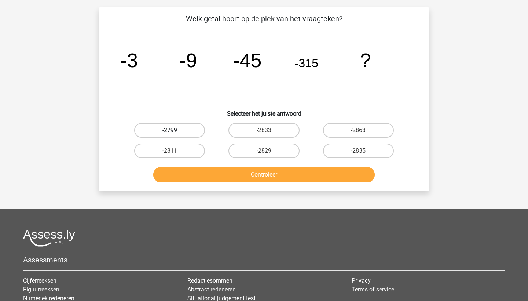
click at [175, 132] on label "-2799" at bounding box center [169, 130] width 71 height 15
click at [175, 132] on input "-2799" at bounding box center [172, 132] width 5 height 5
radio input "true"
click at [218, 176] on button "Controleer" at bounding box center [264, 174] width 222 height 15
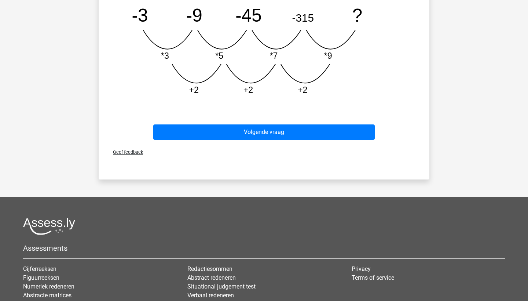
scroll to position [273, 0]
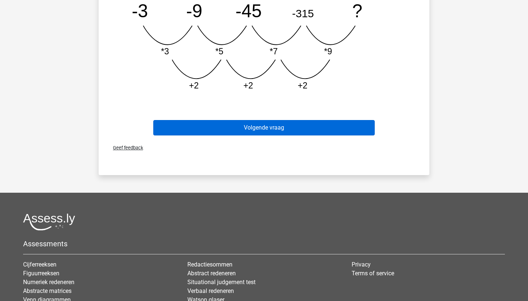
click at [352, 132] on button "Volgende vraag" at bounding box center [264, 127] width 222 height 15
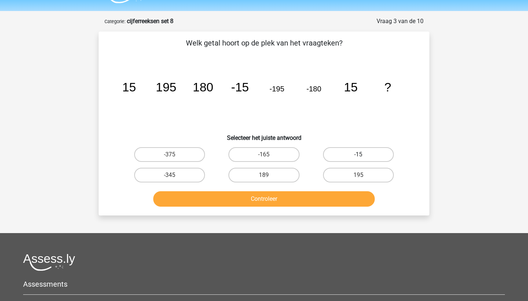
scroll to position [12, 0]
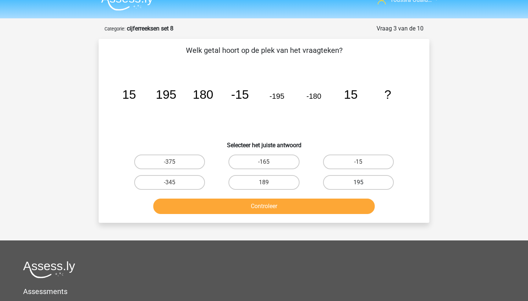
click at [339, 185] on label "195" at bounding box center [358, 182] width 71 height 15
click at [358, 185] on input "195" at bounding box center [360, 184] width 5 height 5
radio input "true"
click at [328, 200] on button "Controleer" at bounding box center [264, 205] width 222 height 15
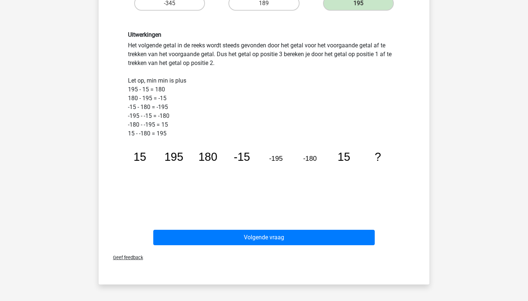
scroll to position [205, 0]
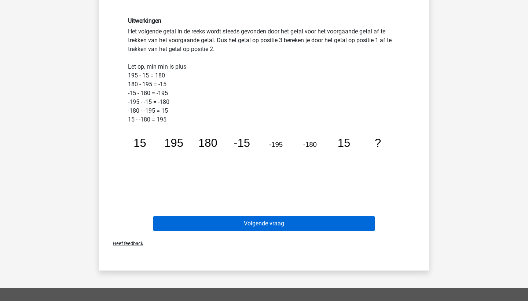
click at [313, 222] on button "Volgende vraag" at bounding box center [264, 223] width 222 height 15
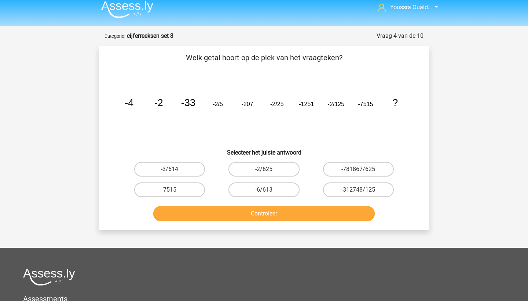
scroll to position [4, 0]
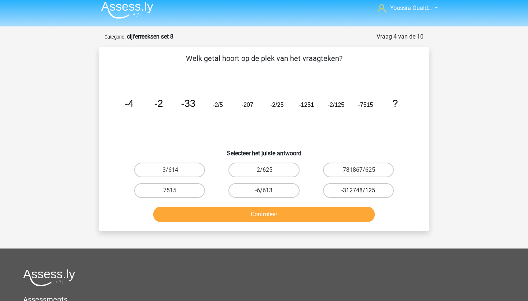
click at [369, 188] on label "-312748/125" at bounding box center [358, 190] width 71 height 15
click at [363, 190] on input "-312748/125" at bounding box center [360, 192] width 5 height 5
radio input "true"
click at [323, 214] on button "Controleer" at bounding box center [264, 214] width 222 height 15
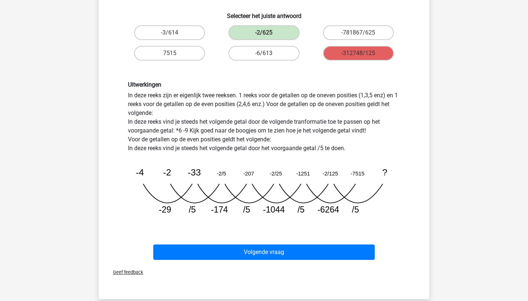
scroll to position [146, 0]
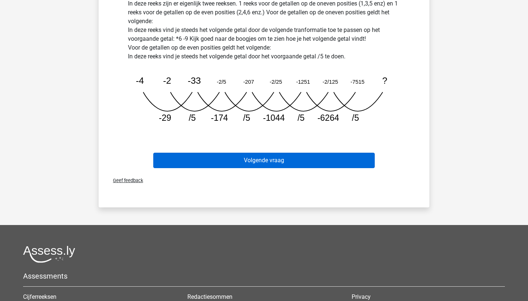
click at [218, 158] on button "Volgende vraag" at bounding box center [264, 160] width 222 height 15
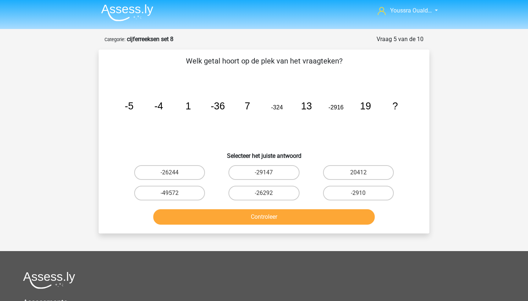
scroll to position [0, 0]
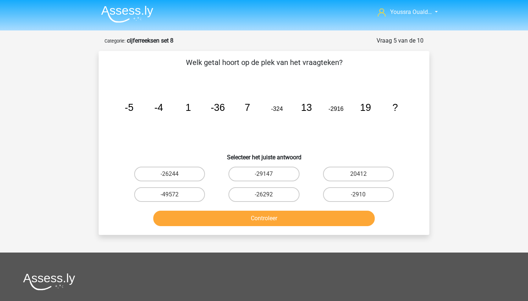
click at [130, 14] on img at bounding box center [127, 14] width 52 height 17
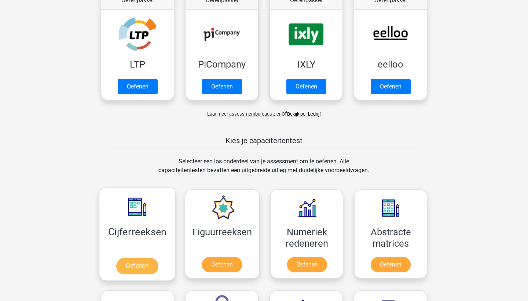
scroll to position [154, 0]
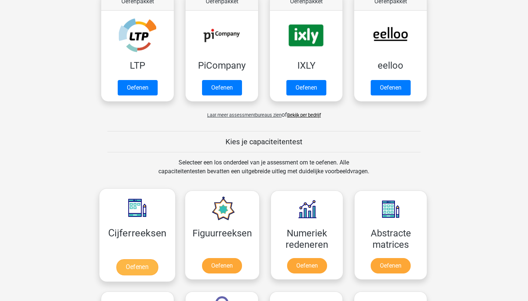
click at [142, 266] on link "Oefenen" at bounding box center [137, 267] width 42 height 16
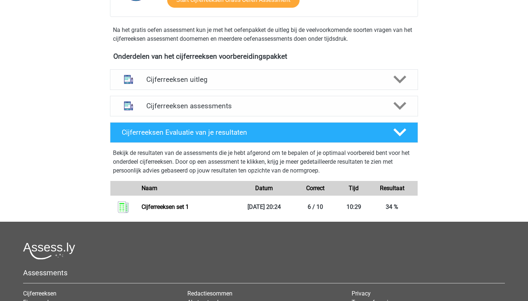
scroll to position [228, 0]
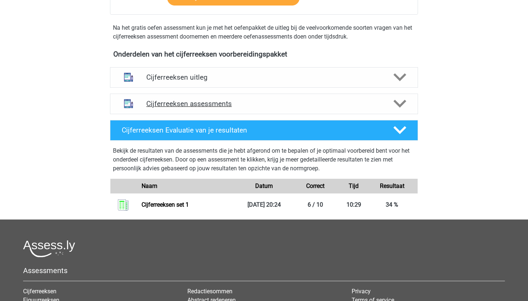
click at [200, 108] on h4 "Cijferreeksen assessments" at bounding box center [264, 103] width 236 height 8
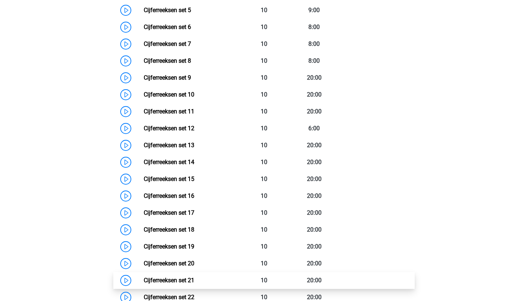
scroll to position [494, 0]
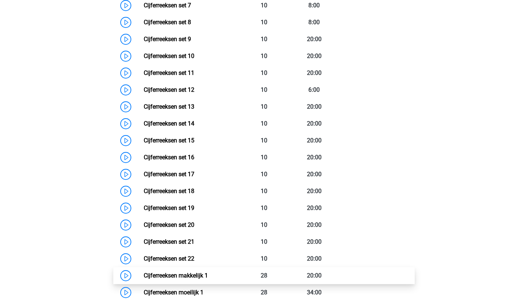
click at [191, 279] on link "Cijferreeksen makkelijk 1" at bounding box center [176, 275] width 64 height 7
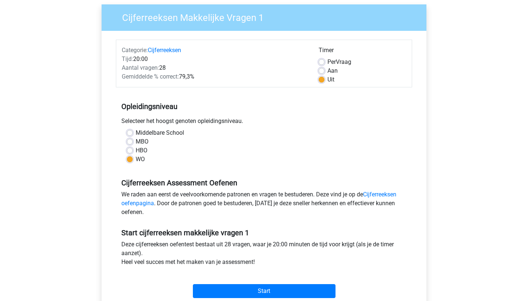
scroll to position [62, 0]
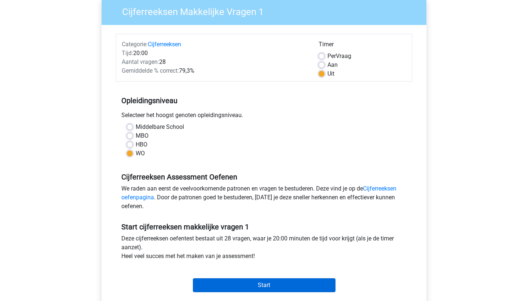
click at [211, 288] on input "Start" at bounding box center [264, 285] width 143 height 14
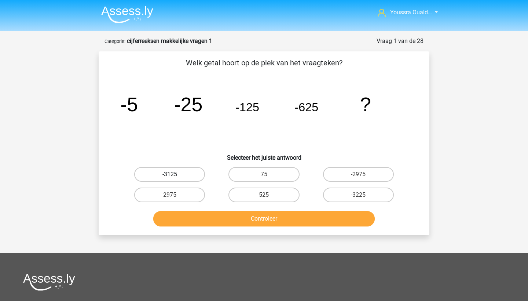
click at [175, 170] on label "-3125" at bounding box center [169, 174] width 71 height 15
click at [175, 174] on input "-3125" at bounding box center [172, 176] width 5 height 5
radio input "true"
click at [221, 220] on button "Controleer" at bounding box center [264, 218] width 222 height 15
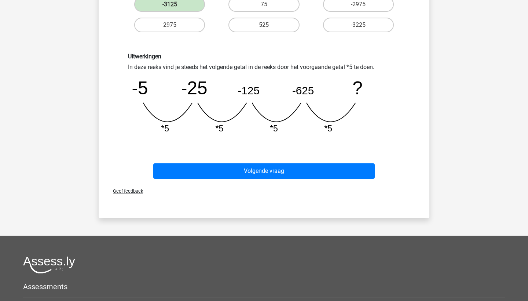
scroll to position [172, 0]
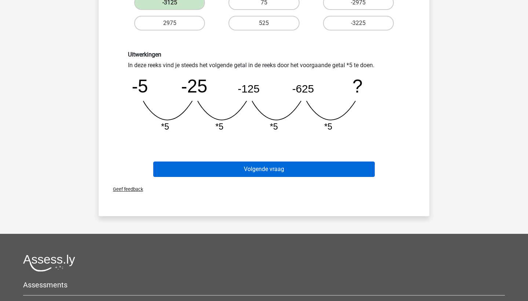
click at [261, 171] on button "Volgende vraag" at bounding box center [264, 168] width 222 height 15
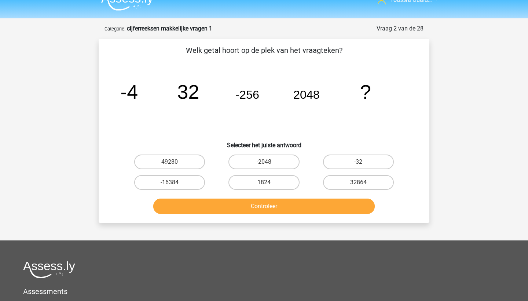
scroll to position [12, 0]
click at [147, 183] on label "-16384" at bounding box center [169, 182] width 71 height 15
click at [170, 183] on input "-16384" at bounding box center [172, 184] width 5 height 5
radio input "true"
click at [163, 207] on button "Controleer" at bounding box center [264, 205] width 222 height 15
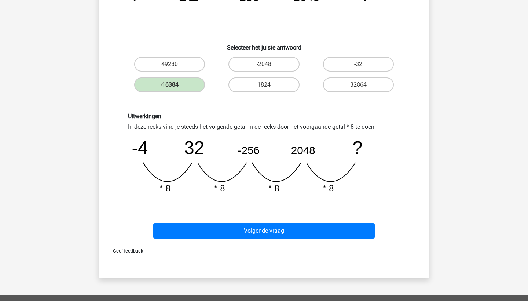
scroll to position [112, 0]
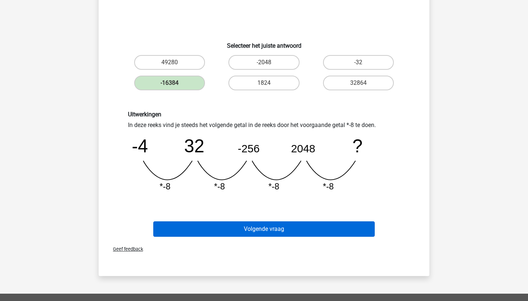
click at [201, 232] on button "Volgende vraag" at bounding box center [264, 228] width 222 height 15
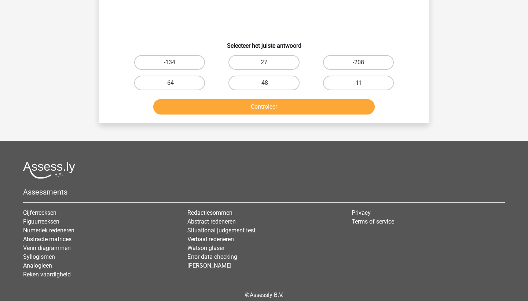
scroll to position [37, 0]
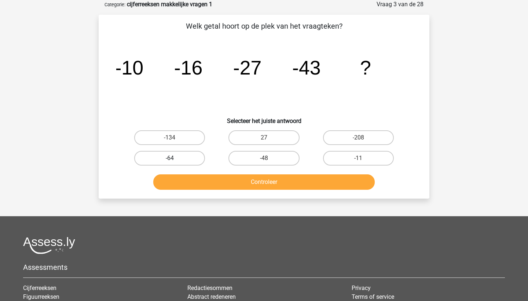
click at [189, 161] on label "-64" at bounding box center [169, 158] width 71 height 15
click at [175, 161] on input "-64" at bounding box center [172, 160] width 5 height 5
radio input "true"
click at [196, 176] on button "Controleer" at bounding box center [264, 181] width 222 height 15
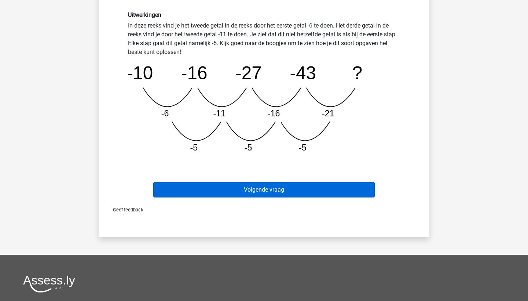
click at [202, 193] on button "Volgende vraag" at bounding box center [264, 189] width 222 height 15
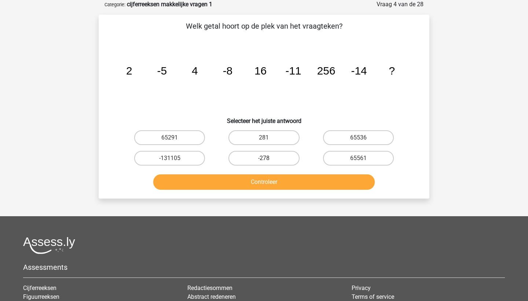
click at [258, 156] on label "-278" at bounding box center [264, 158] width 71 height 15
click at [264, 158] on input "-278" at bounding box center [266, 160] width 5 height 5
radio input "true"
click at [273, 136] on label "281" at bounding box center [264, 137] width 71 height 15
click at [269, 138] on input "281" at bounding box center [266, 140] width 5 height 5
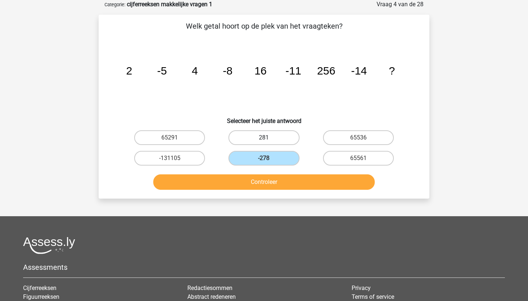
radio input "true"
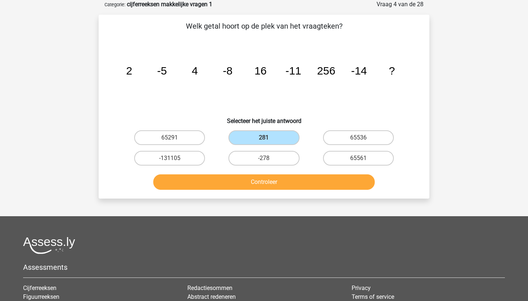
click at [270, 190] on div "Controleer" at bounding box center [264, 183] width 283 height 18
click at [273, 180] on button "Controleer" at bounding box center [264, 181] width 222 height 15
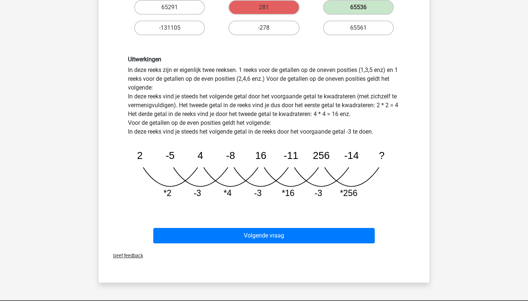
scroll to position [172, 0]
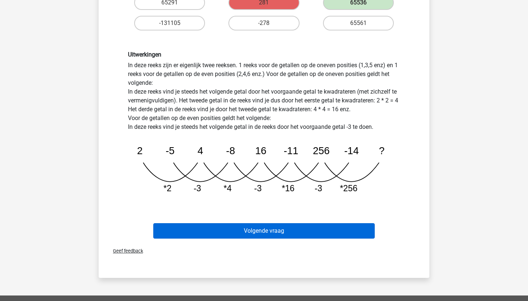
click at [269, 234] on button "Volgende vraag" at bounding box center [264, 230] width 222 height 15
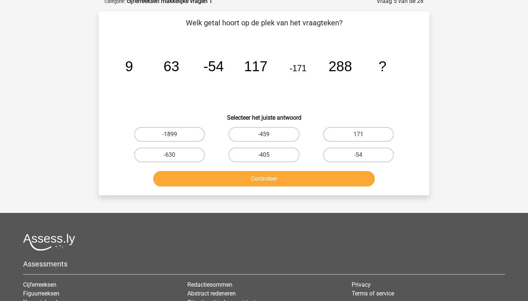
scroll to position [37, 0]
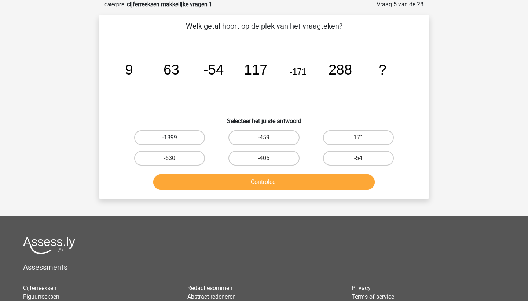
click at [160, 139] on label "-1899" at bounding box center [169, 137] width 71 height 15
click at [170, 139] on input "-1899" at bounding box center [172, 140] width 5 height 5
radio input "true"
click at [186, 184] on button "Controleer" at bounding box center [264, 181] width 222 height 15
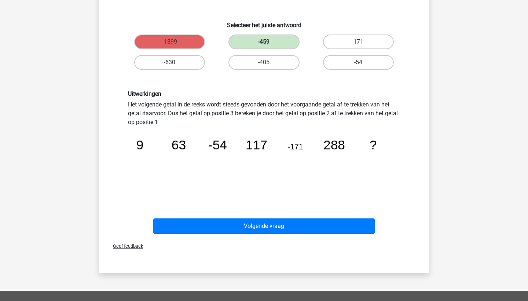
scroll to position [98, 0]
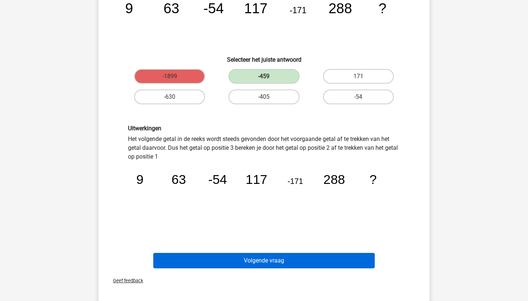
click at [187, 261] on button "Volgende vraag" at bounding box center [264, 260] width 222 height 15
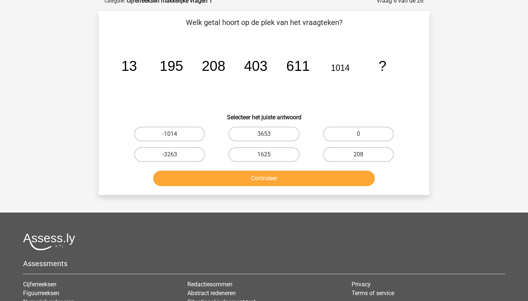
scroll to position [37, 0]
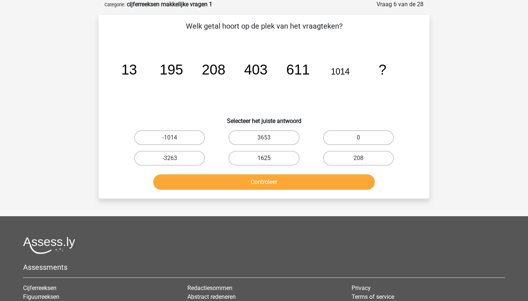
click at [259, 156] on label "1625" at bounding box center [264, 158] width 71 height 15
click at [264, 158] on input "1625" at bounding box center [266, 160] width 5 height 5
radio input "true"
click at [275, 185] on button "Controleer" at bounding box center [264, 181] width 222 height 15
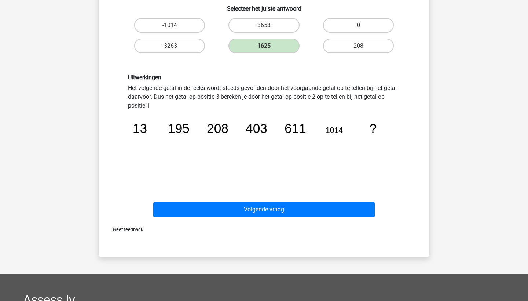
scroll to position [146, 0]
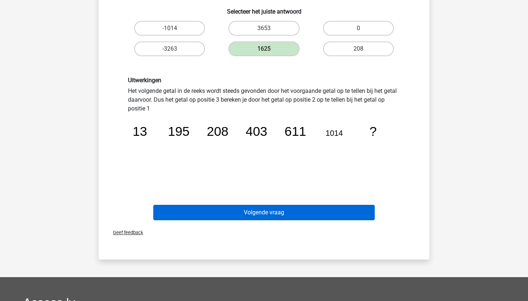
click at [281, 215] on button "Volgende vraag" at bounding box center [264, 212] width 222 height 15
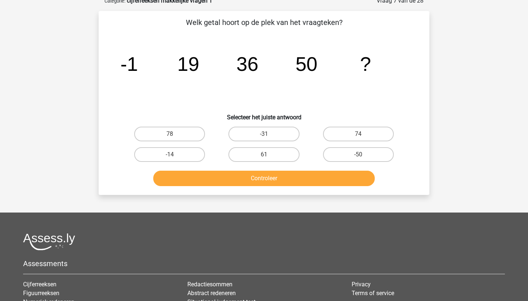
scroll to position [37, 0]
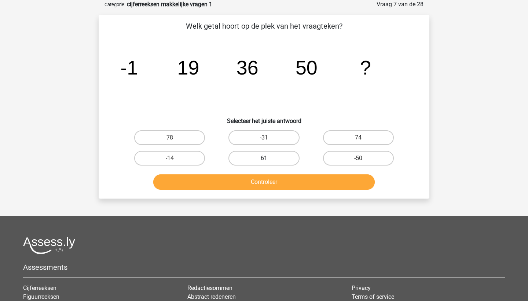
click at [276, 161] on label "61" at bounding box center [264, 158] width 71 height 15
click at [269, 161] on input "61" at bounding box center [266, 160] width 5 height 5
radio input "true"
click at [276, 185] on button "Controleer" at bounding box center [264, 181] width 222 height 15
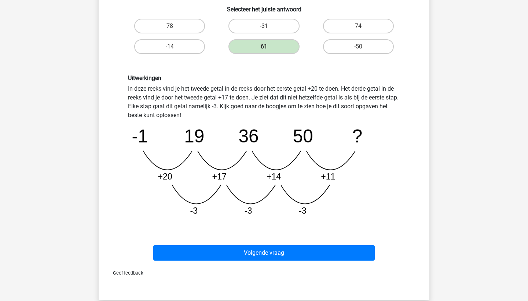
scroll to position [149, 0]
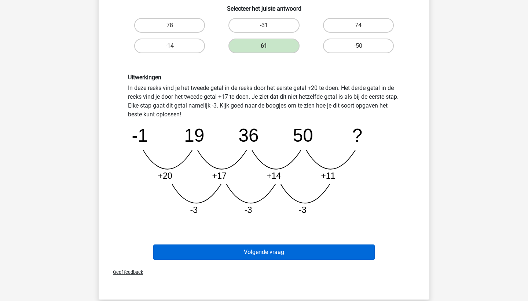
click at [284, 253] on button "Volgende vraag" at bounding box center [264, 251] width 222 height 15
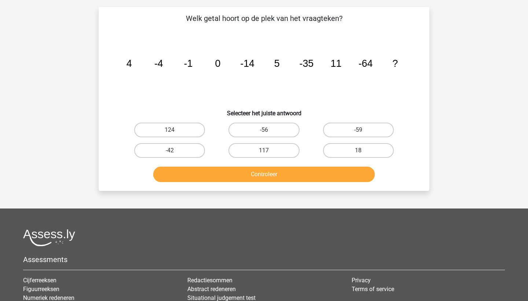
scroll to position [37, 0]
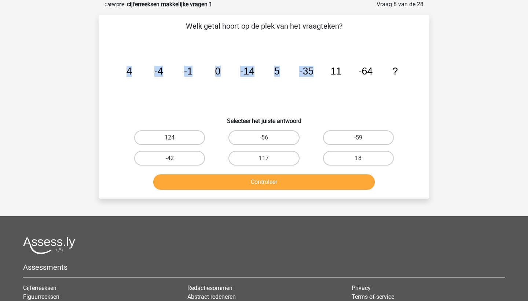
drag, startPoint x: 317, startPoint y: 75, endPoint x: 314, endPoint y: 71, distance: 5.3
click at [314, 71] on icon "image/svg+xml 4 -4 -1 0 -14 5 -35 11 -64 ?" at bounding box center [264, 74] width 296 height 74
click at [316, 83] on icon "image/svg+xml 4 -4 -1 0 -14 5 -35 11 -64 ?" at bounding box center [264, 74] width 296 height 74
drag, startPoint x: 344, startPoint y: 77, endPoint x: 331, endPoint y: 74, distance: 13.9
click at [331, 74] on icon "image/svg+xml 4 -4 -1 0 -14 5 -35 11 -64 ?" at bounding box center [264, 74] width 296 height 74
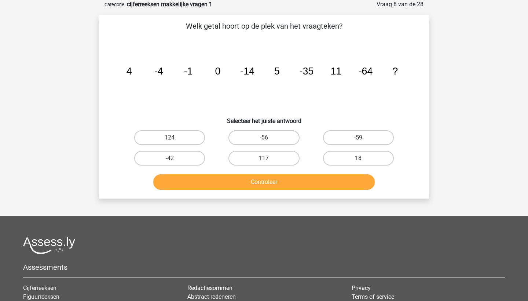
click at [331, 74] on icon "image/svg+xml 4 -4 -1 0 -14 5 -35 11 -64 ?" at bounding box center [264, 74] width 296 height 74
drag, startPoint x: 341, startPoint y: 72, endPoint x: 332, endPoint y: 72, distance: 8.8
click at [332, 72] on tspan "11" at bounding box center [336, 71] width 11 height 11
click at [336, 85] on icon "image/svg+xml 4 -4 -1 0 -14 5 -35 11 -64 ?" at bounding box center [264, 74] width 296 height 74
click at [372, 69] on icon "image/svg+xml 4 -4 -1 0 -14 5 -35 11 -64 ?" at bounding box center [264, 74] width 296 height 74
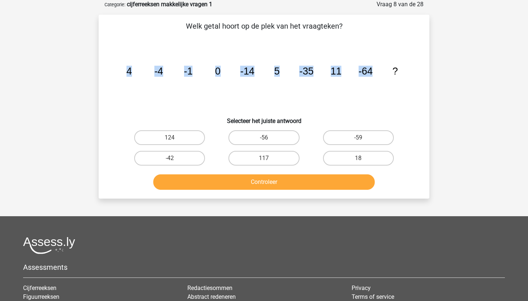
click at [368, 83] on icon "image/svg+xml 4 -4 -1 0 -14 5 -35 11 -64 ?" at bounding box center [264, 74] width 296 height 74
click at [282, 158] on label "117" at bounding box center [264, 158] width 71 height 15
click at [269, 158] on input "117" at bounding box center [266, 160] width 5 height 5
radio input "true"
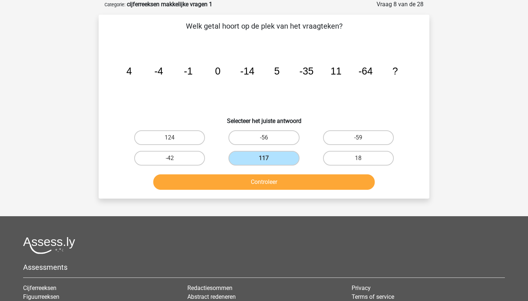
click at [282, 179] on button "Controleer" at bounding box center [264, 181] width 222 height 15
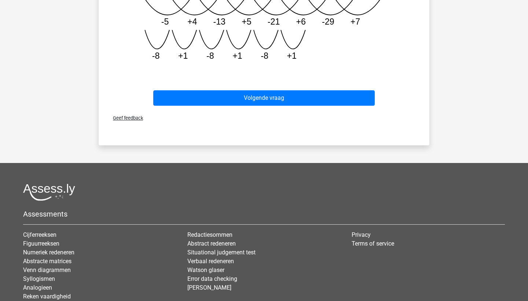
scroll to position [390, 0]
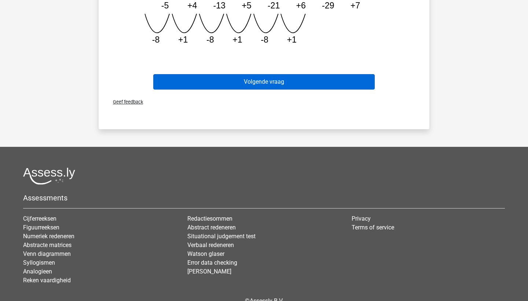
click at [202, 83] on button "Volgende vraag" at bounding box center [264, 81] width 222 height 15
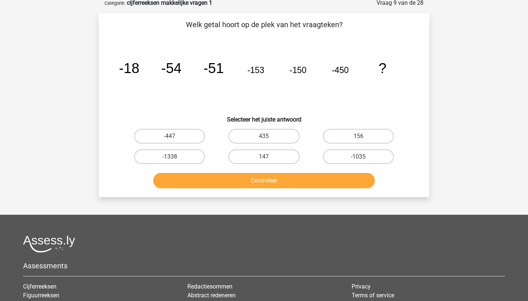
scroll to position [37, 0]
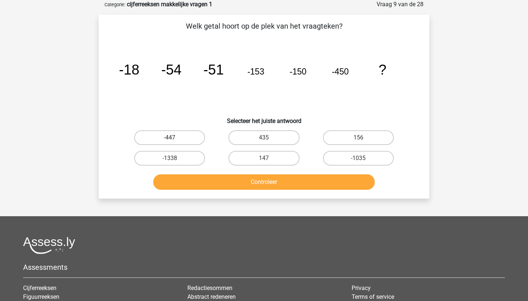
click at [177, 134] on label "-447" at bounding box center [169, 137] width 71 height 15
click at [175, 138] on input "-447" at bounding box center [172, 140] width 5 height 5
radio input "true"
click at [218, 187] on button "Controleer" at bounding box center [264, 181] width 222 height 15
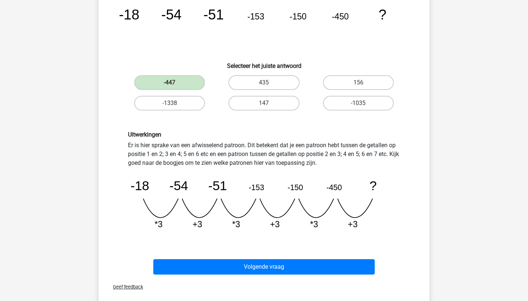
scroll to position [92, 0]
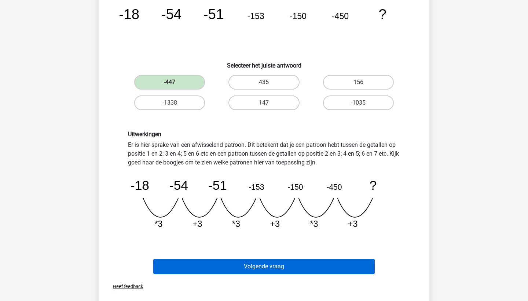
click at [233, 265] on button "Volgende vraag" at bounding box center [264, 266] width 222 height 15
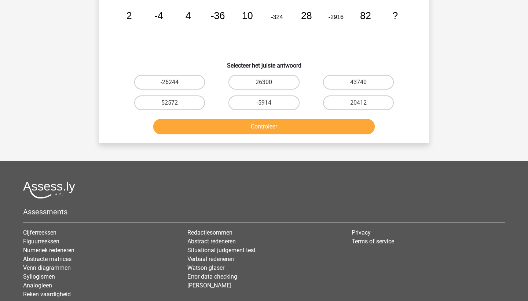
scroll to position [37, 0]
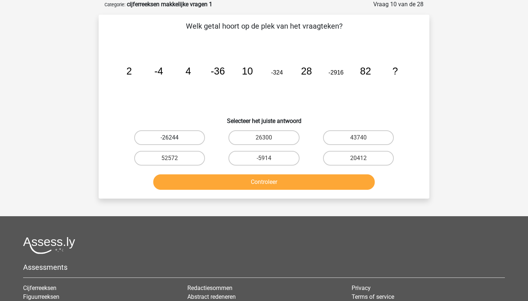
click at [172, 133] on label "-26244" at bounding box center [169, 137] width 71 height 15
click at [172, 138] on input "-26244" at bounding box center [172, 140] width 5 height 5
radio input "true"
click at [197, 180] on button "Controleer" at bounding box center [264, 181] width 222 height 15
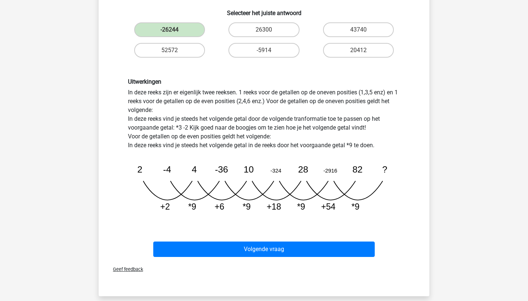
scroll to position [170, 0]
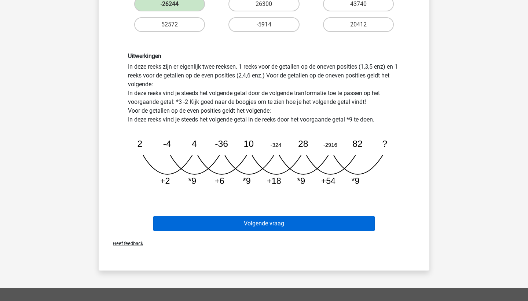
click at [215, 218] on button "Volgende vraag" at bounding box center [264, 223] width 222 height 15
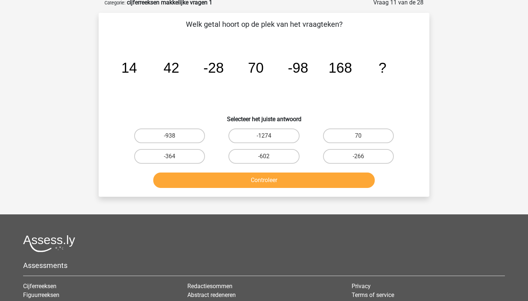
scroll to position [37, 0]
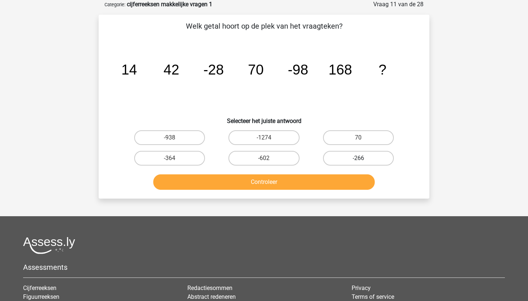
click at [329, 159] on label "-266" at bounding box center [358, 158] width 71 height 15
click at [358, 159] on input "-266" at bounding box center [360, 160] width 5 height 5
radio input "true"
click at [311, 176] on button "Controleer" at bounding box center [264, 181] width 222 height 15
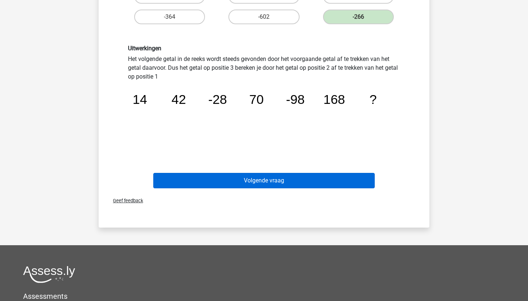
click at [300, 178] on button "Volgende vraag" at bounding box center [264, 180] width 222 height 15
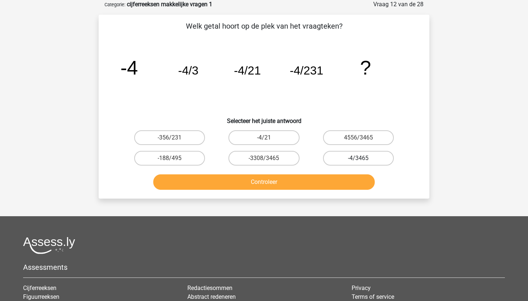
click at [343, 160] on label "-4/3465" at bounding box center [358, 158] width 71 height 15
click at [358, 160] on input "-4/3465" at bounding box center [360, 160] width 5 height 5
radio input "true"
click at [332, 180] on button "Controleer" at bounding box center [264, 181] width 222 height 15
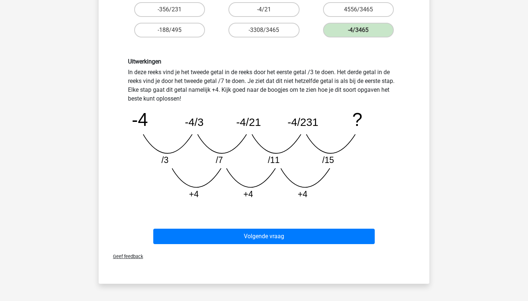
scroll to position [166, 0]
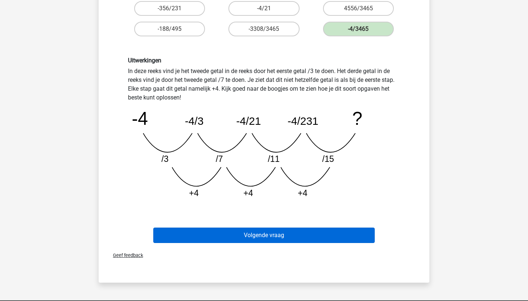
click at [238, 234] on button "Volgende vraag" at bounding box center [264, 234] width 222 height 15
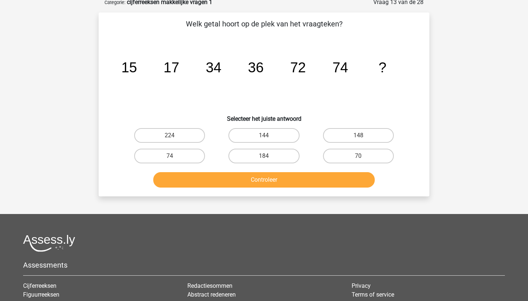
scroll to position [37, 0]
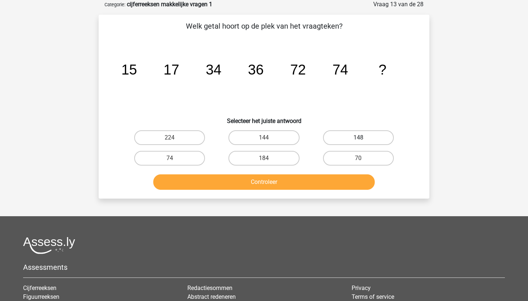
click at [333, 136] on label "148" at bounding box center [358, 137] width 71 height 15
click at [358, 138] on input "148" at bounding box center [360, 140] width 5 height 5
radio input "true"
click at [303, 182] on button "Controleer" at bounding box center [264, 181] width 222 height 15
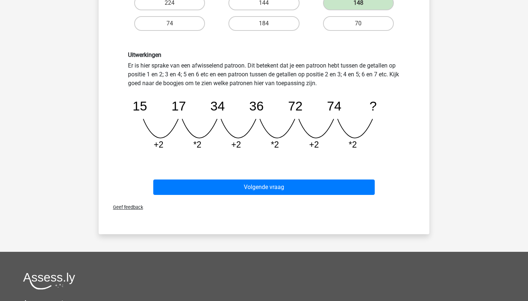
scroll to position [172, 0]
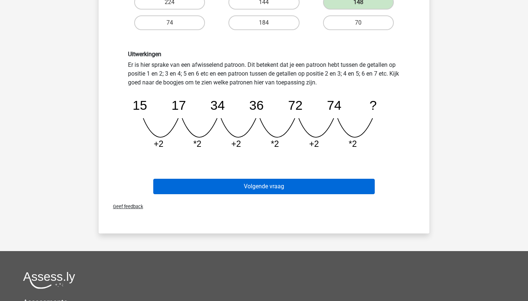
click at [263, 184] on button "Volgende vraag" at bounding box center [264, 186] width 222 height 15
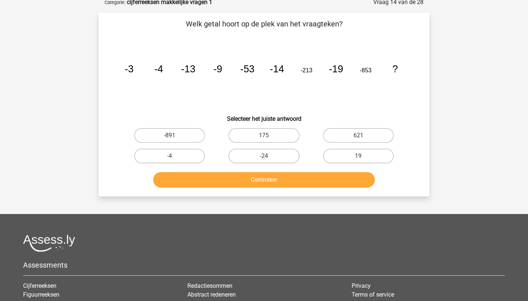
scroll to position [37, 0]
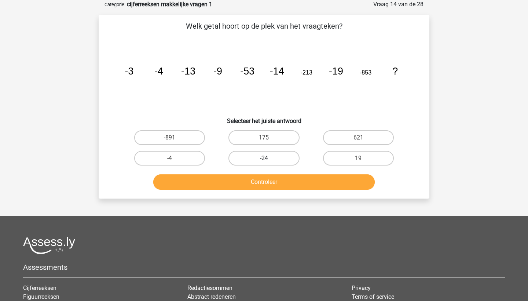
click at [250, 153] on label "-24" at bounding box center [264, 158] width 71 height 15
click at [264, 158] on input "-24" at bounding box center [266, 160] width 5 height 5
radio input "true"
click at [269, 181] on button "Controleer" at bounding box center [264, 181] width 222 height 15
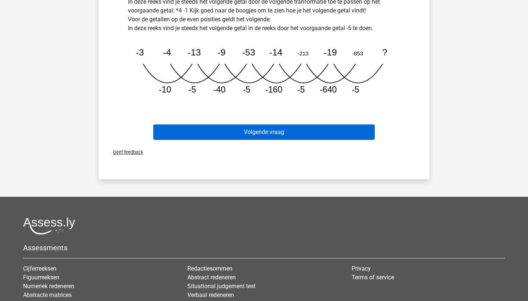
click at [233, 131] on button "Volgende vraag" at bounding box center [264, 131] width 222 height 15
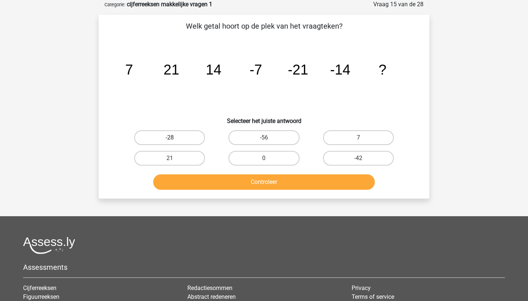
click at [190, 137] on label "-28" at bounding box center [169, 137] width 71 height 15
click at [175, 138] on input "-28" at bounding box center [172, 140] width 5 height 5
radio input "true"
click at [344, 135] on label "7" at bounding box center [358, 137] width 71 height 15
click at [358, 138] on input "7" at bounding box center [360, 140] width 5 height 5
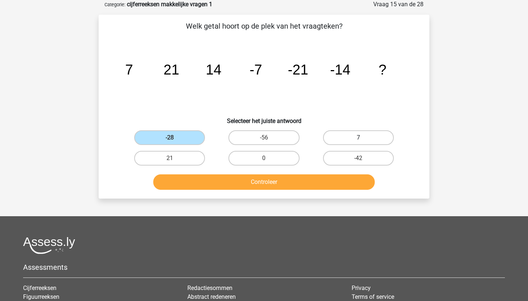
radio input "true"
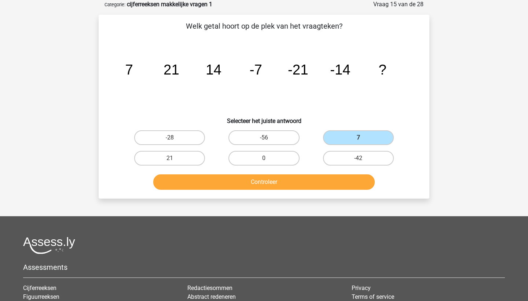
click at [337, 185] on button "Controleer" at bounding box center [264, 181] width 222 height 15
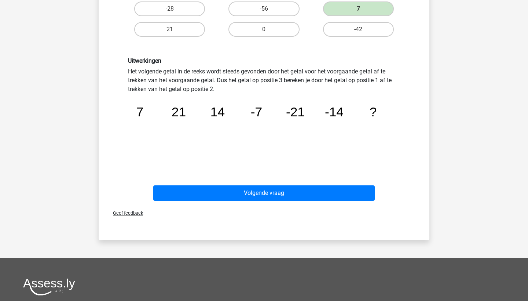
scroll to position [168, 0]
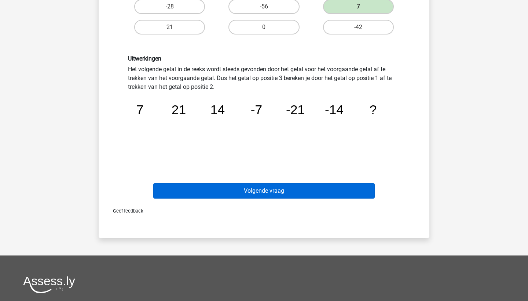
click at [332, 192] on button "Volgende vraag" at bounding box center [264, 190] width 222 height 15
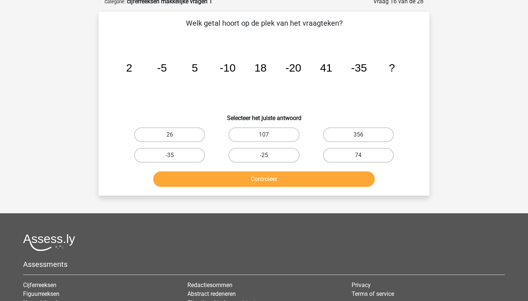
scroll to position [37, 0]
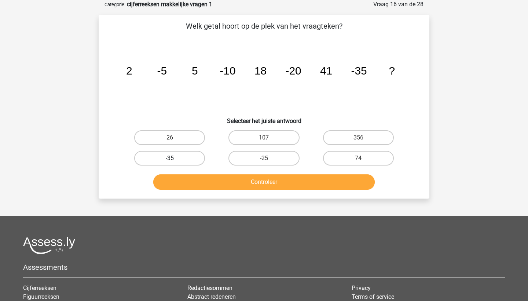
click at [203, 153] on label "-35" at bounding box center [169, 158] width 71 height 15
click at [175, 158] on input "-35" at bounding box center [172, 160] width 5 height 5
radio input "true"
click at [248, 93] on icon "image/svg+xml 2 -5 5 -10 18 -20 41 -35 ?" at bounding box center [264, 74] width 296 height 74
click at [264, 76] on tspan "18" at bounding box center [261, 71] width 12 height 12
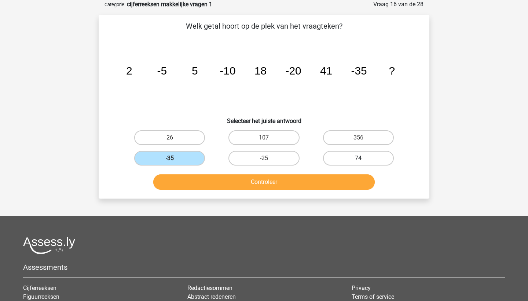
click at [350, 159] on label "74" at bounding box center [358, 158] width 71 height 15
click at [358, 159] on input "74" at bounding box center [360, 160] width 5 height 5
radio input "true"
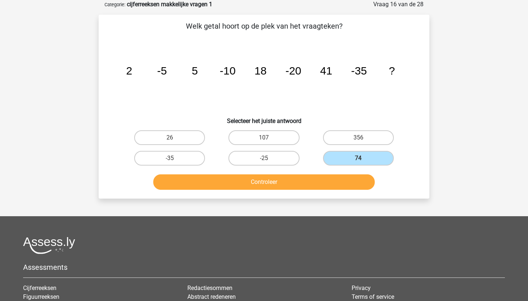
click at [336, 187] on button "Controleer" at bounding box center [264, 181] width 222 height 15
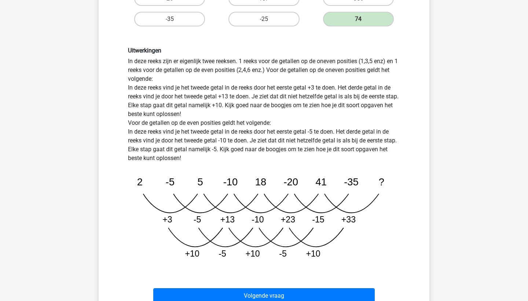
scroll to position [178, 0]
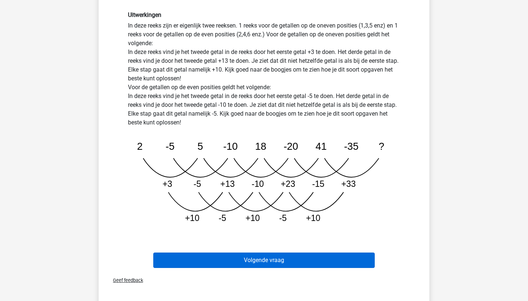
click at [310, 258] on button "Volgende vraag" at bounding box center [264, 259] width 222 height 15
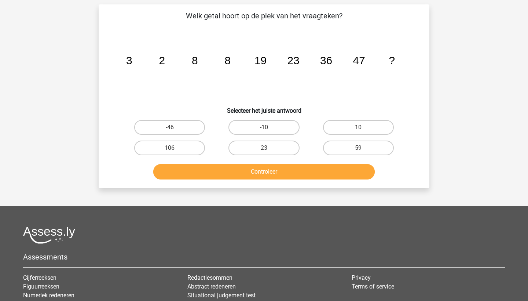
scroll to position [37, 0]
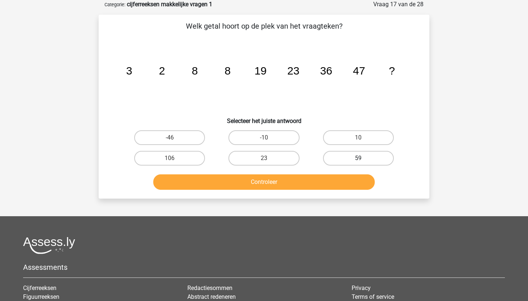
click at [353, 157] on label "59" at bounding box center [358, 158] width 71 height 15
click at [358, 158] on input "59" at bounding box center [360, 160] width 5 height 5
radio input "true"
click at [338, 182] on button "Controleer" at bounding box center [264, 181] width 222 height 15
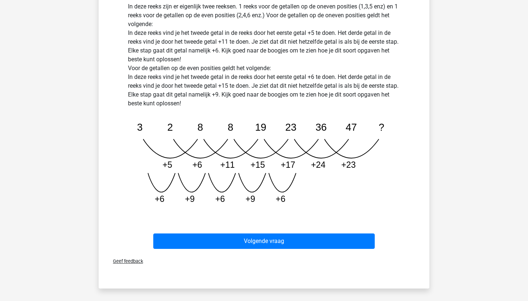
scroll to position [367, 0]
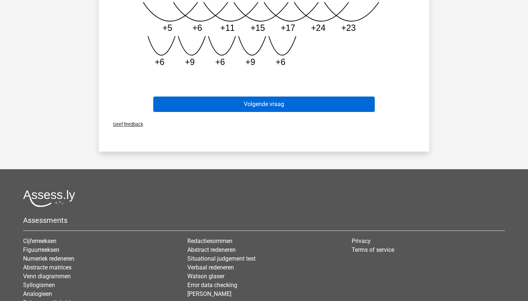
click at [263, 106] on button "Volgende vraag" at bounding box center [264, 103] width 222 height 15
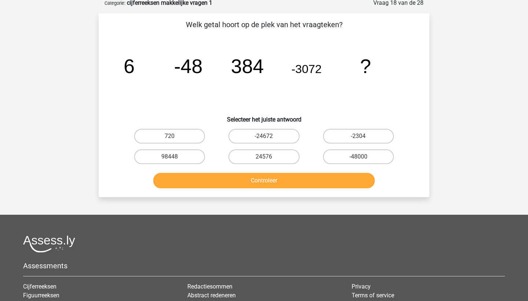
scroll to position [37, 0]
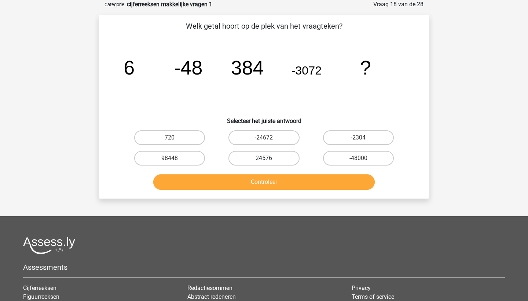
click at [247, 157] on label "24576" at bounding box center [264, 158] width 71 height 15
click at [264, 158] on input "24576" at bounding box center [266, 160] width 5 height 5
radio input "true"
click at [238, 183] on button "Controleer" at bounding box center [264, 181] width 222 height 15
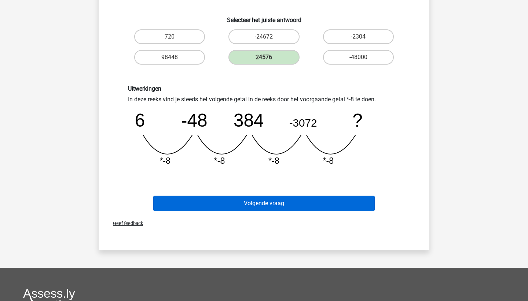
click at [231, 206] on button "Volgende vraag" at bounding box center [264, 203] width 222 height 15
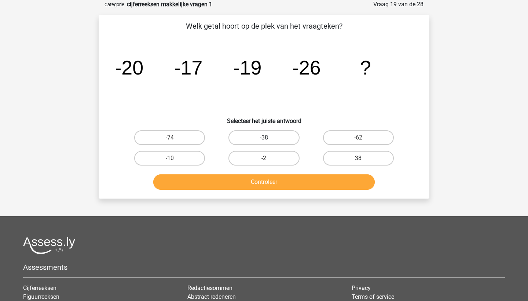
click at [243, 139] on label "-38" at bounding box center [264, 137] width 71 height 15
click at [264, 139] on input "-38" at bounding box center [266, 140] width 5 height 5
radio input "true"
click at [252, 179] on button "Controleer" at bounding box center [264, 181] width 222 height 15
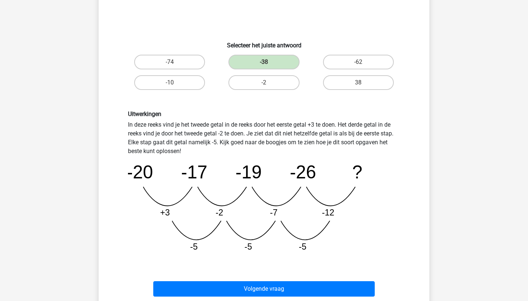
scroll to position [154, 0]
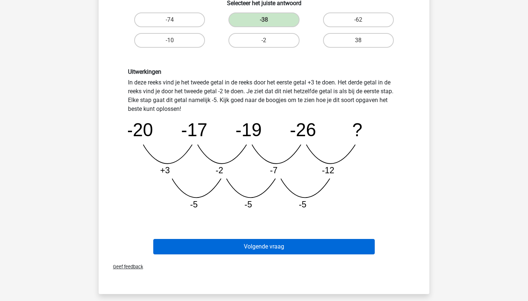
click at [256, 249] on button "Volgende vraag" at bounding box center [264, 246] width 222 height 15
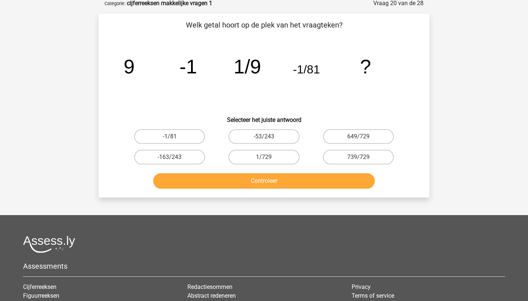
scroll to position [37, 0]
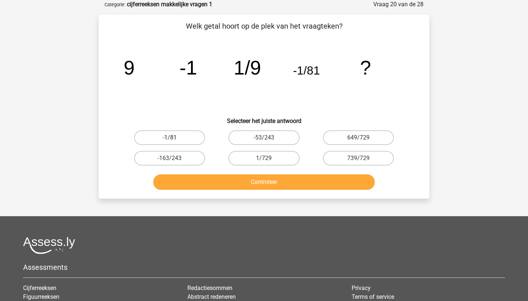
click at [158, 142] on label "-1/81" at bounding box center [169, 137] width 71 height 15
click at [170, 142] on input "-1/81" at bounding box center [172, 140] width 5 height 5
radio input "true"
click at [245, 154] on label "1/729" at bounding box center [264, 158] width 71 height 15
click at [264, 158] on input "1/729" at bounding box center [266, 160] width 5 height 5
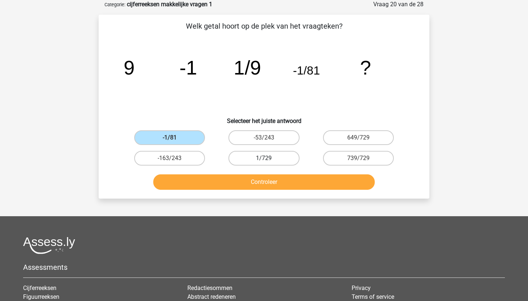
radio input "true"
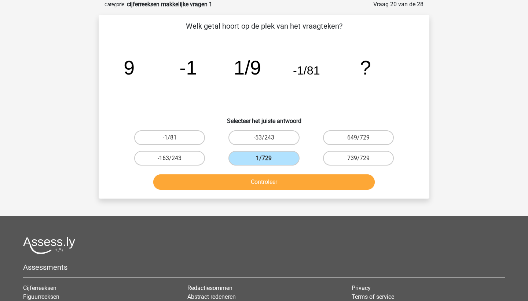
click at [241, 188] on button "Controleer" at bounding box center [264, 181] width 222 height 15
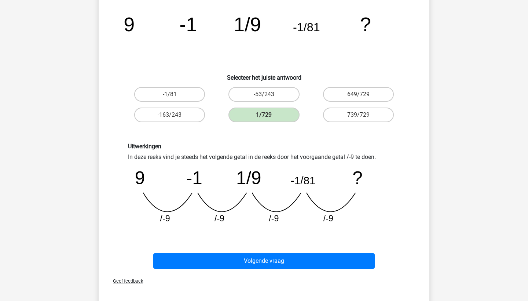
scroll to position [94, 0]
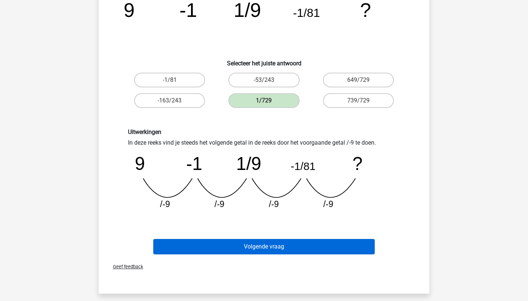
click at [247, 244] on button "Volgende vraag" at bounding box center [264, 246] width 222 height 15
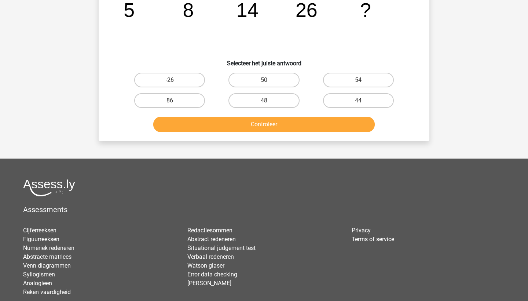
scroll to position [37, 0]
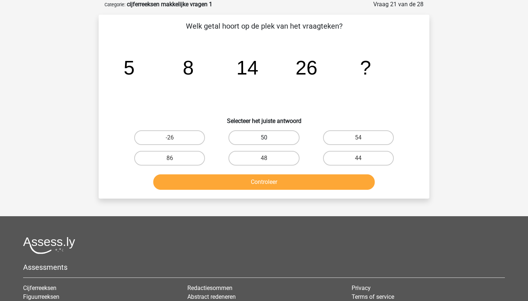
click at [269, 135] on label "50" at bounding box center [264, 137] width 71 height 15
click at [269, 138] on input "50" at bounding box center [266, 140] width 5 height 5
radio input "true"
click at [286, 179] on button "Controleer" at bounding box center [264, 181] width 222 height 15
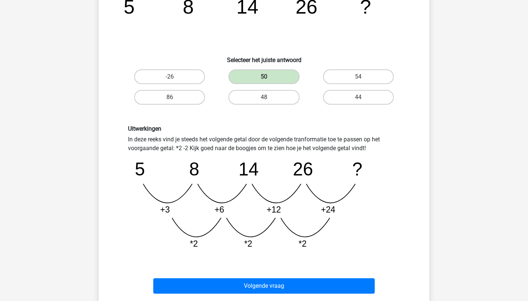
scroll to position [165, 0]
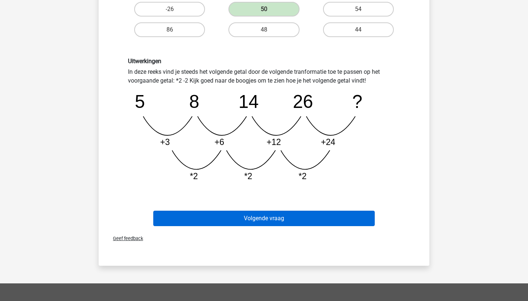
click at [285, 217] on button "Volgende vraag" at bounding box center [264, 218] width 222 height 15
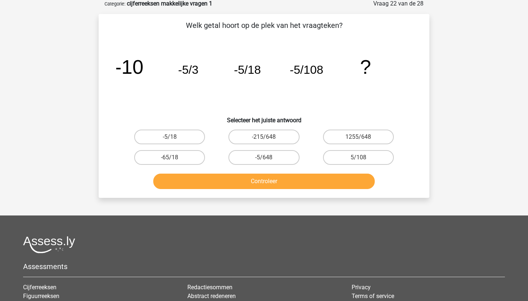
scroll to position [37, 0]
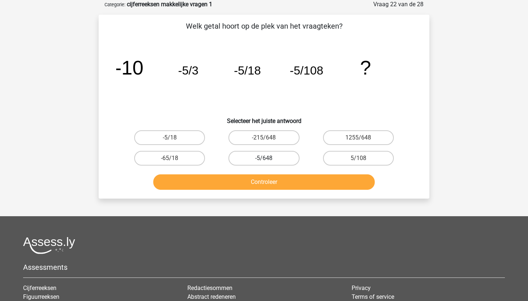
click at [263, 159] on label "-5/648" at bounding box center [264, 158] width 71 height 15
click at [264, 159] on input "-5/648" at bounding box center [266, 160] width 5 height 5
radio input "true"
click at [271, 187] on button "Controleer" at bounding box center [264, 181] width 222 height 15
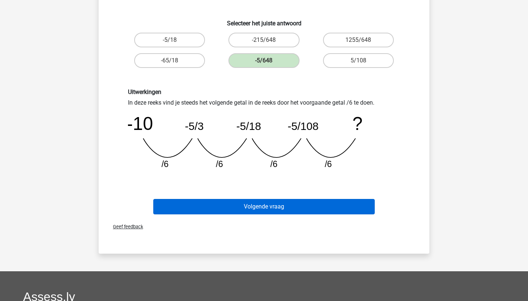
click at [277, 204] on button "Volgende vraag" at bounding box center [264, 206] width 222 height 15
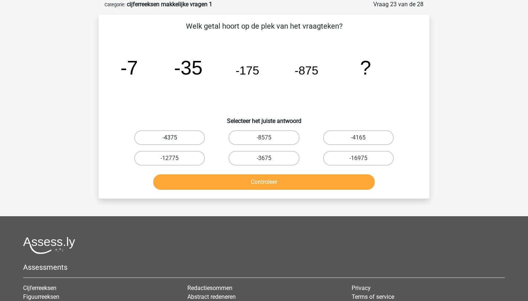
click at [162, 135] on label "-4375" at bounding box center [169, 137] width 71 height 15
click at [170, 138] on input "-4375" at bounding box center [172, 140] width 5 height 5
radio input "true"
click at [215, 180] on button "Controleer" at bounding box center [264, 181] width 222 height 15
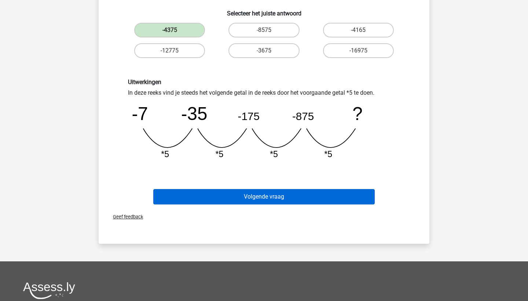
click at [237, 197] on button "Volgende vraag" at bounding box center [264, 196] width 222 height 15
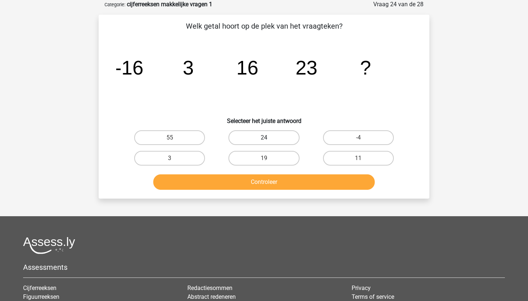
click at [248, 139] on label "24" at bounding box center [264, 137] width 71 height 15
click at [264, 139] on input "24" at bounding box center [266, 140] width 5 height 5
radio input "true"
click at [269, 188] on button "Controleer" at bounding box center [264, 181] width 222 height 15
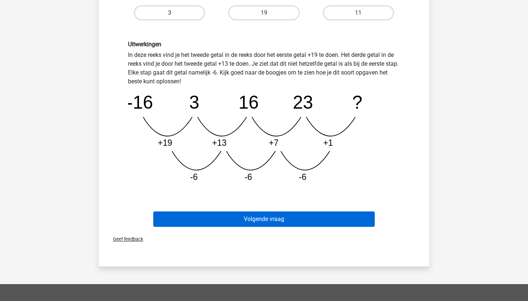
click at [261, 220] on button "Volgende vraag" at bounding box center [264, 218] width 222 height 15
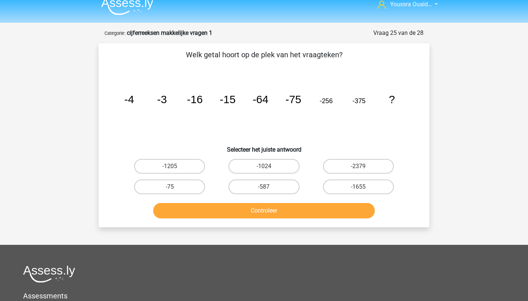
scroll to position [9, 0]
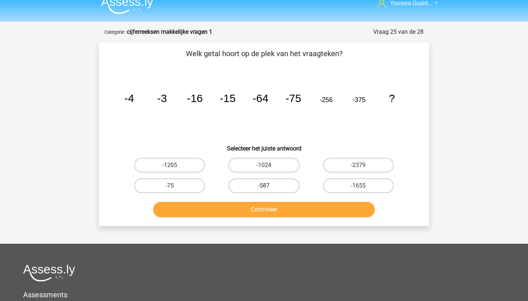
click at [247, 184] on label "-587" at bounding box center [264, 185] width 71 height 15
click at [264, 186] on input "-587" at bounding box center [266, 188] width 5 height 5
radio input "true"
click at [280, 208] on button "Controleer" at bounding box center [264, 209] width 222 height 15
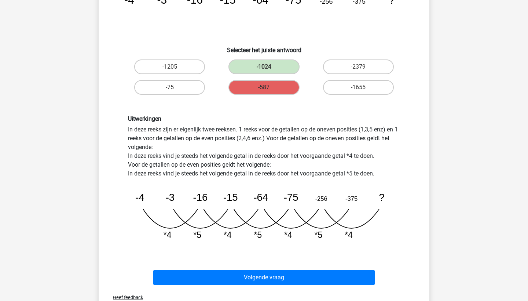
scroll to position [107, 0]
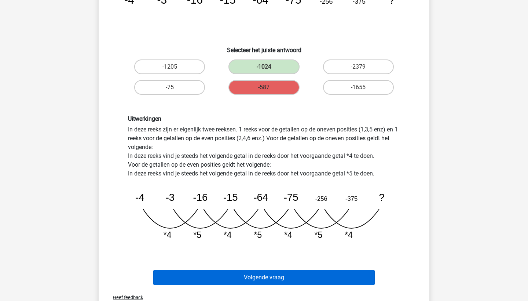
click at [203, 281] on button "Volgende vraag" at bounding box center [264, 277] width 222 height 15
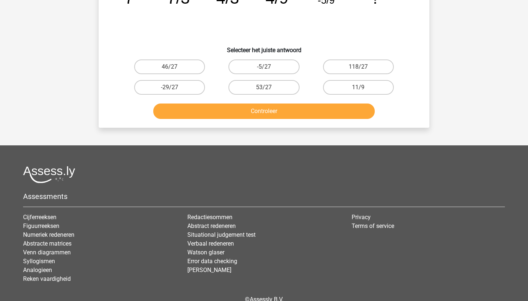
scroll to position [37, 0]
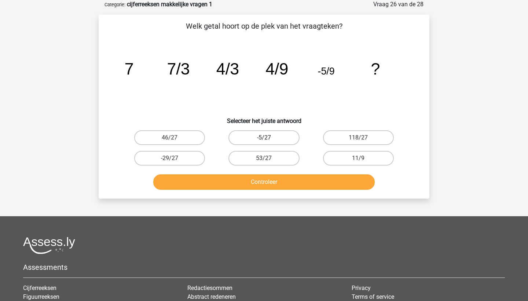
click at [238, 139] on label "-5/27" at bounding box center [264, 137] width 71 height 15
click at [264, 139] on input "-5/27" at bounding box center [266, 140] width 5 height 5
radio input "true"
click at [247, 186] on button "Controleer" at bounding box center [264, 181] width 222 height 15
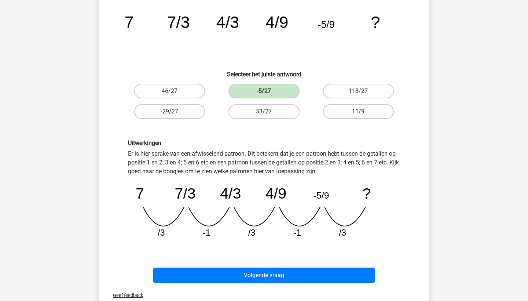
scroll to position [95, 0]
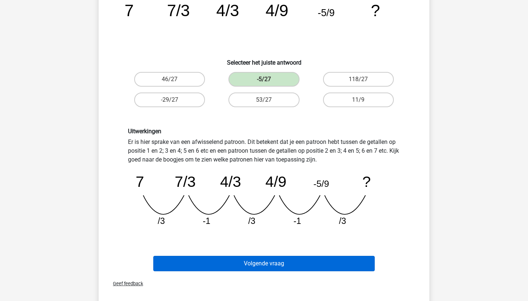
click at [262, 263] on button "Volgende vraag" at bounding box center [264, 263] width 222 height 15
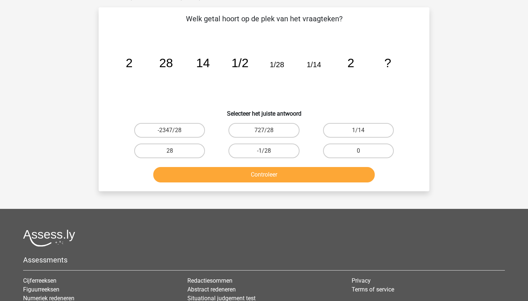
scroll to position [37, 0]
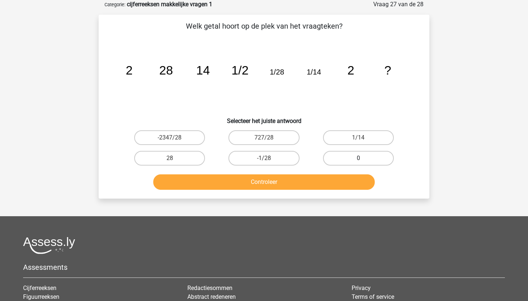
click at [347, 160] on label "0" at bounding box center [358, 158] width 71 height 15
click at [358, 160] on input "0" at bounding box center [360, 160] width 5 height 5
radio input "true"
click at [335, 177] on button "Controleer" at bounding box center [264, 181] width 222 height 15
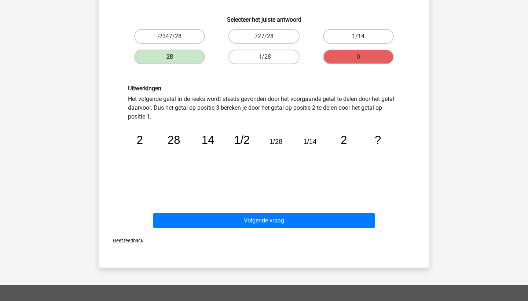
scroll to position [139, 0]
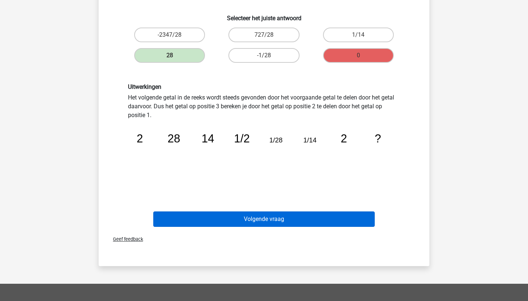
click at [322, 219] on button "Volgende vraag" at bounding box center [264, 218] width 222 height 15
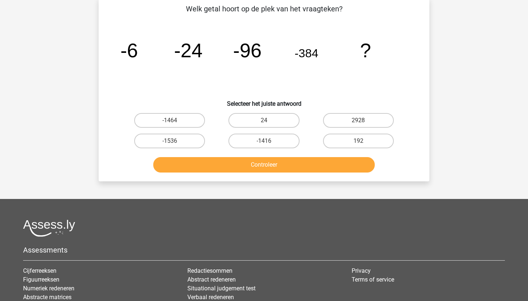
scroll to position [37, 0]
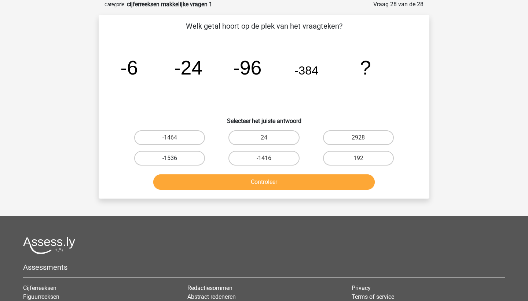
click at [165, 160] on label "-1536" at bounding box center [169, 158] width 71 height 15
click at [170, 160] on input "-1536" at bounding box center [172, 160] width 5 height 5
radio input "true"
click at [198, 190] on div "Controleer" at bounding box center [264, 183] width 283 height 18
click at [205, 187] on button "Controleer" at bounding box center [264, 181] width 222 height 15
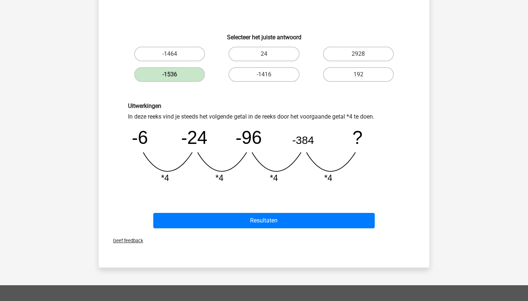
scroll to position [121, 0]
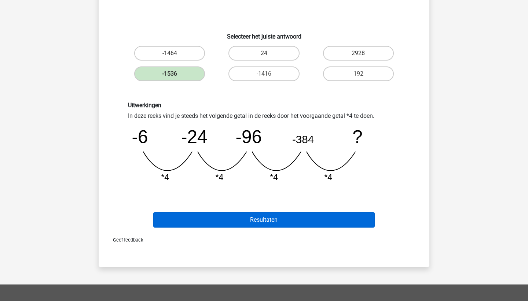
click at [233, 226] on button "Resultaten" at bounding box center [264, 219] width 222 height 15
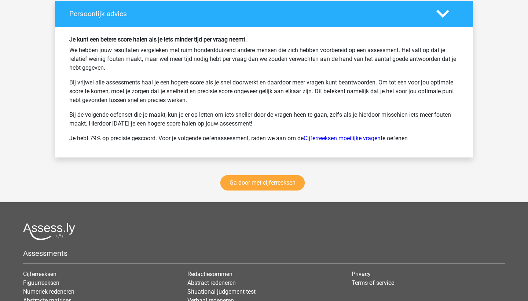
scroll to position [1339, 0]
click at [331, 138] on link "Cijferreeksen moeilijke vragen" at bounding box center [342, 138] width 77 height 7
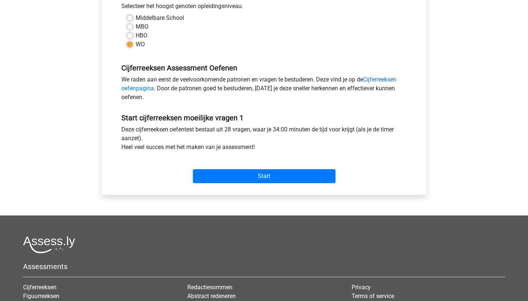
scroll to position [249, 0]
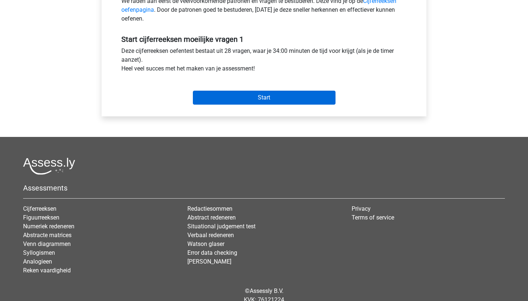
click at [227, 95] on input "Start" at bounding box center [264, 98] width 143 height 14
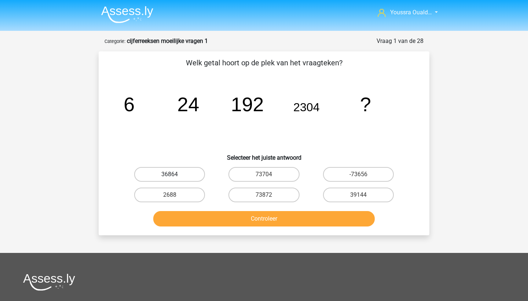
click at [146, 172] on label "36864" at bounding box center [169, 174] width 71 height 15
click at [170, 174] on input "36864" at bounding box center [172, 176] width 5 height 5
radio input "true"
click at [182, 217] on button "Controleer" at bounding box center [264, 218] width 222 height 15
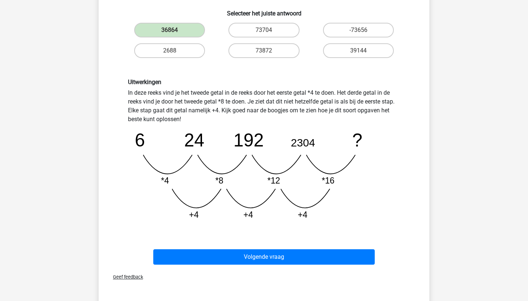
scroll to position [147, 0]
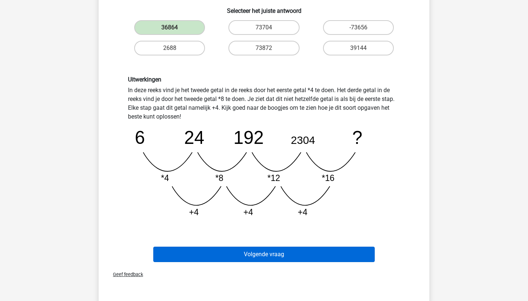
click at [209, 255] on button "Volgende vraag" at bounding box center [264, 254] width 222 height 15
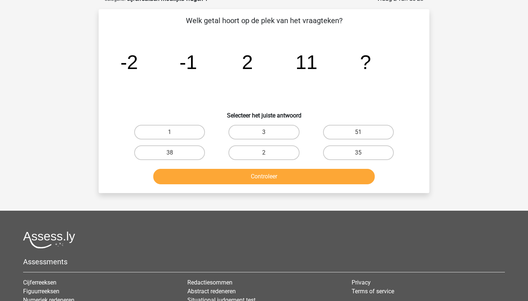
scroll to position [37, 0]
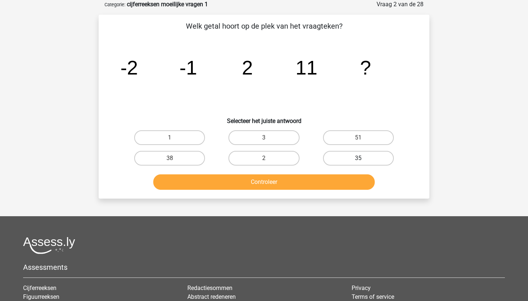
click at [337, 158] on label "35" at bounding box center [358, 158] width 71 height 15
click at [358, 158] on input "35" at bounding box center [360, 160] width 5 height 5
radio input "true"
click at [297, 182] on button "Controleer" at bounding box center [264, 181] width 222 height 15
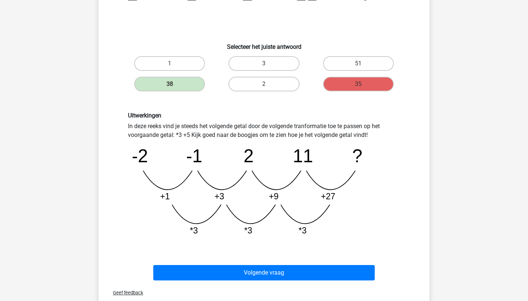
scroll to position [117, 0]
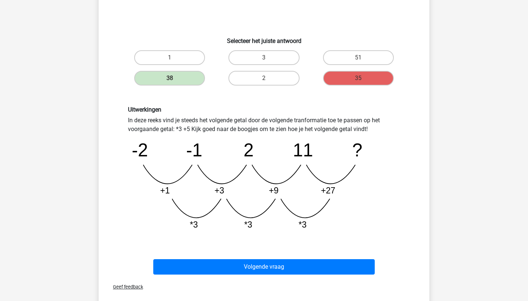
click at [269, 276] on div "Volgende vraag" at bounding box center [264, 268] width 283 height 18
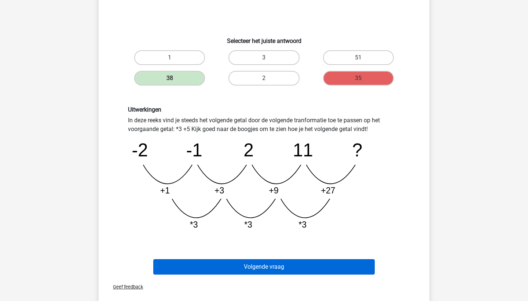
click at [280, 266] on button "Volgende vraag" at bounding box center [264, 266] width 222 height 15
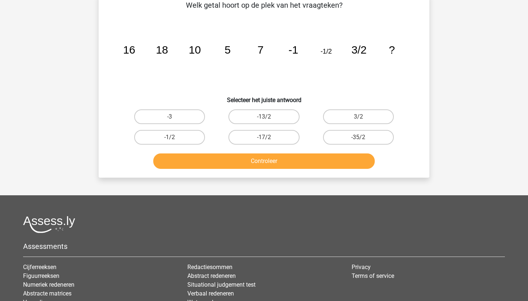
scroll to position [37, 0]
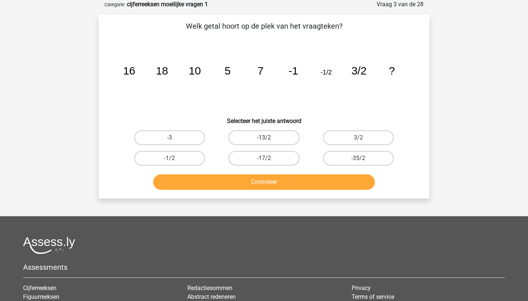
click at [285, 136] on label "-13/2" at bounding box center [264, 137] width 71 height 15
click at [269, 138] on input "-13/2" at bounding box center [266, 140] width 5 height 5
radio input "true"
click at [278, 183] on button "Controleer" at bounding box center [264, 181] width 222 height 15
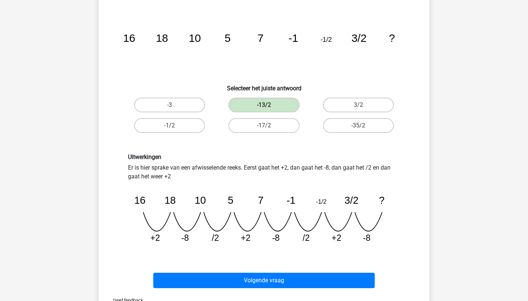
scroll to position [78, 0]
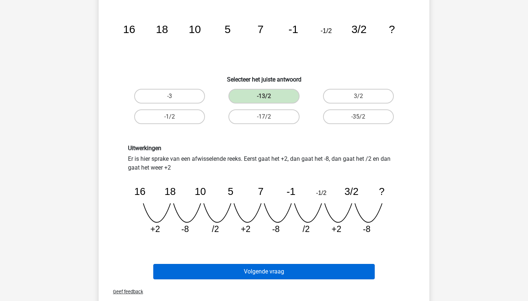
click at [278, 267] on button "Volgende vraag" at bounding box center [264, 271] width 222 height 15
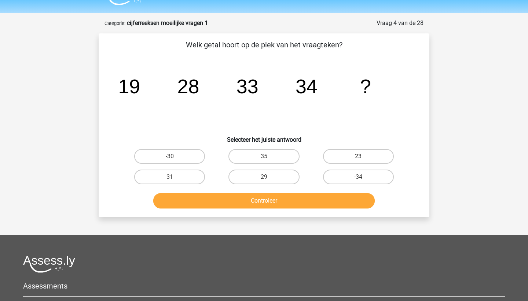
scroll to position [18, 0]
click at [159, 174] on label "31" at bounding box center [169, 177] width 71 height 15
click at [170, 177] on input "31" at bounding box center [172, 179] width 5 height 5
radio input "true"
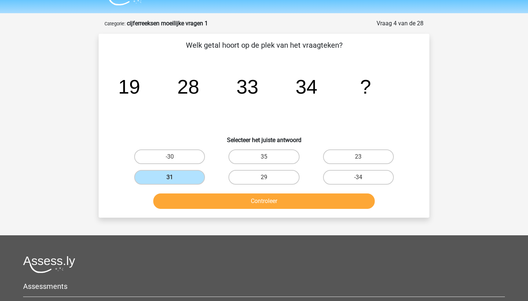
click at [184, 198] on button "Controleer" at bounding box center [264, 200] width 222 height 15
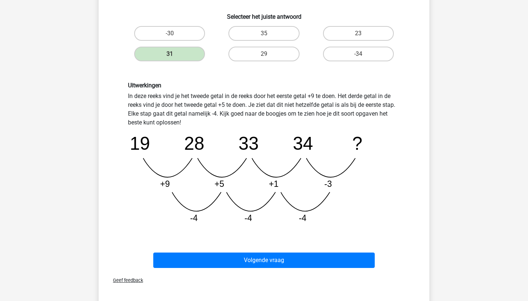
scroll to position [141, 0]
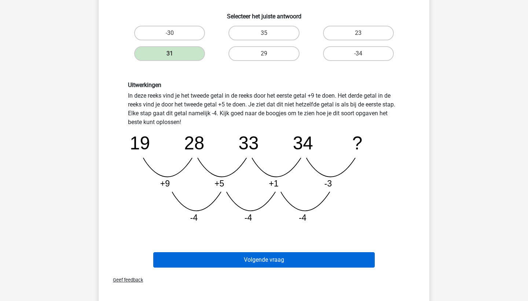
click at [220, 256] on button "Volgende vraag" at bounding box center [264, 259] width 222 height 15
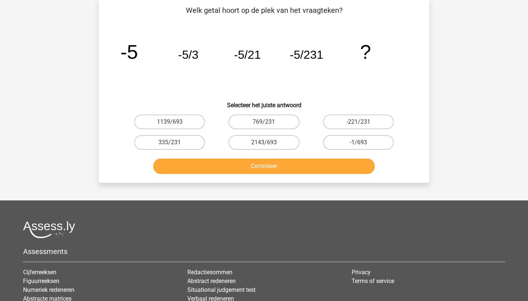
scroll to position [37, 0]
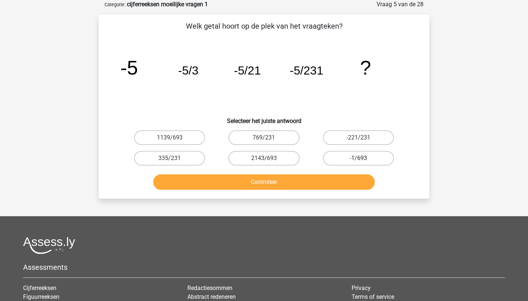
click at [340, 161] on label "-1/693" at bounding box center [358, 158] width 71 height 15
click at [358, 161] on input "-1/693" at bounding box center [360, 160] width 5 height 5
radio input "true"
click at [333, 180] on button "Controleer" at bounding box center [264, 181] width 222 height 15
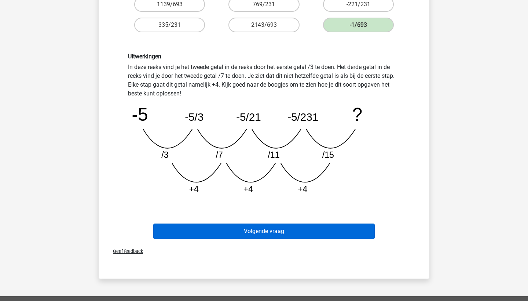
click at [304, 232] on button "Volgende vraag" at bounding box center [264, 230] width 222 height 15
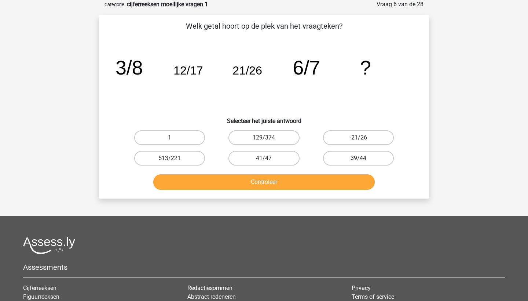
click at [337, 159] on label "39/44" at bounding box center [358, 158] width 71 height 15
click at [358, 159] on input "39/44" at bounding box center [360, 160] width 5 height 5
radio input "true"
click at [323, 180] on button "Controleer" at bounding box center [264, 181] width 222 height 15
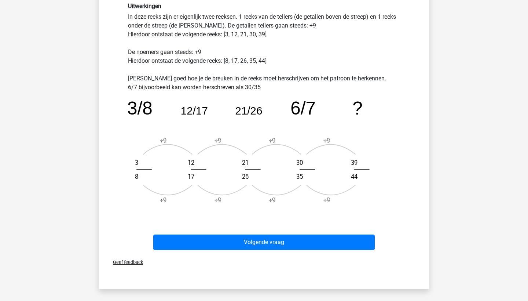
scroll to position [222, 0]
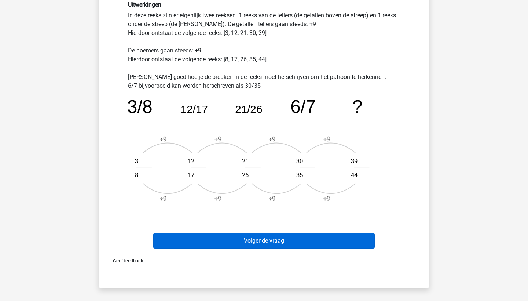
click at [295, 244] on button "Volgende vraag" at bounding box center [264, 240] width 222 height 15
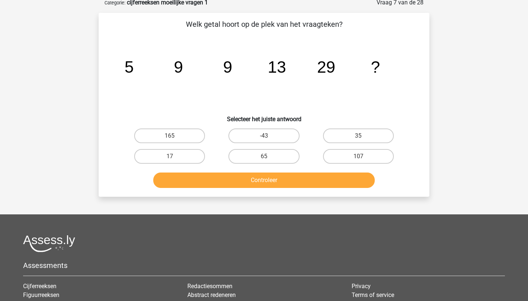
scroll to position [37, 0]
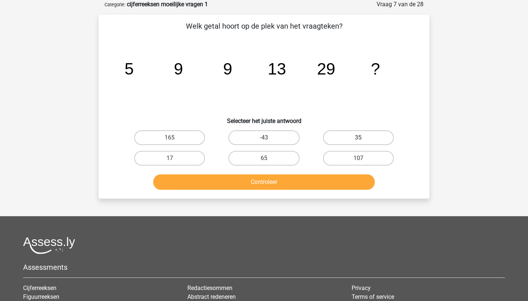
click at [331, 143] on label "35" at bounding box center [358, 137] width 71 height 15
click at [358, 142] on input "35" at bounding box center [360, 140] width 5 height 5
radio input "true"
click at [315, 181] on button "Controleer" at bounding box center [264, 181] width 222 height 15
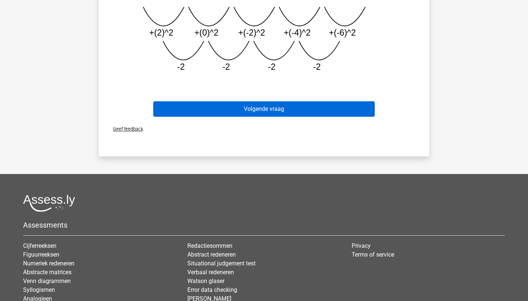
click at [335, 107] on button "Volgende vraag" at bounding box center [264, 108] width 222 height 15
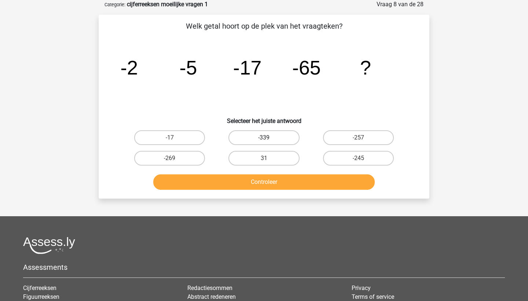
click at [280, 138] on label "-339" at bounding box center [264, 137] width 71 height 15
click at [269, 138] on input "-339" at bounding box center [266, 140] width 5 height 5
radio input "true"
click at [263, 190] on div "Controleer" at bounding box center [264, 183] width 283 height 18
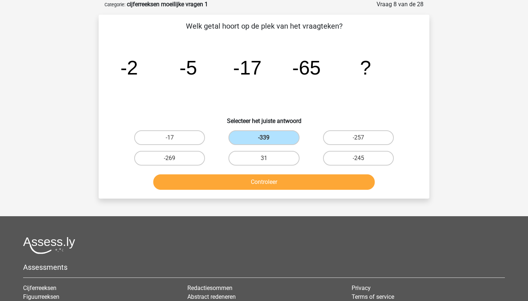
click at [263, 190] on div "Controleer" at bounding box center [264, 183] width 283 height 18
click at [271, 179] on button "Controleer" at bounding box center [264, 181] width 222 height 15
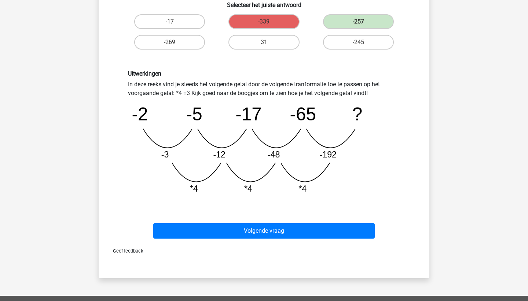
scroll to position [207, 0]
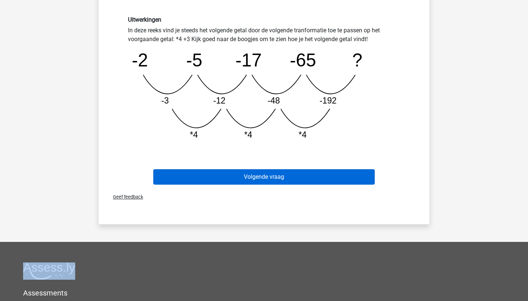
click at [285, 181] on button "Volgende vraag" at bounding box center [264, 176] width 222 height 15
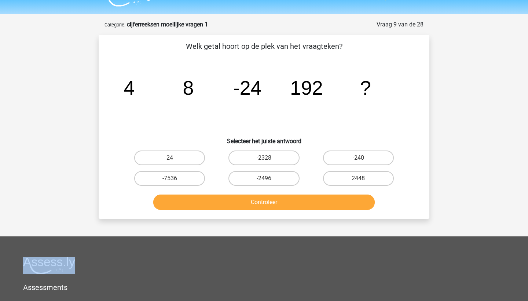
scroll to position [16, 0]
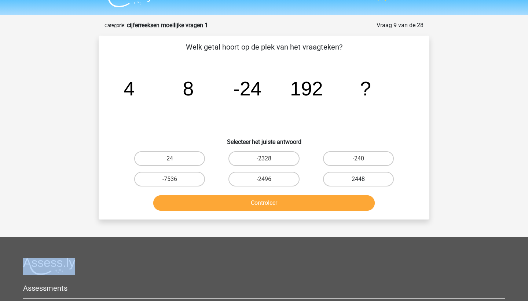
click at [341, 182] on label "2448" at bounding box center [358, 179] width 71 height 15
click at [358, 182] on input "2448" at bounding box center [360, 181] width 5 height 5
radio input "true"
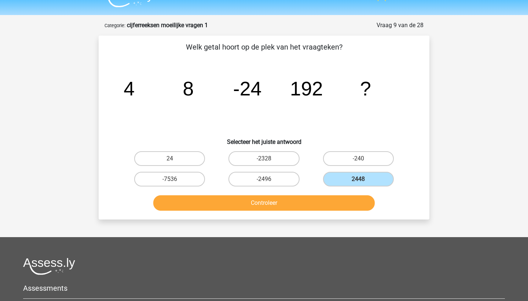
click at [330, 207] on button "Controleer" at bounding box center [264, 202] width 222 height 15
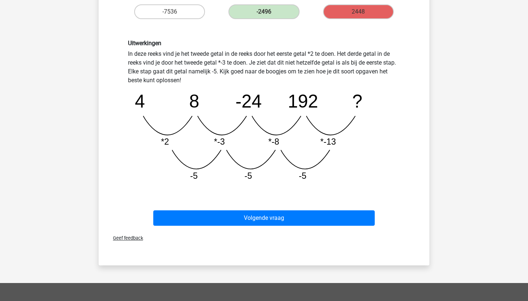
scroll to position [230, 0]
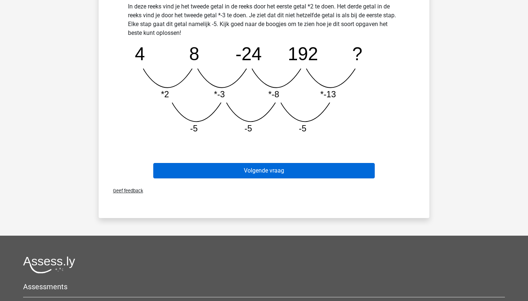
click at [325, 177] on button "Volgende vraag" at bounding box center [264, 170] width 222 height 15
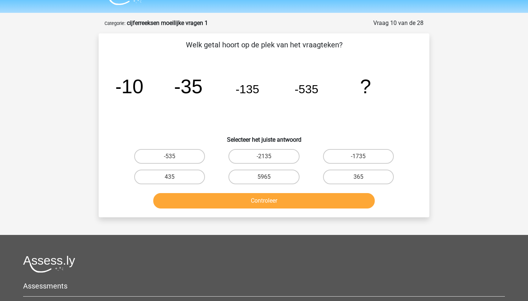
scroll to position [18, 0]
click at [282, 146] on div "-2135" at bounding box center [264, 156] width 94 height 21
click at [280, 152] on label "-2135" at bounding box center [264, 156] width 71 height 15
click at [269, 156] on input "-2135" at bounding box center [266, 158] width 5 height 5
radio input "true"
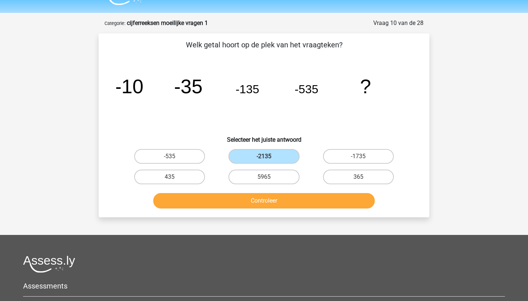
click at [268, 202] on button "Controleer" at bounding box center [264, 200] width 222 height 15
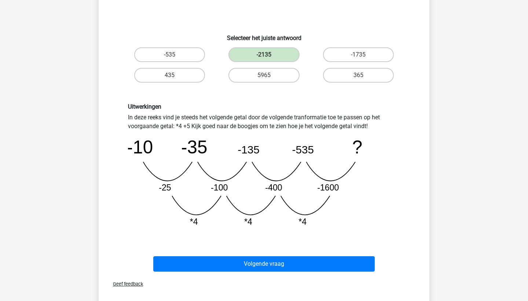
scroll to position [122, 0]
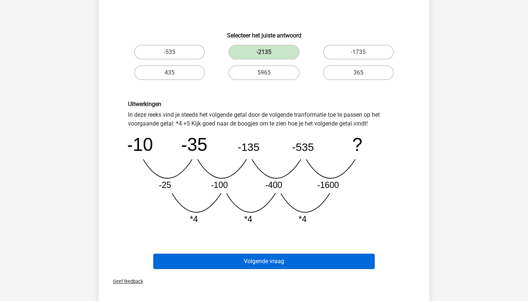
click at [257, 263] on button "Volgende vraag" at bounding box center [264, 261] width 222 height 15
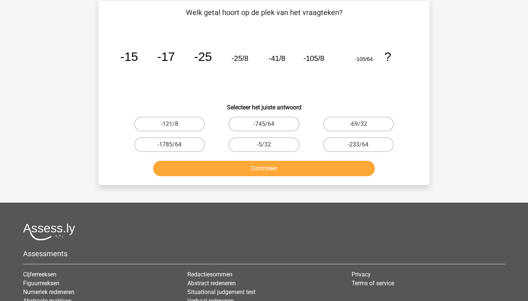
scroll to position [37, 0]
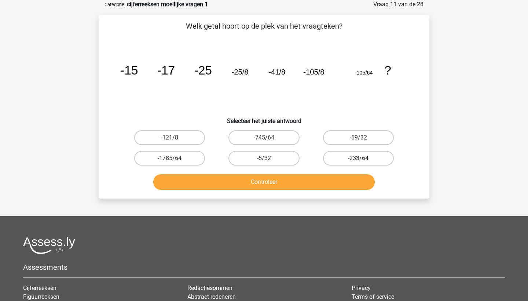
click at [332, 158] on label "-233/64" at bounding box center [358, 158] width 71 height 15
click at [358, 158] on input "-233/64" at bounding box center [360, 160] width 5 height 5
radio input "true"
click at [332, 179] on button "Controleer" at bounding box center [264, 181] width 222 height 15
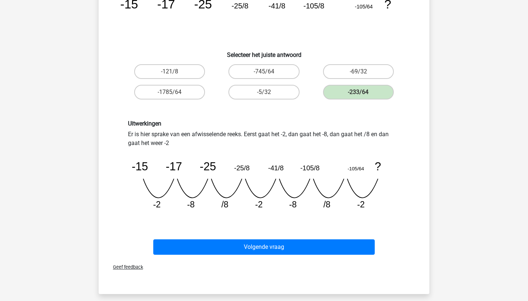
scroll to position [111, 0]
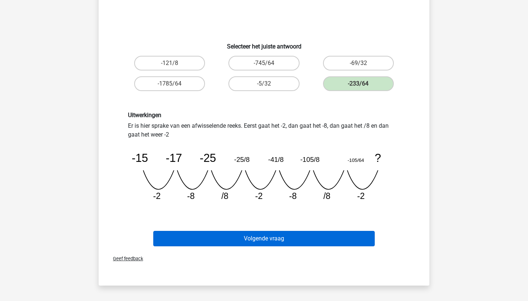
click at [327, 237] on button "Volgende vraag" at bounding box center [264, 238] width 222 height 15
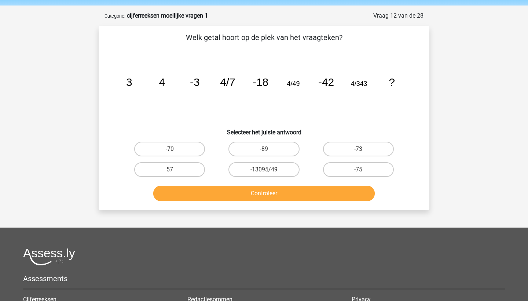
scroll to position [26, 0]
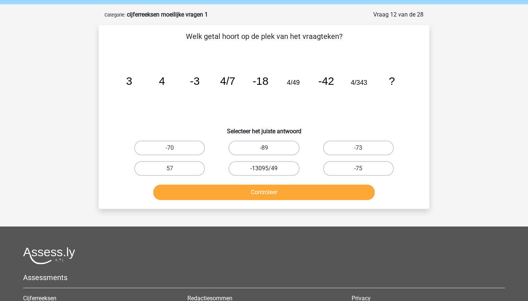
click at [282, 171] on label "-13095/49" at bounding box center [264, 168] width 71 height 15
click at [269, 171] on input "-13095/49" at bounding box center [266, 170] width 5 height 5
radio input "true"
click at [294, 193] on button "Controleer" at bounding box center [264, 192] width 222 height 15
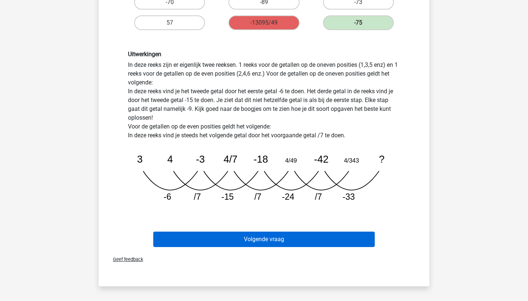
click at [282, 243] on button "Volgende vraag" at bounding box center [264, 238] width 222 height 15
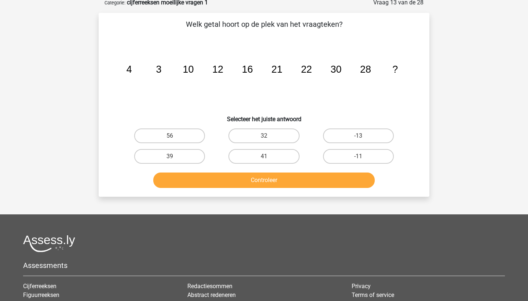
scroll to position [37, 0]
